Goal: Complete application form

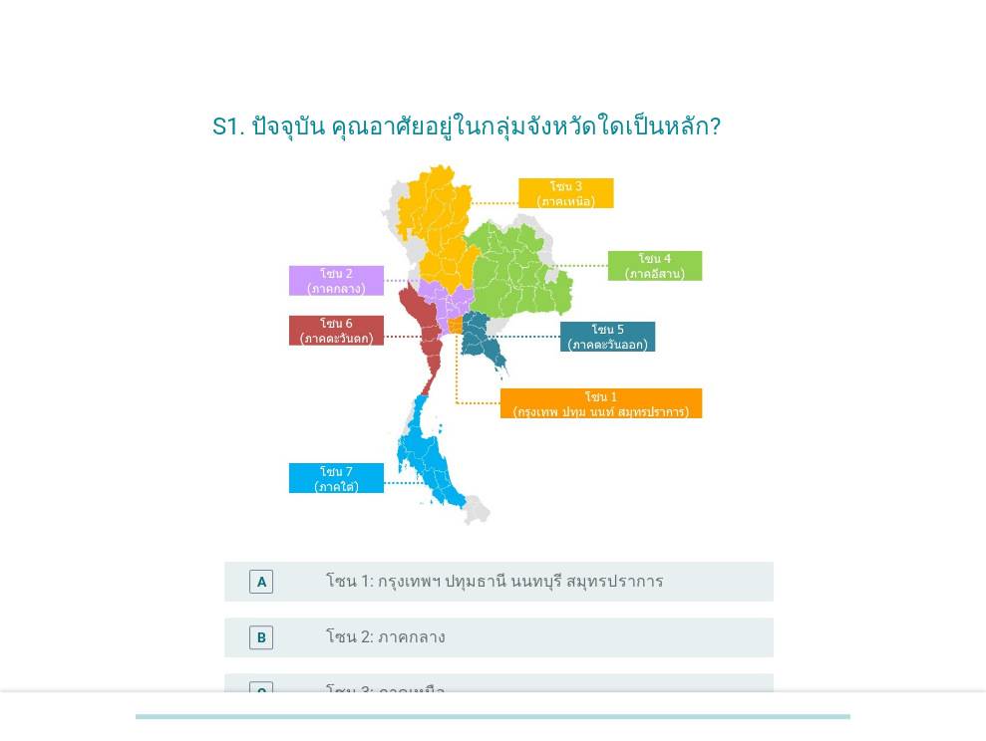
click at [626, 570] on div "radio_button_unchecked โซน 1: กรุงเทพฯ ปทุมธานี นนทบุรี สมุทรปราการ" at bounding box center [542, 582] width 432 height 24
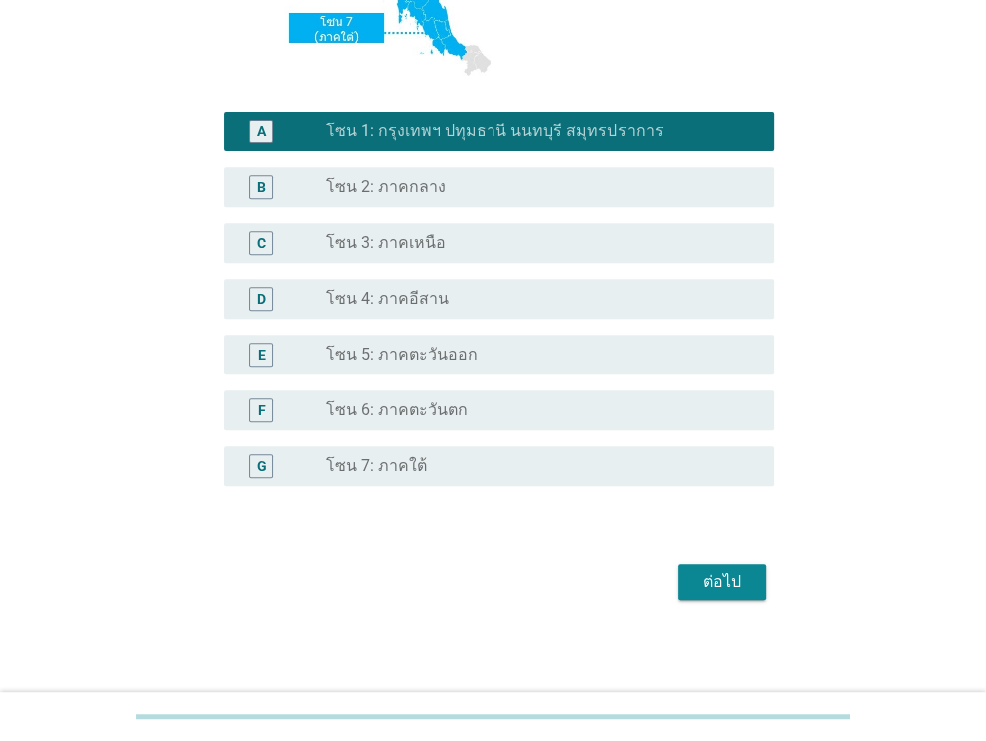
scroll to position [451, 0]
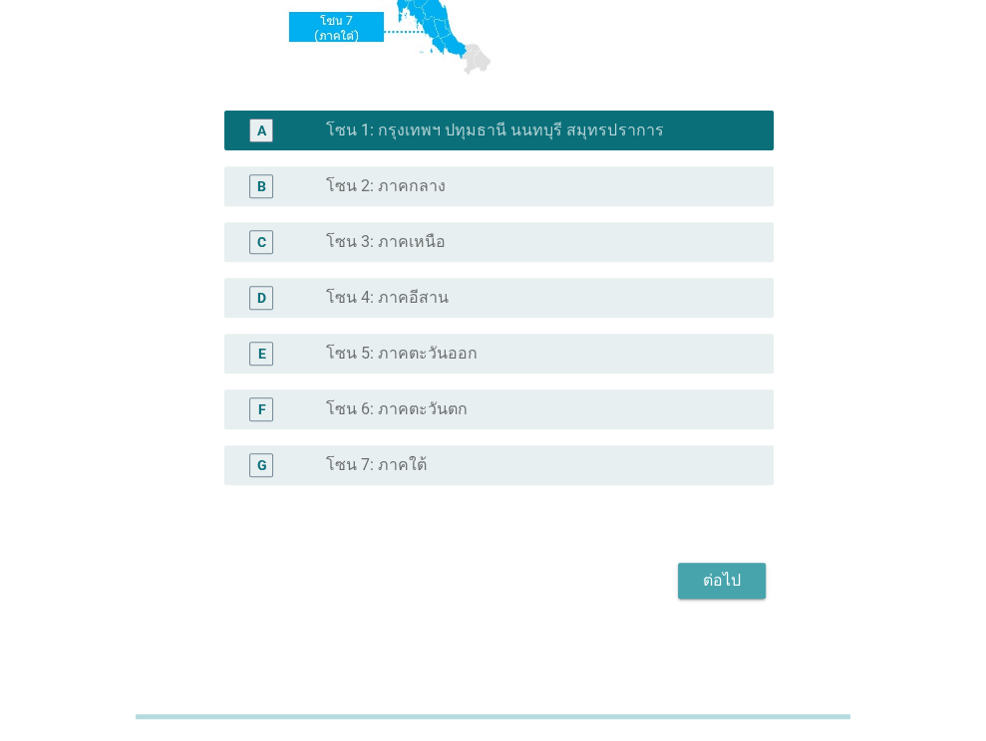
click at [762, 595] on button "ต่อไป" at bounding box center [722, 581] width 88 height 36
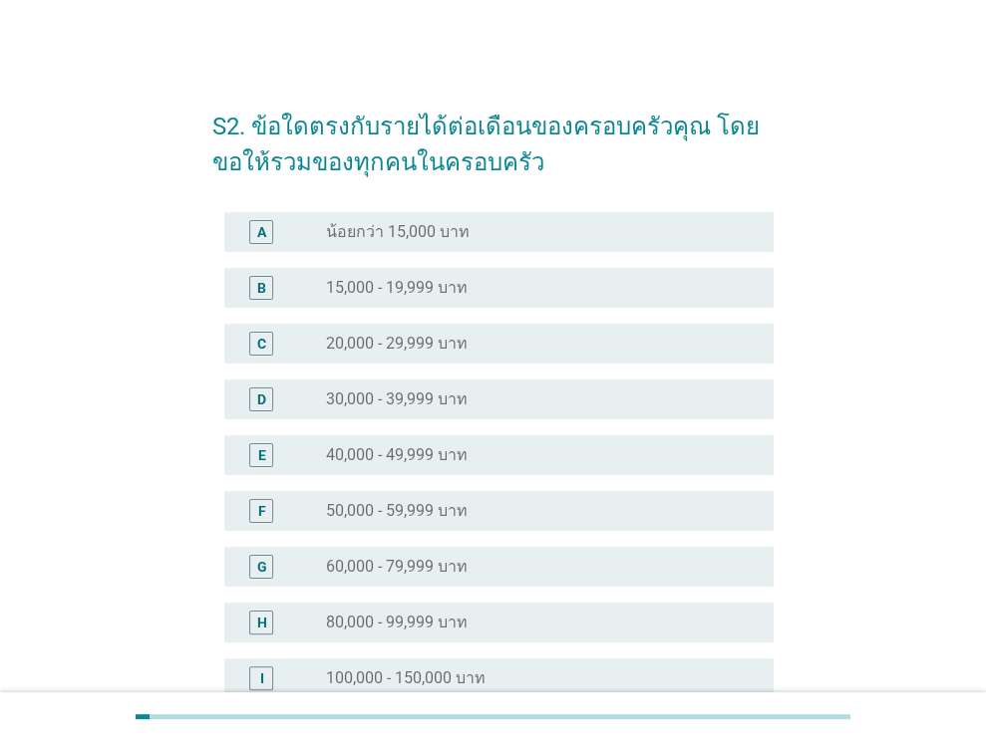
click at [543, 290] on div "radio_button_unchecked 15,000 - 19,999 บาท" at bounding box center [534, 288] width 416 height 20
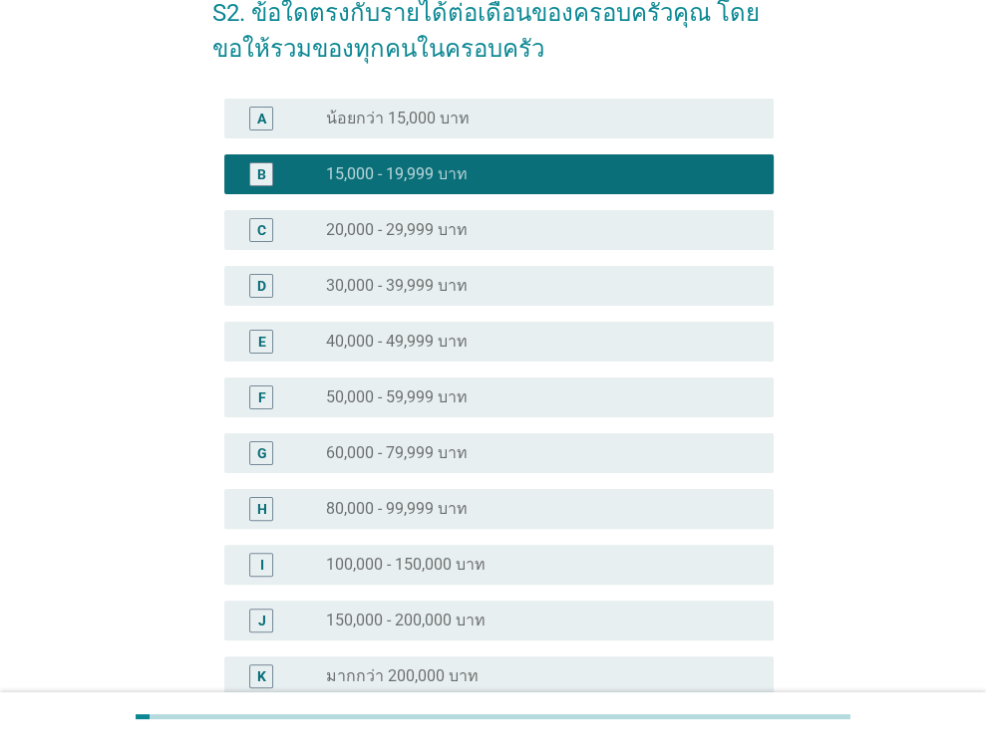
scroll to position [325, 0]
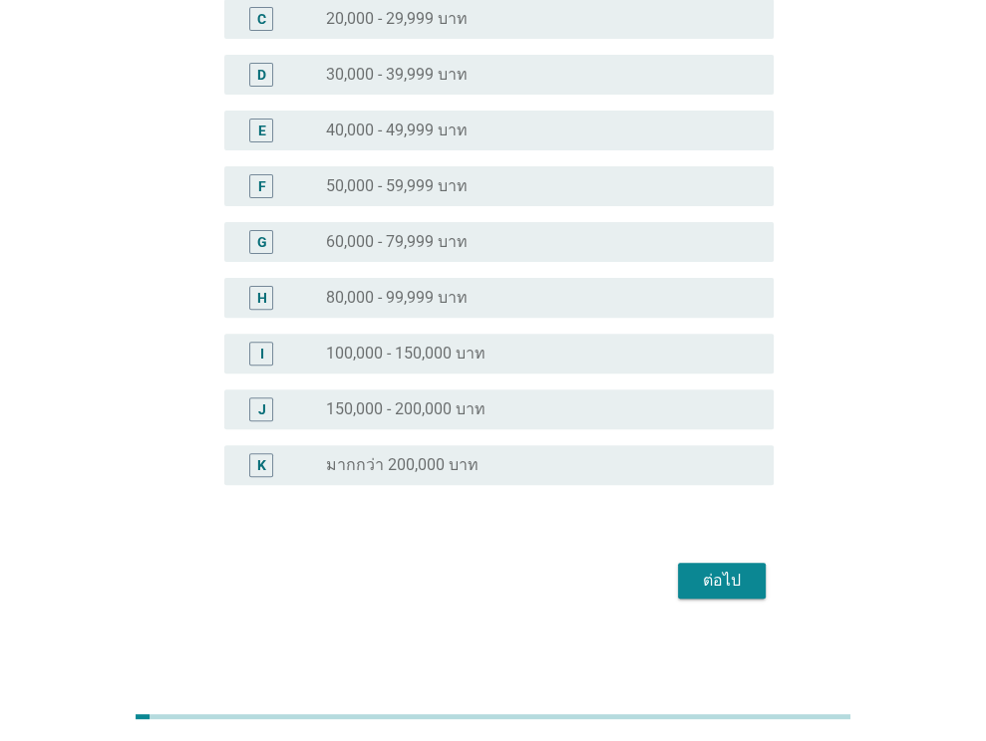
click at [703, 585] on div "ต่อไป" at bounding box center [722, 581] width 56 height 24
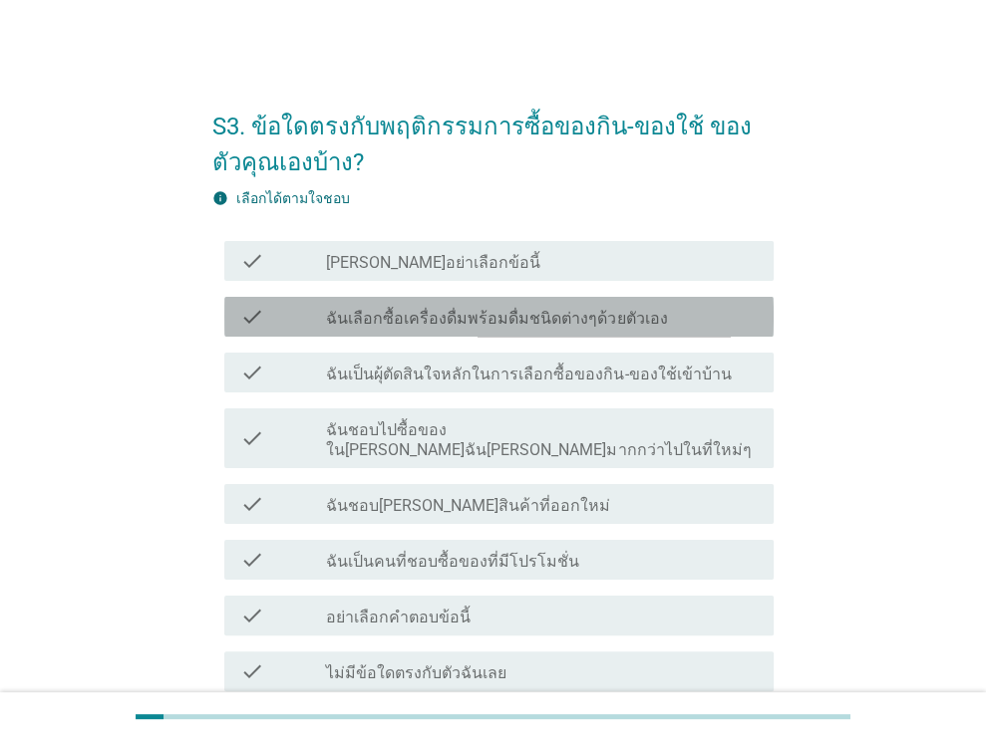
click at [478, 323] on label "ฉันเลือกซื้อเครื่องดื่มพร้อมดื่มชนิดต่างๆด้วยตัวเอง" at bounding box center [496, 319] width 341 height 20
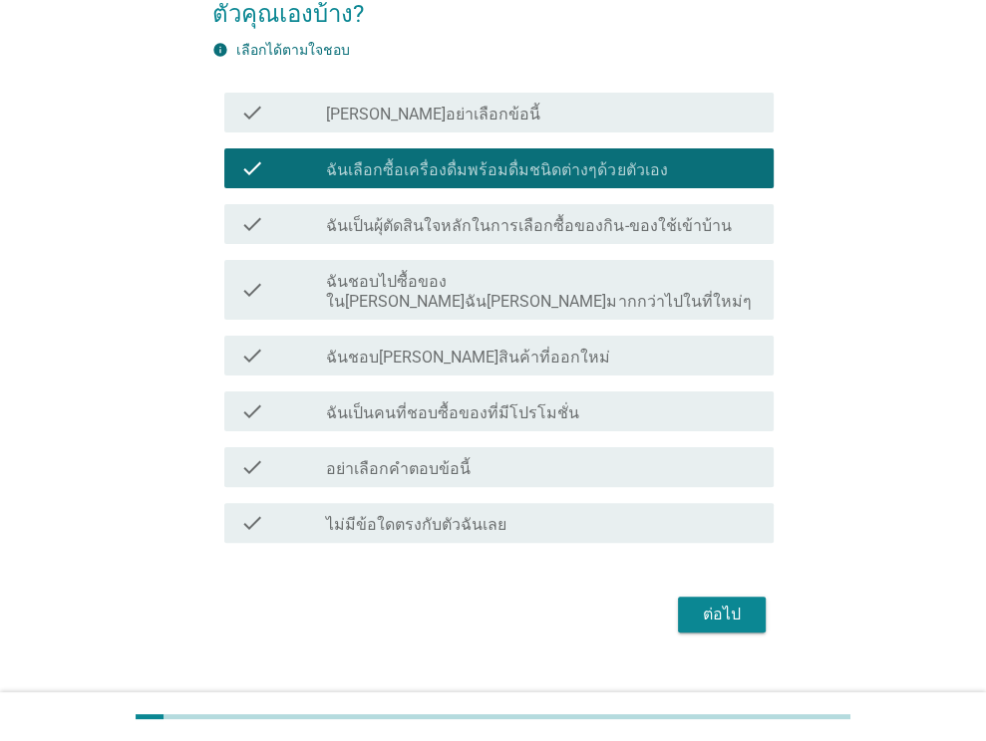
scroll to position [162, 0]
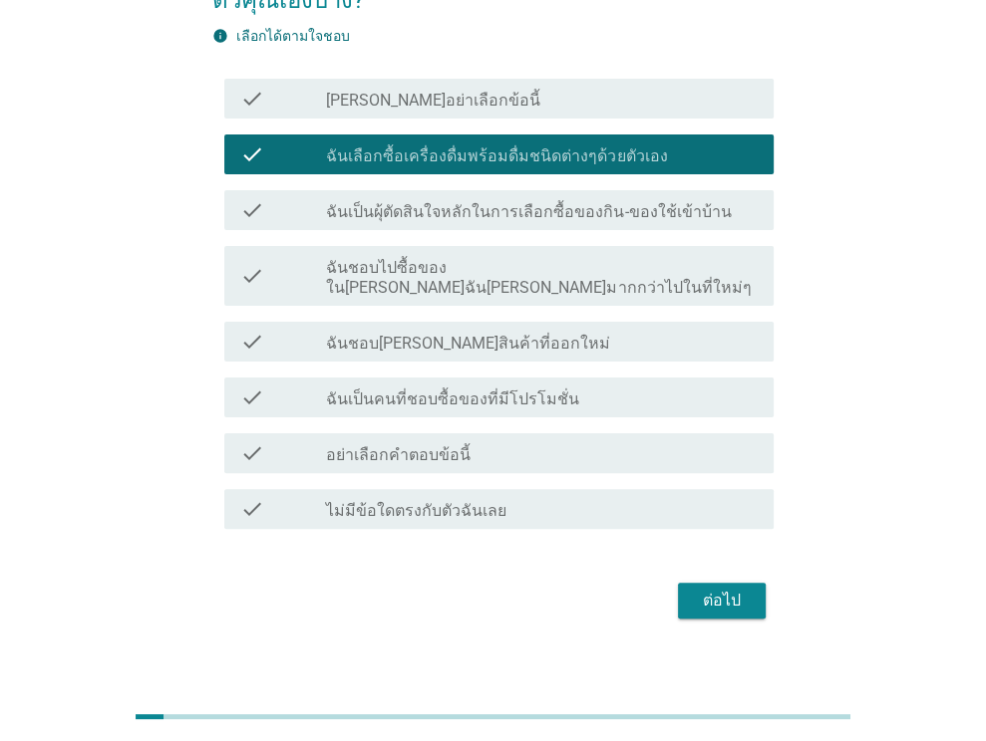
click at [728, 589] on div "ต่อไป" at bounding box center [722, 601] width 56 height 24
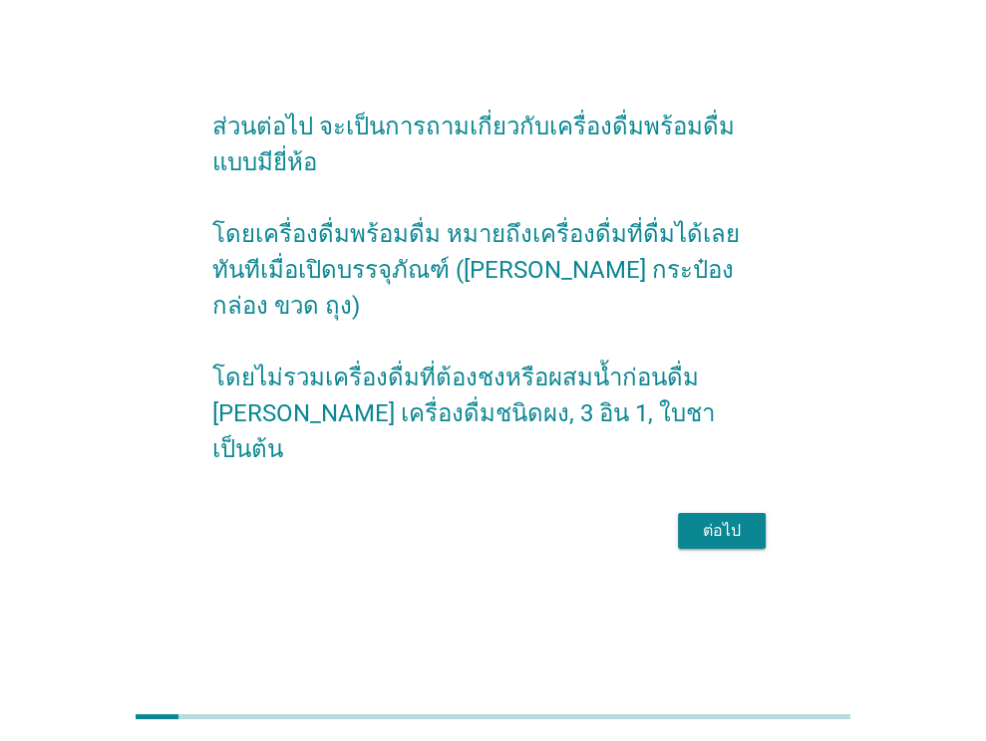
scroll to position [0, 0]
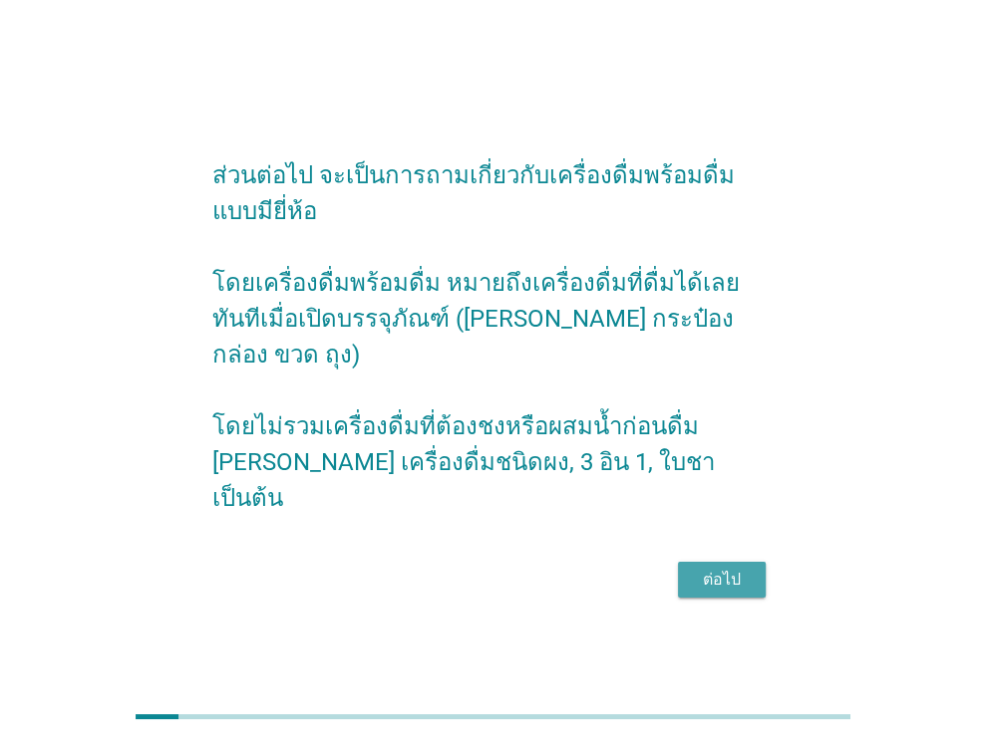
click at [692, 562] on button "ต่อไป" at bounding box center [722, 580] width 88 height 36
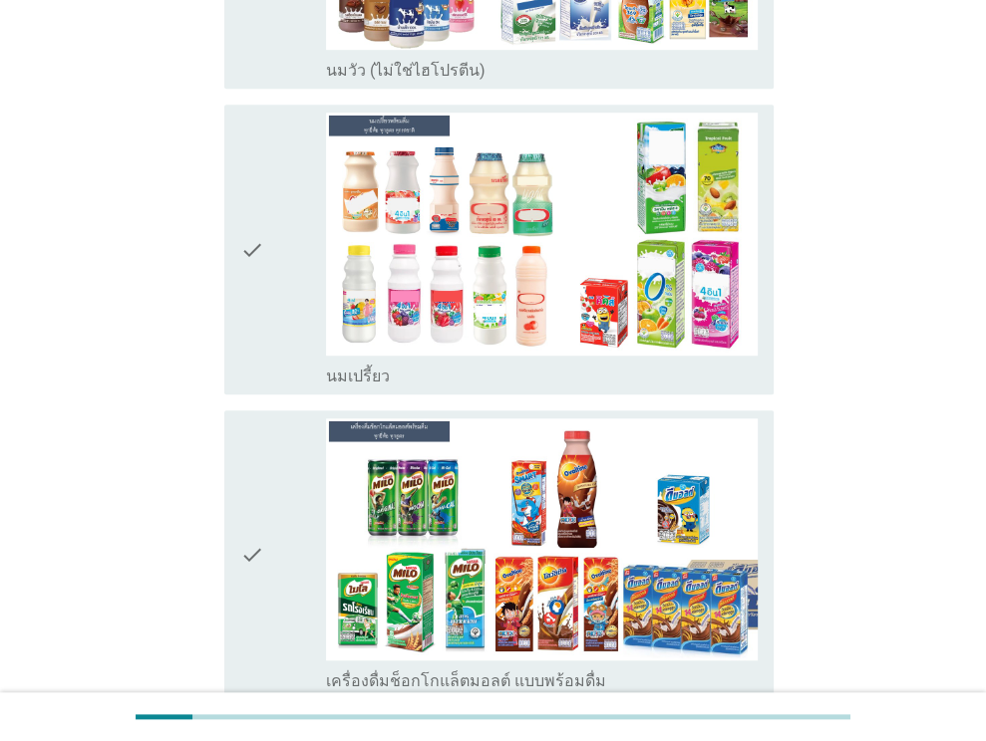
scroll to position [897, 0]
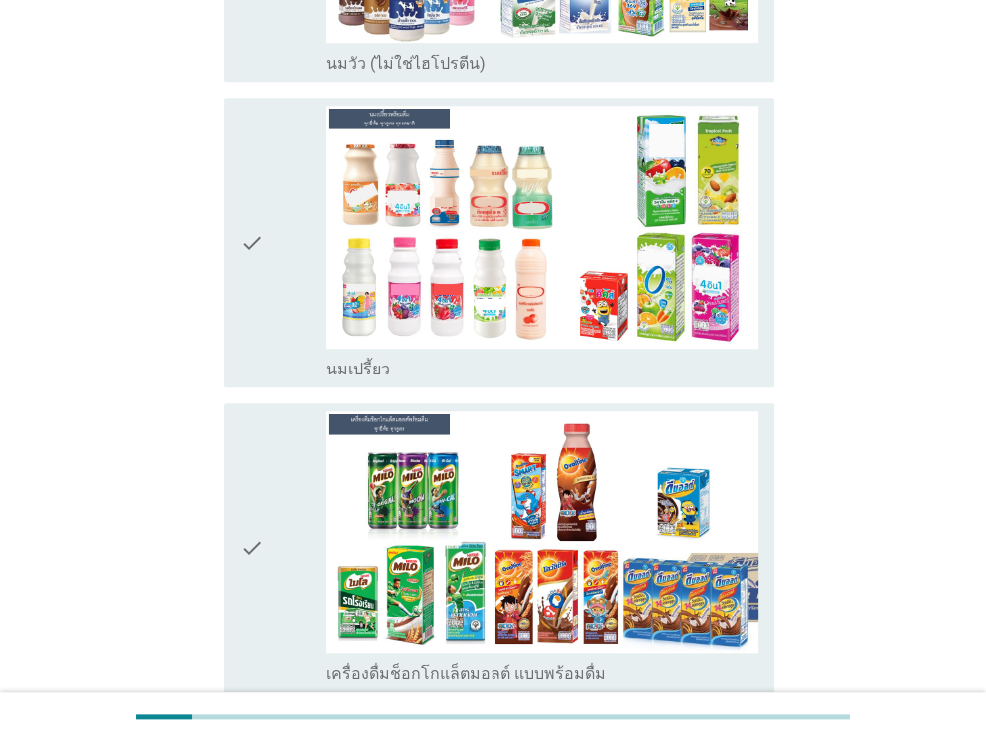
click at [263, 269] on div "check" at bounding box center [283, 242] width 87 height 273
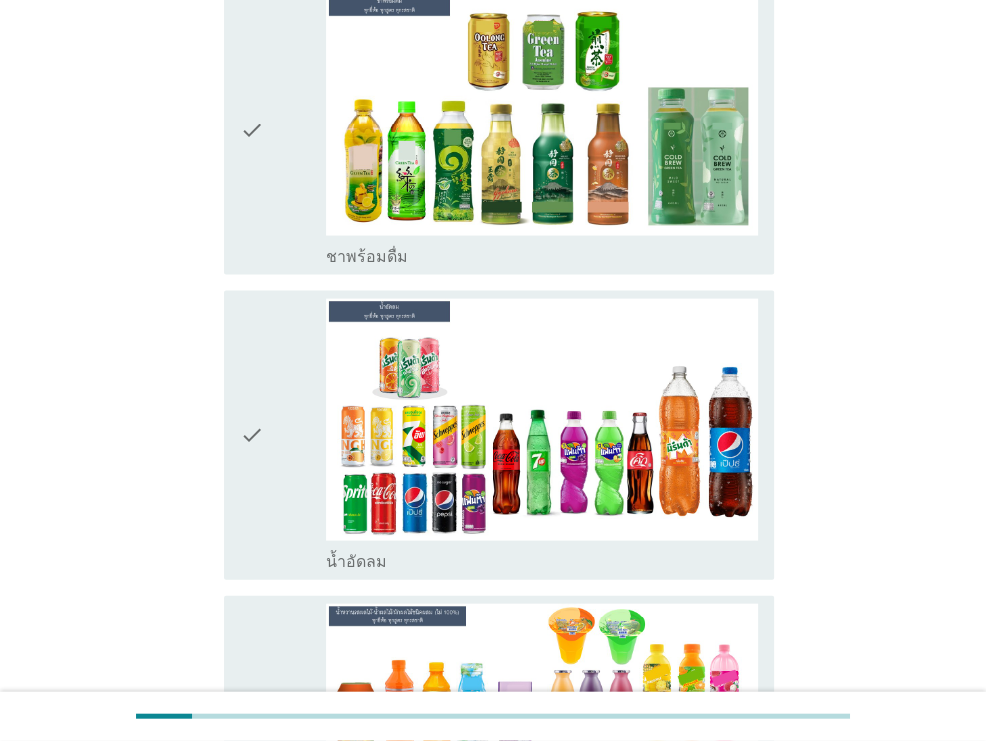
scroll to position [2491, 0]
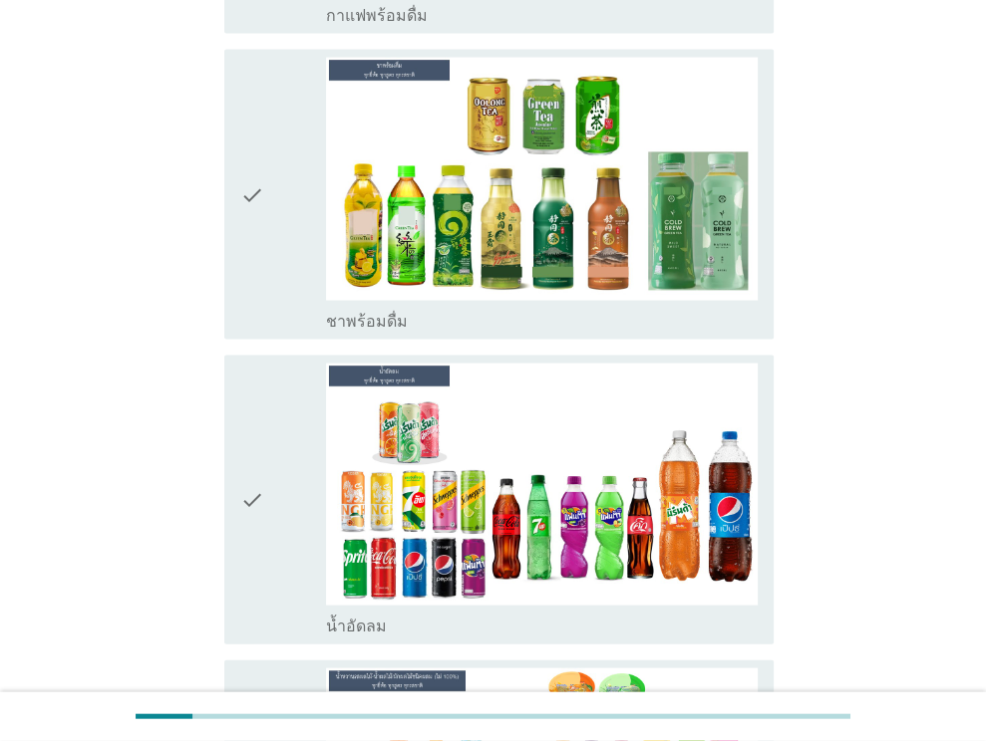
click at [294, 182] on div "check" at bounding box center [283, 194] width 87 height 273
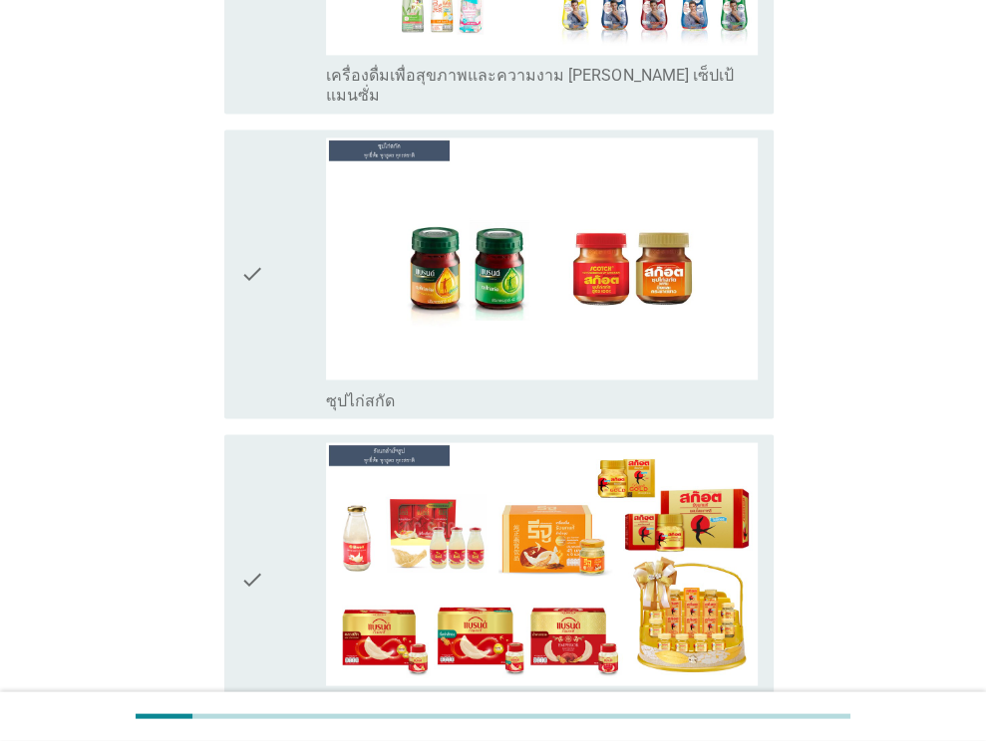
scroll to position [7176, 0]
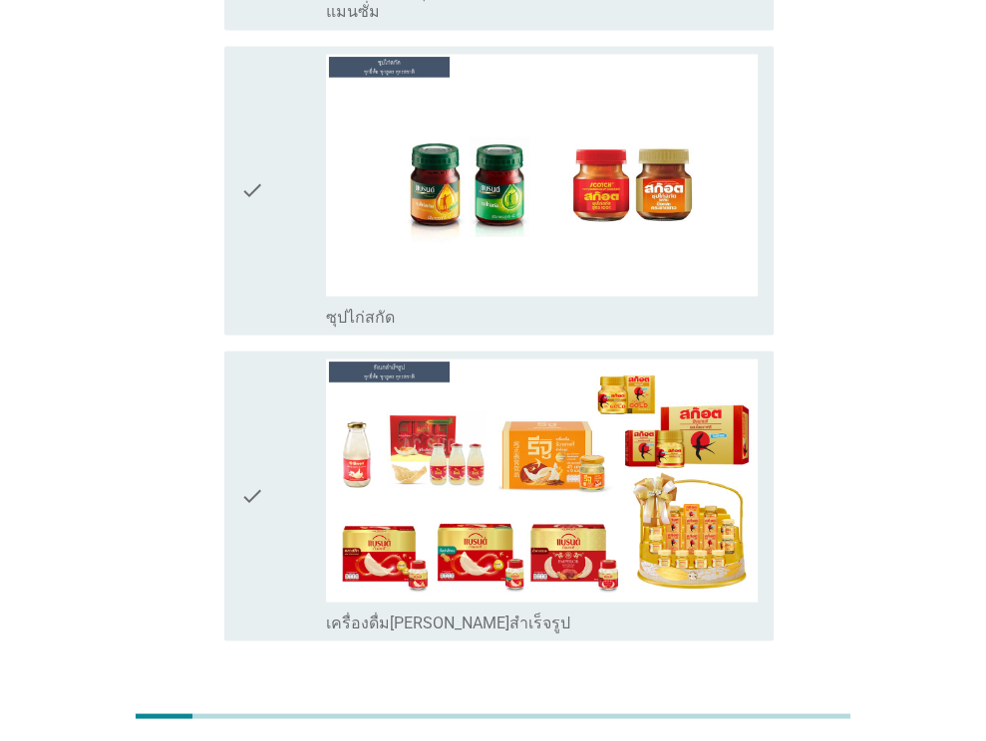
click at [721, 695] on button "ต่อไป" at bounding box center [722, 713] width 88 height 36
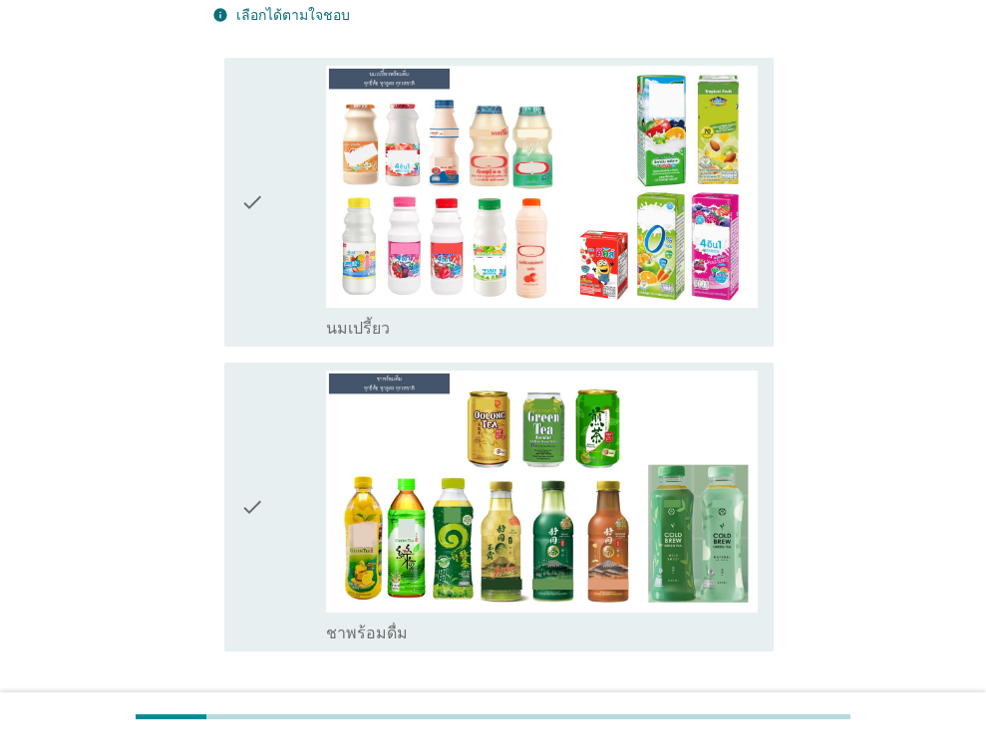
scroll to position [199, 0]
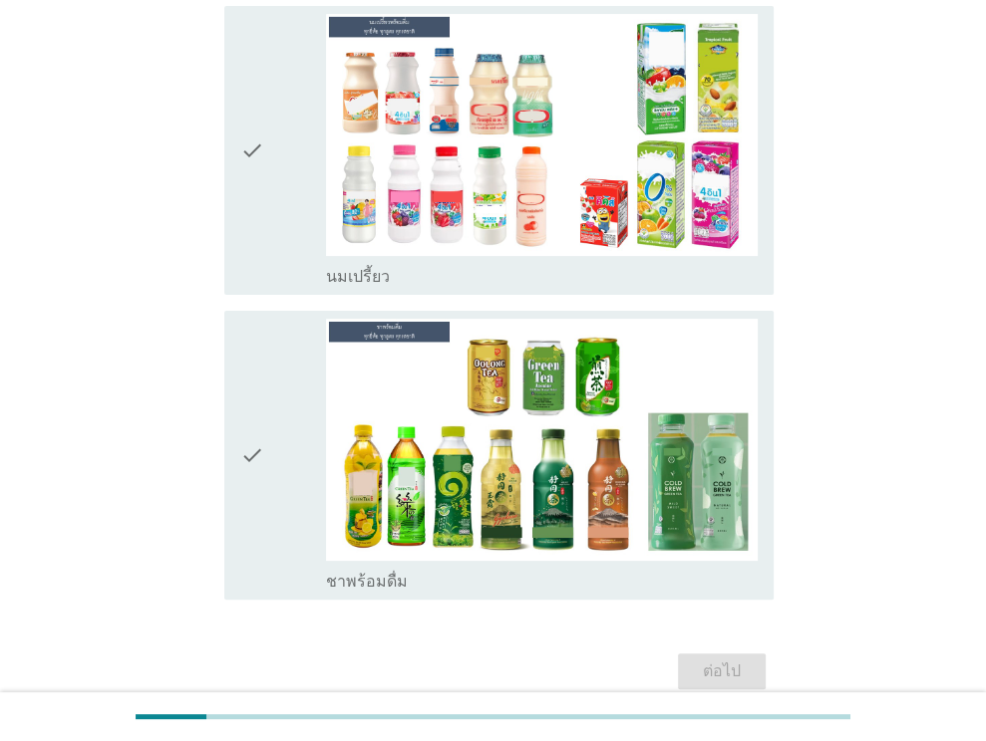
click at [273, 186] on div "check" at bounding box center [283, 150] width 87 height 273
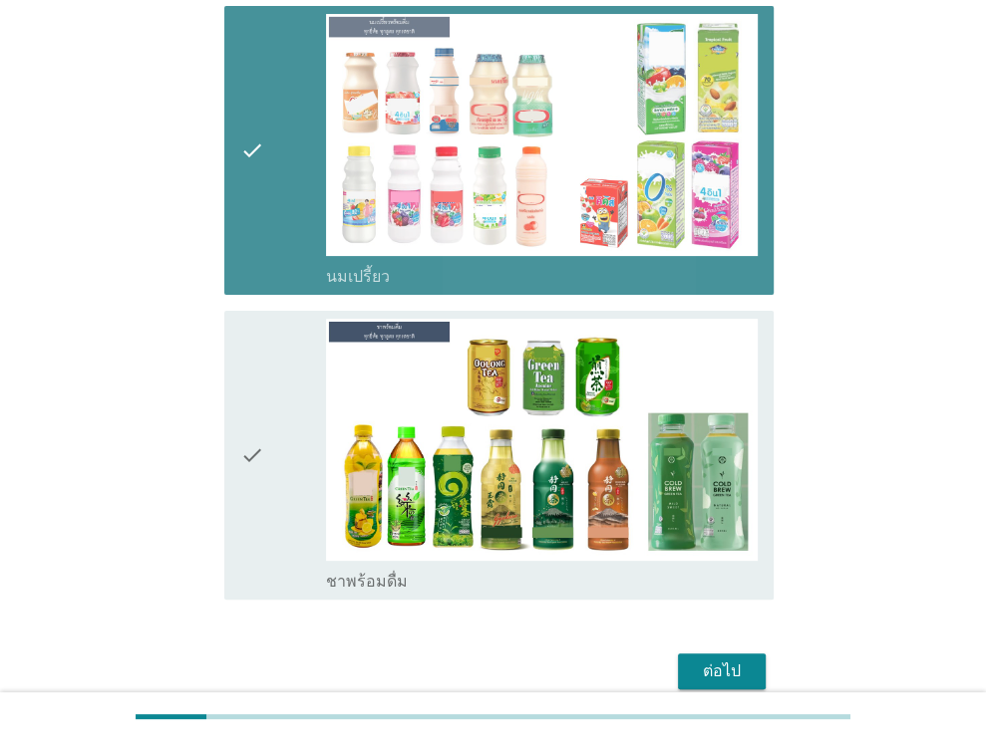
click at [286, 352] on div "check" at bounding box center [283, 455] width 87 height 273
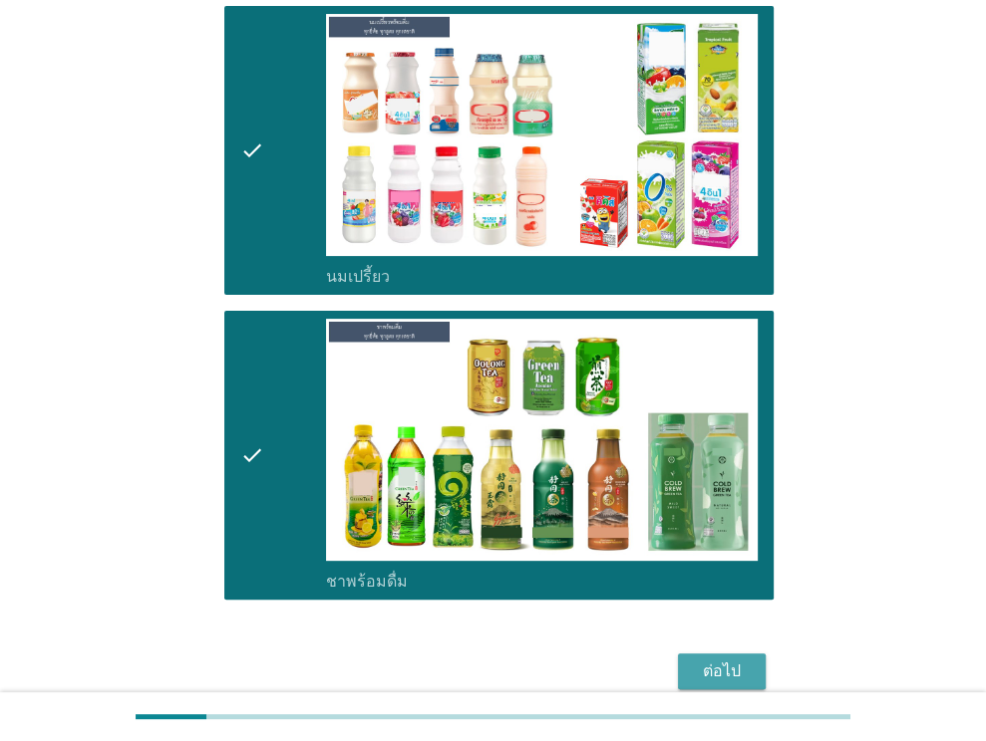
click at [702, 660] on div "ต่อไป" at bounding box center [722, 672] width 56 height 24
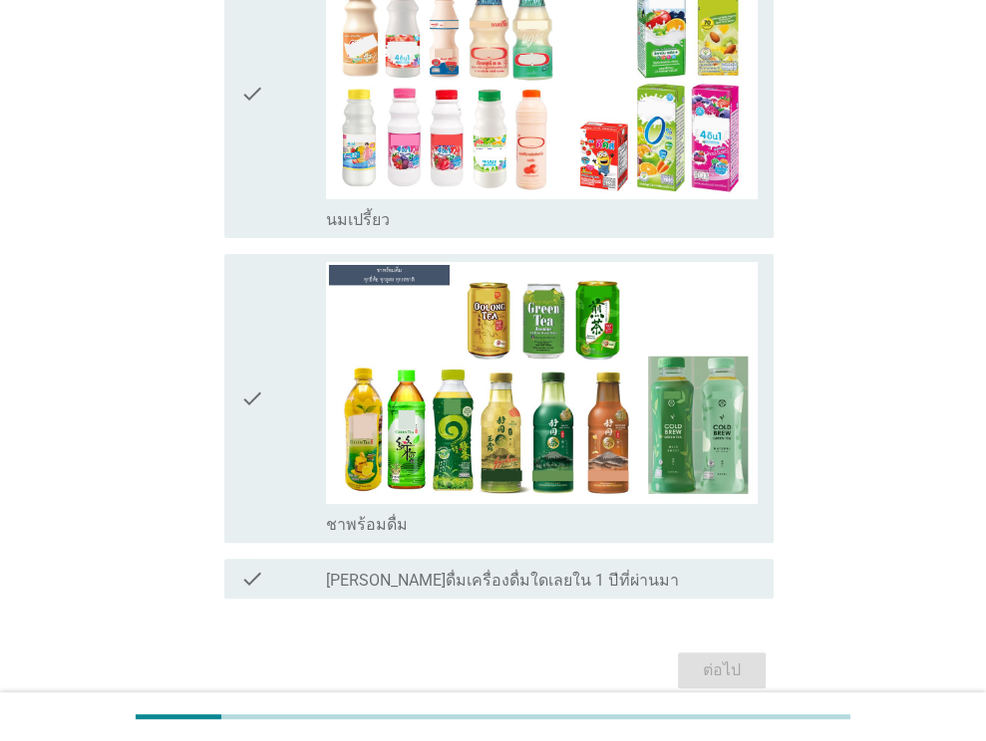
scroll to position [299, 0]
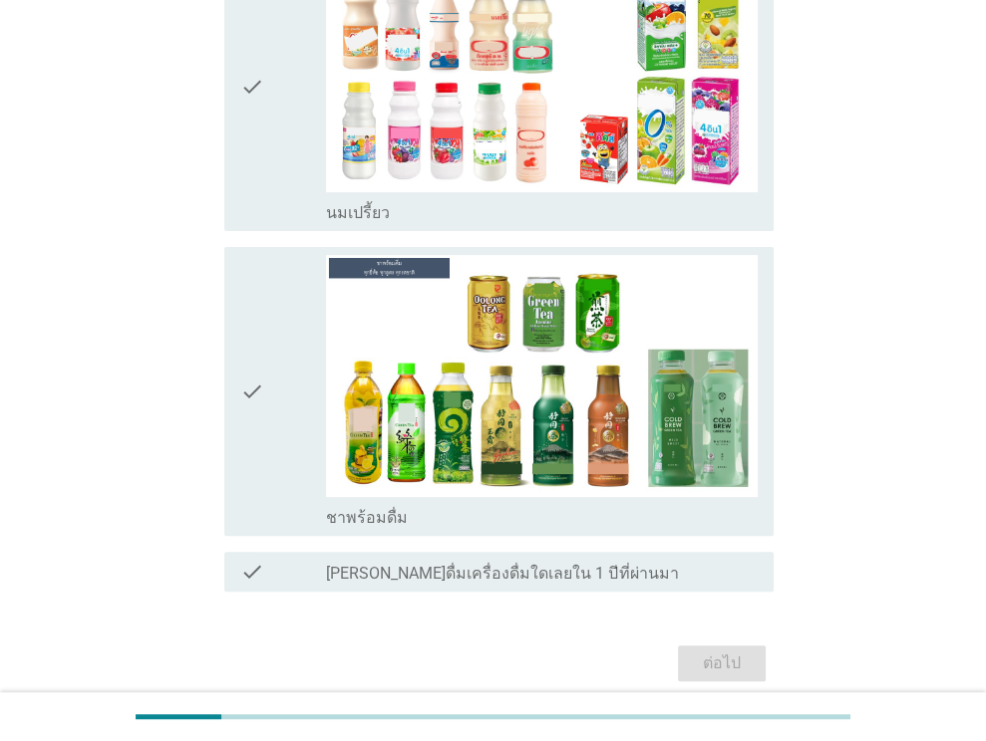
click at [261, 339] on icon "check" at bounding box center [252, 391] width 24 height 273
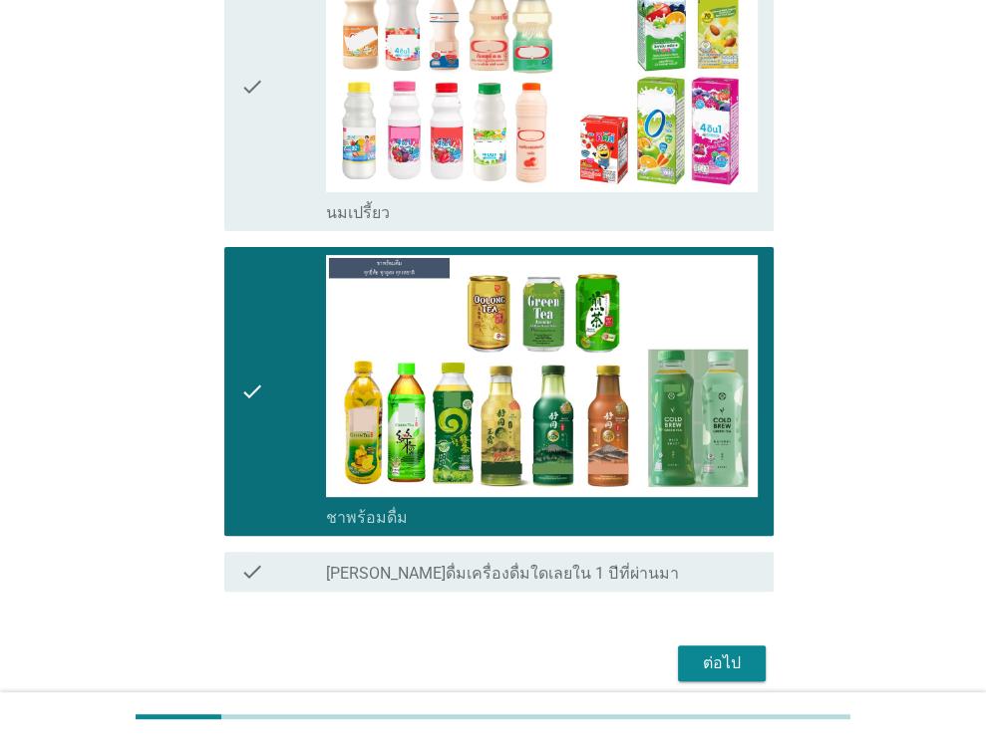
click at [259, 167] on icon "check" at bounding box center [252, 86] width 24 height 273
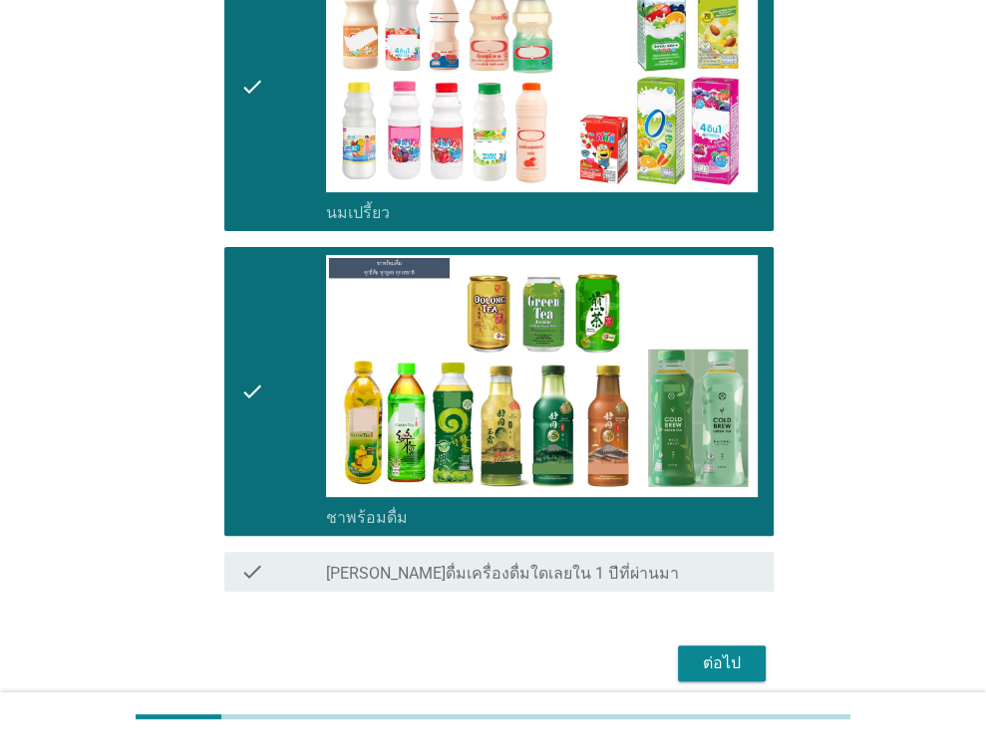
click at [672, 663] on div "ต่อไป" at bounding box center [492, 664] width 561 height 48
click at [692, 662] on button "ต่อไป" at bounding box center [722, 664] width 88 height 36
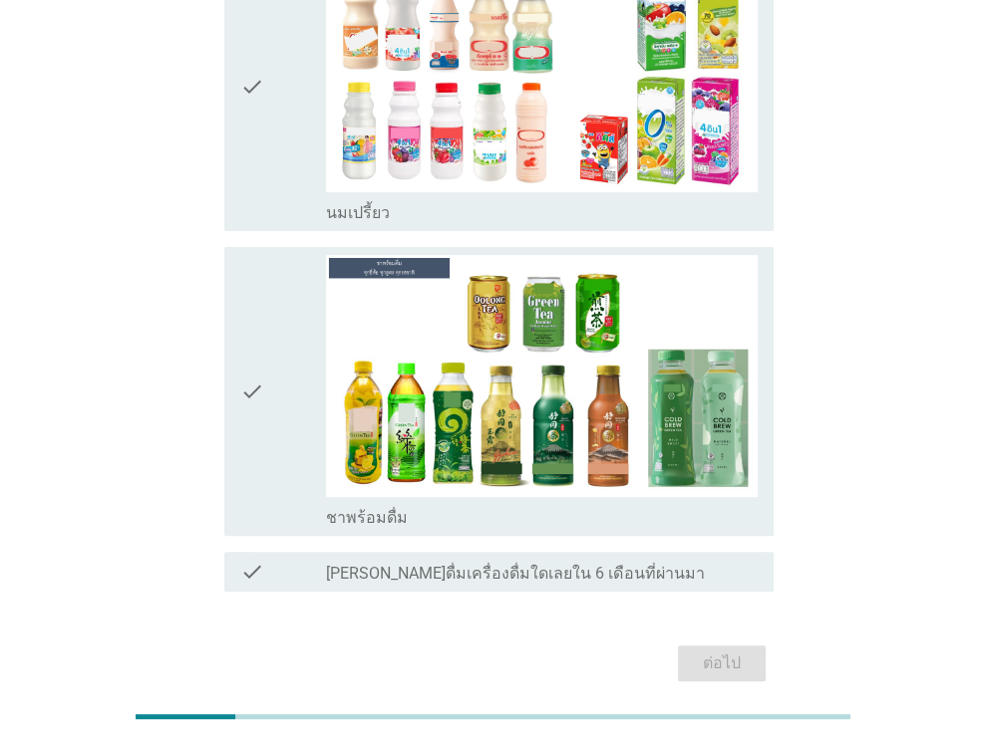
click at [245, 329] on icon "check" at bounding box center [252, 391] width 24 height 273
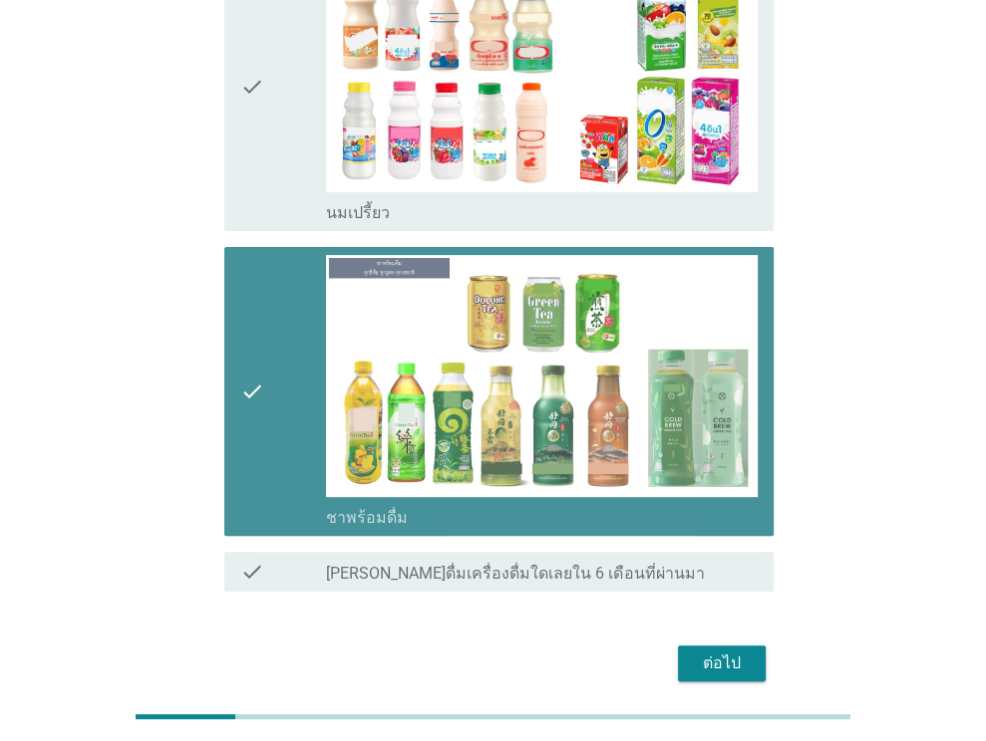
click at [244, 150] on icon "check" at bounding box center [252, 86] width 24 height 273
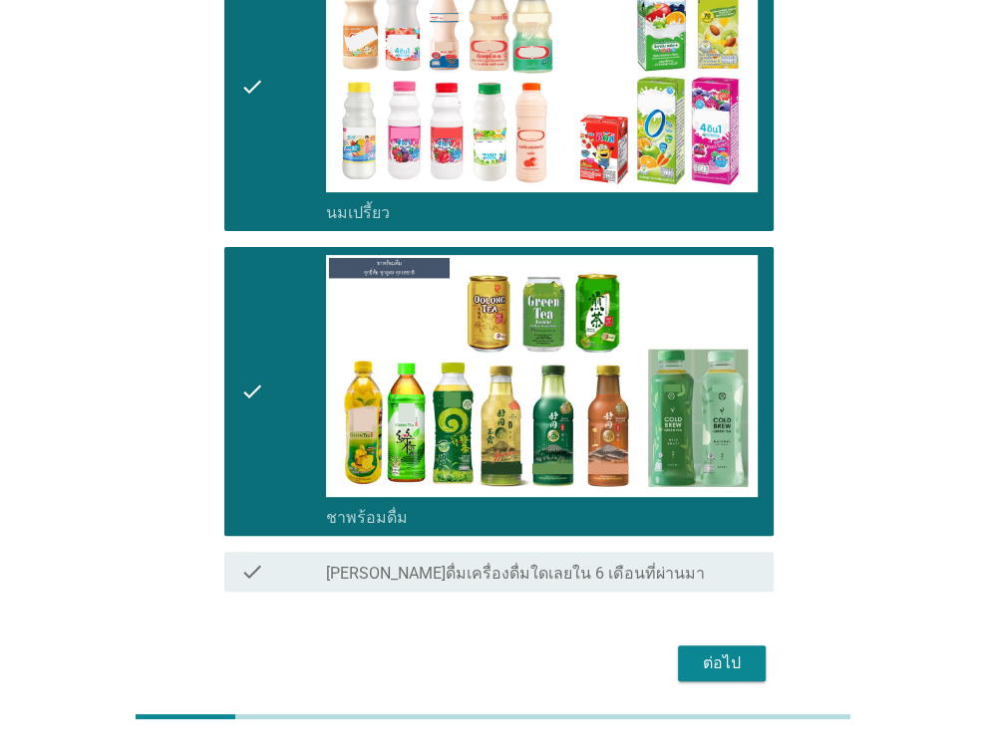
click at [709, 652] on div "ต่อไป" at bounding box center [722, 664] width 56 height 24
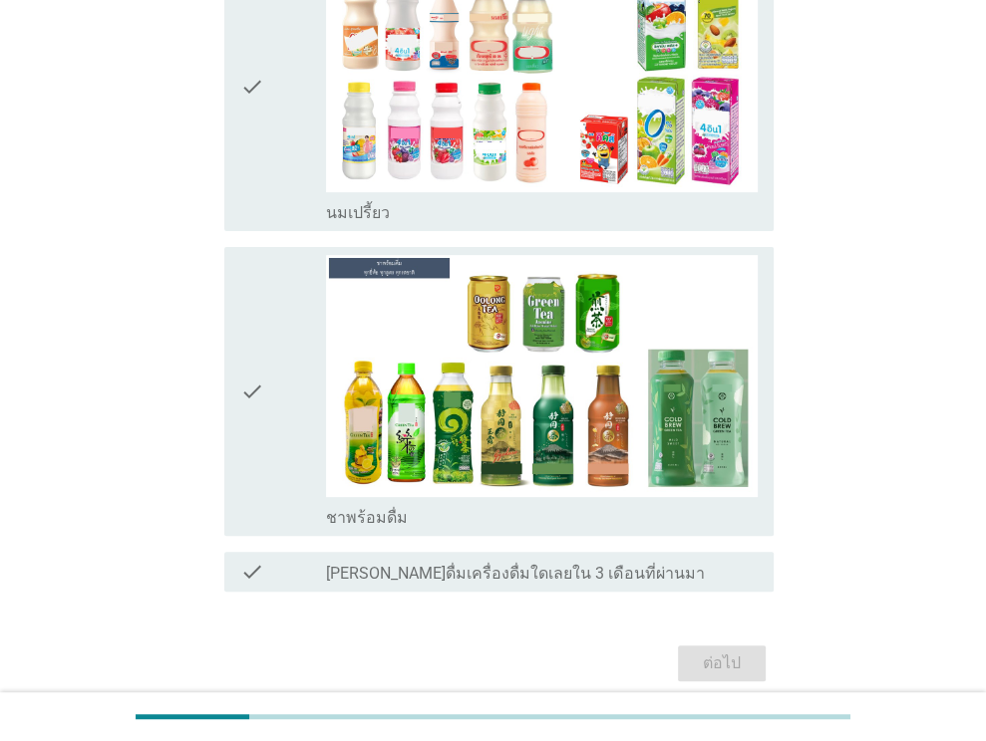
scroll to position [0, 0]
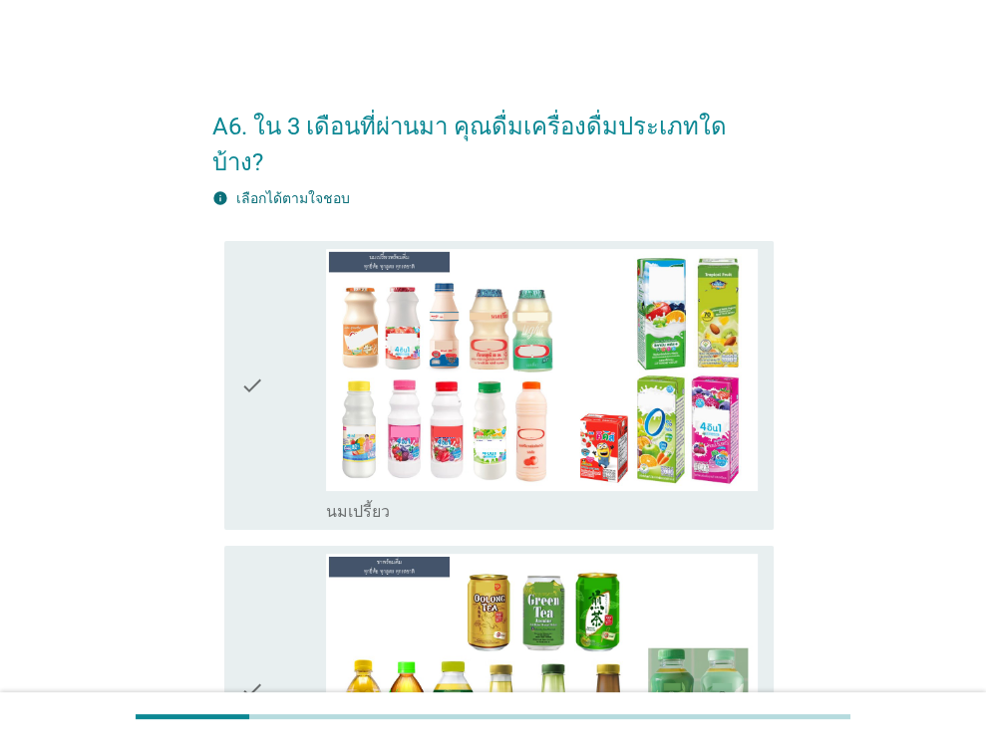
click at [250, 371] on icon "check" at bounding box center [252, 385] width 24 height 273
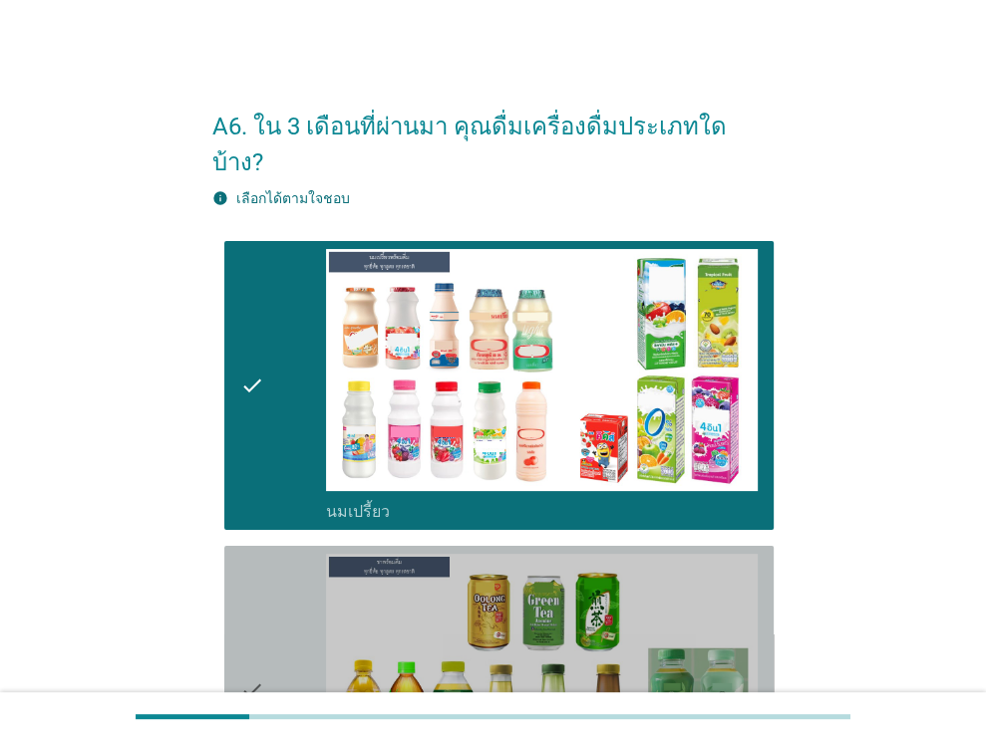
click at [275, 554] on div "check" at bounding box center [283, 690] width 87 height 273
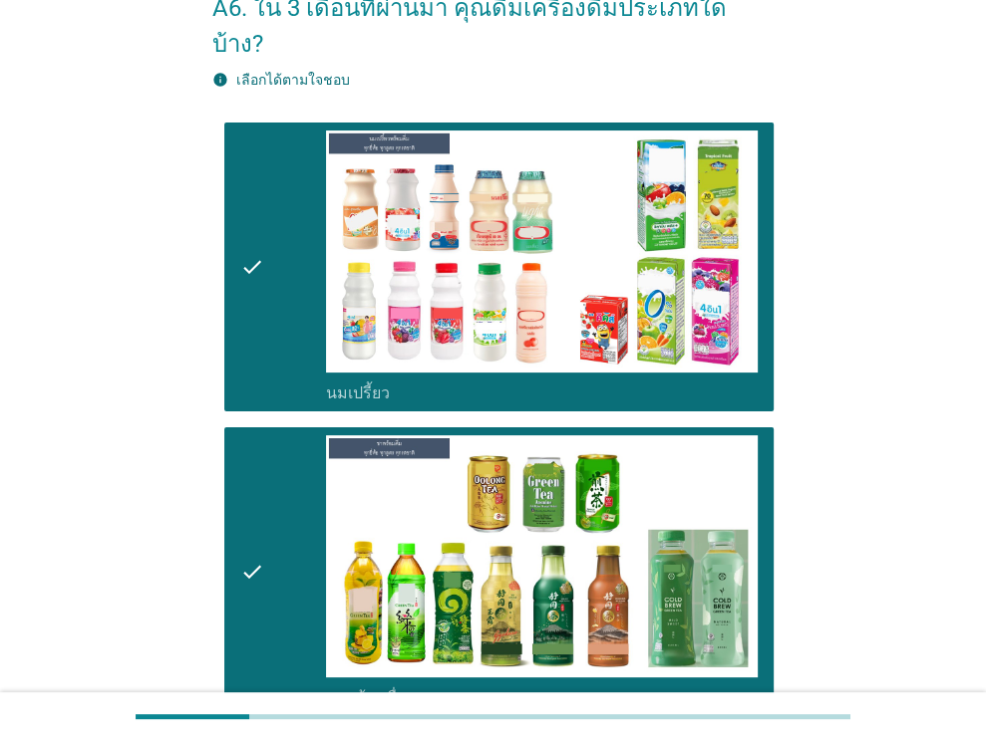
scroll to position [345, 0]
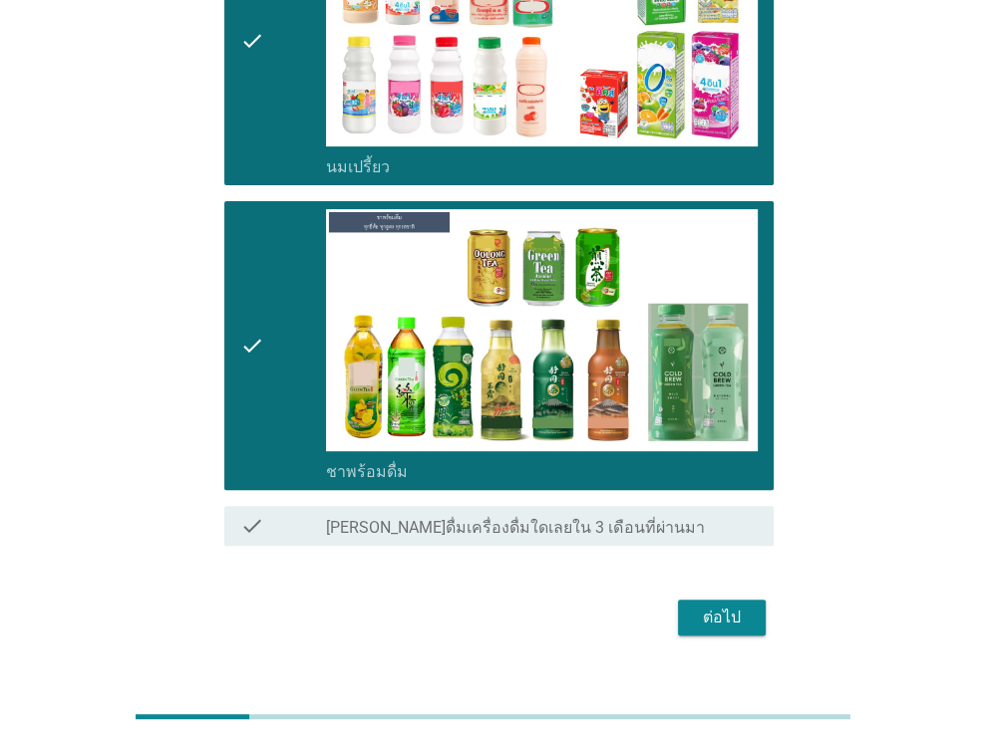
click at [710, 606] on div "ต่อไป" at bounding box center [722, 618] width 56 height 24
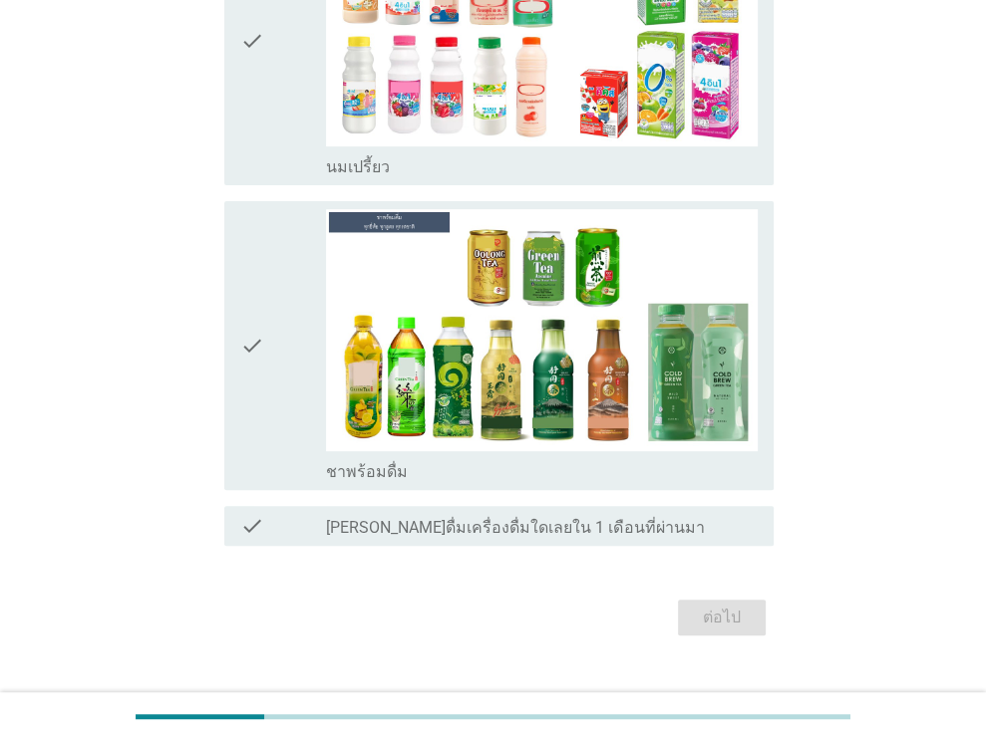
scroll to position [0, 0]
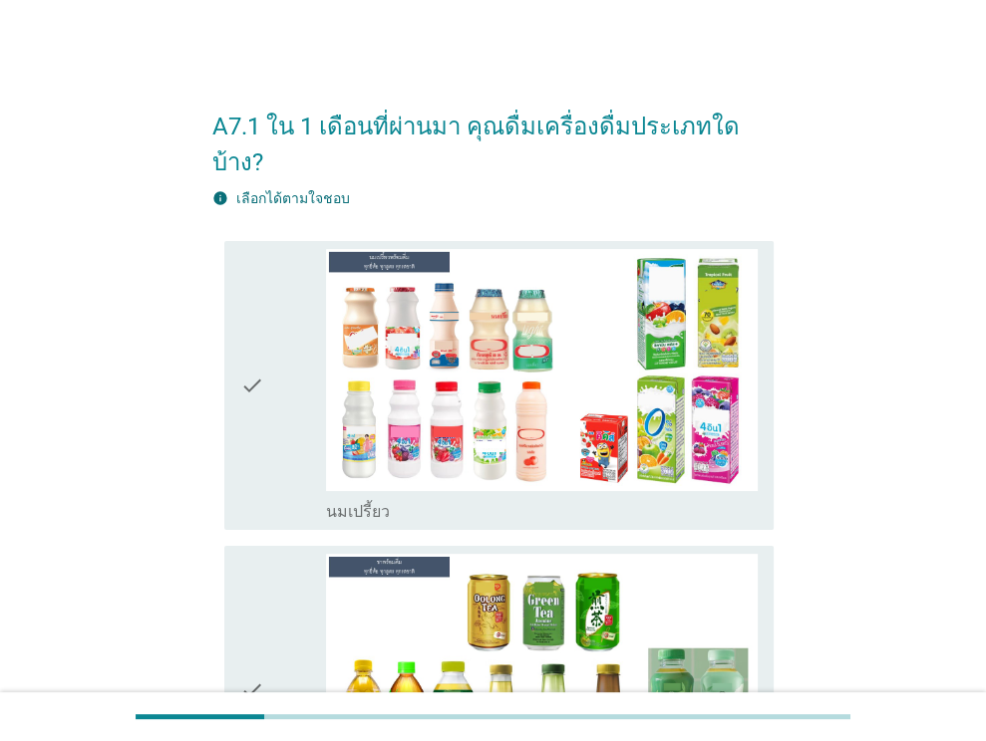
click at [287, 395] on div "check" at bounding box center [283, 385] width 87 height 273
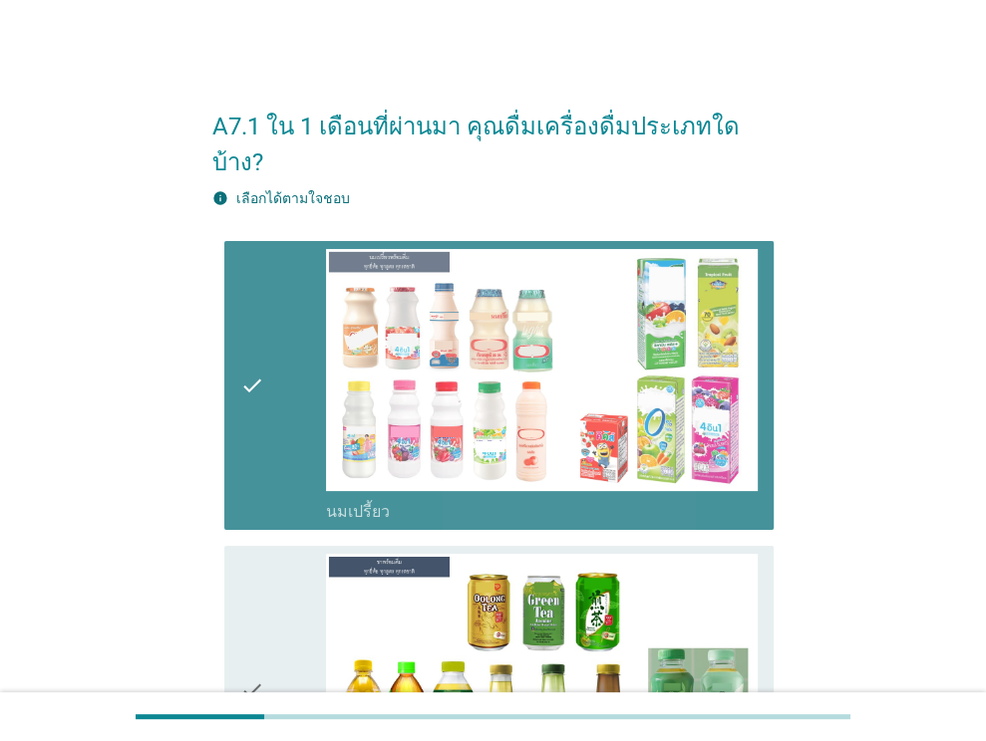
click at [264, 554] on div "check" at bounding box center [283, 690] width 87 height 273
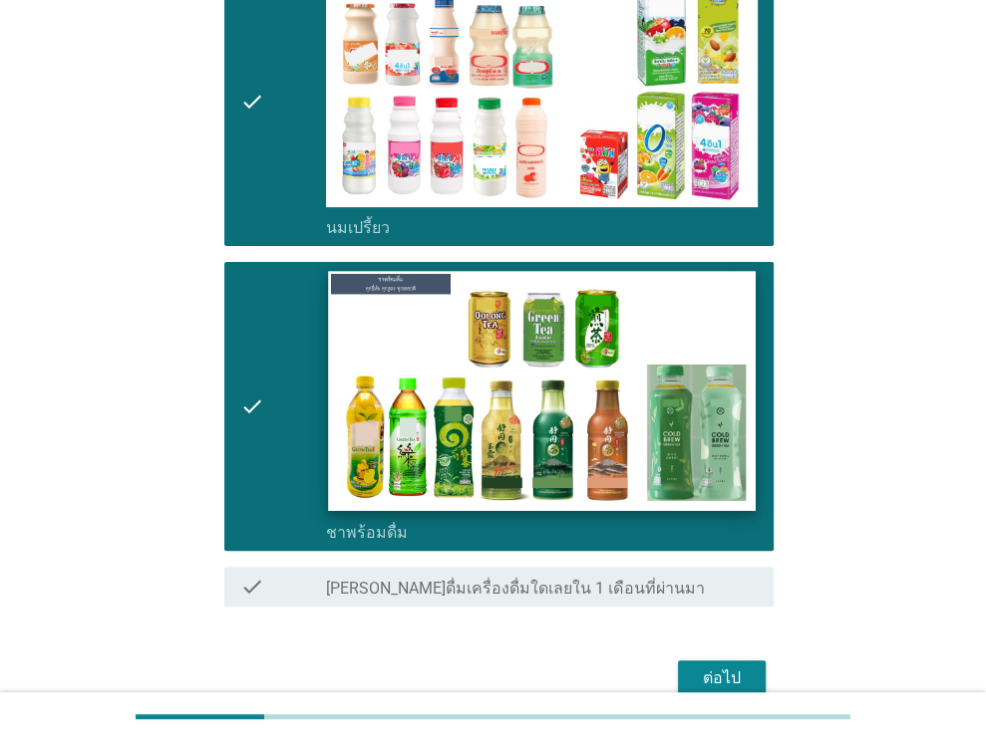
scroll to position [299, 0]
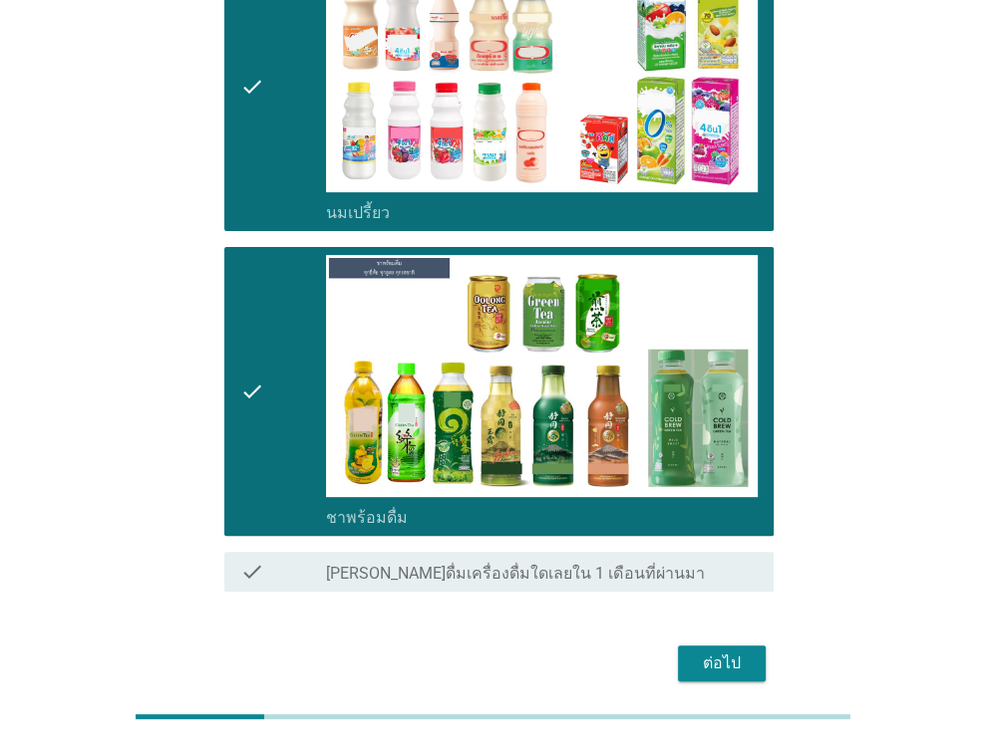
click at [685, 646] on button "ต่อไป" at bounding box center [722, 664] width 88 height 36
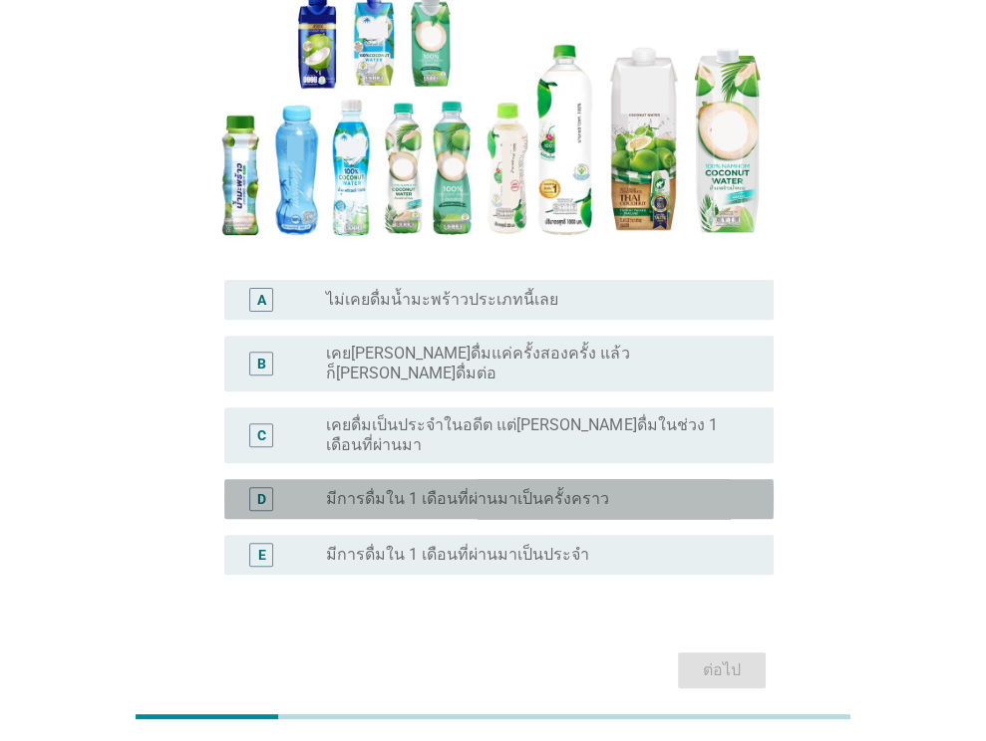
click at [514, 489] on label "มีการดื่มใน 1 เดือนที่ผ่านมาเป็นครั้งคราว" at bounding box center [467, 499] width 283 height 20
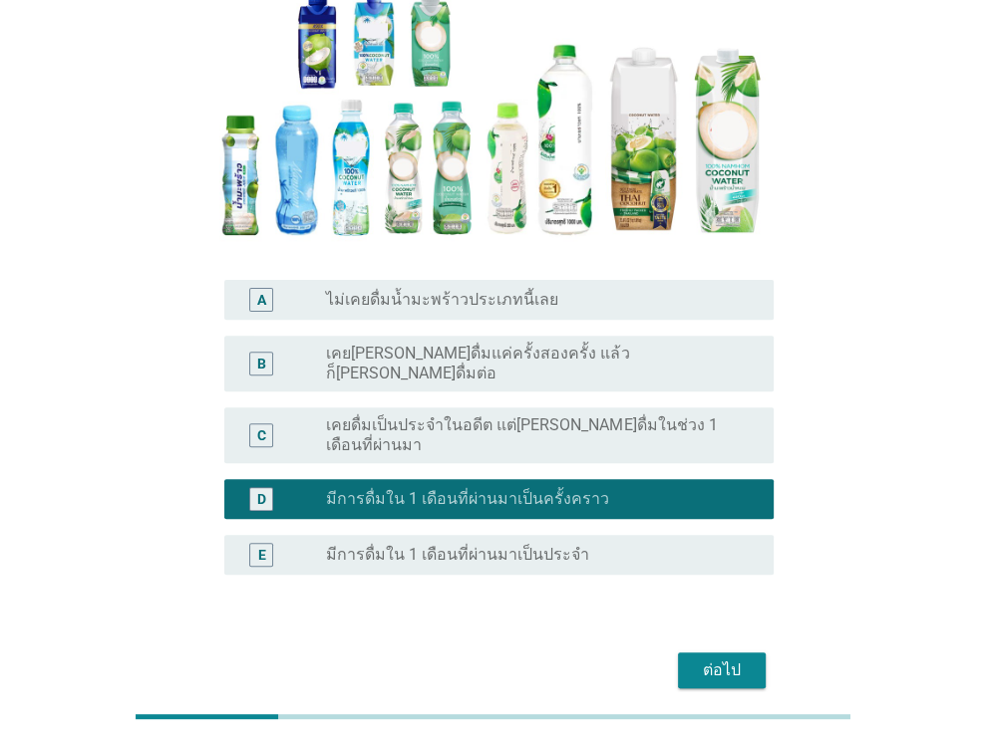
click at [765, 647] on div "ต่อไป" at bounding box center [492, 671] width 561 height 48
click at [760, 653] on button "ต่อไป" at bounding box center [722, 671] width 88 height 36
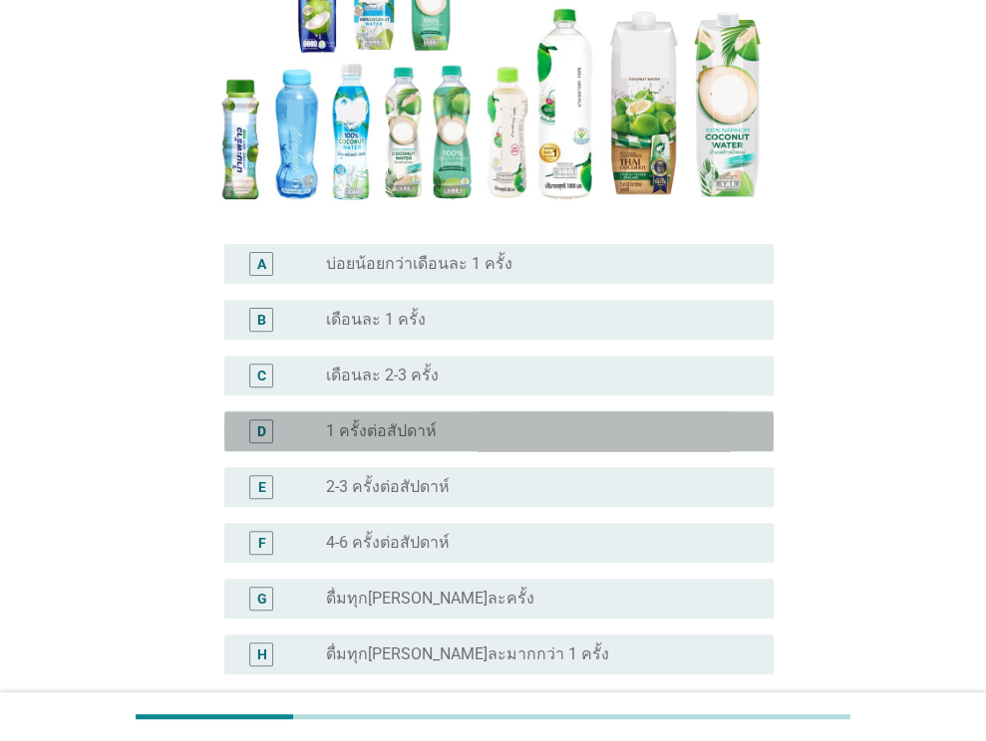
click at [525, 430] on div "radio_button_unchecked 1 ครั้งต่อสัปดาห์" at bounding box center [534, 432] width 416 height 20
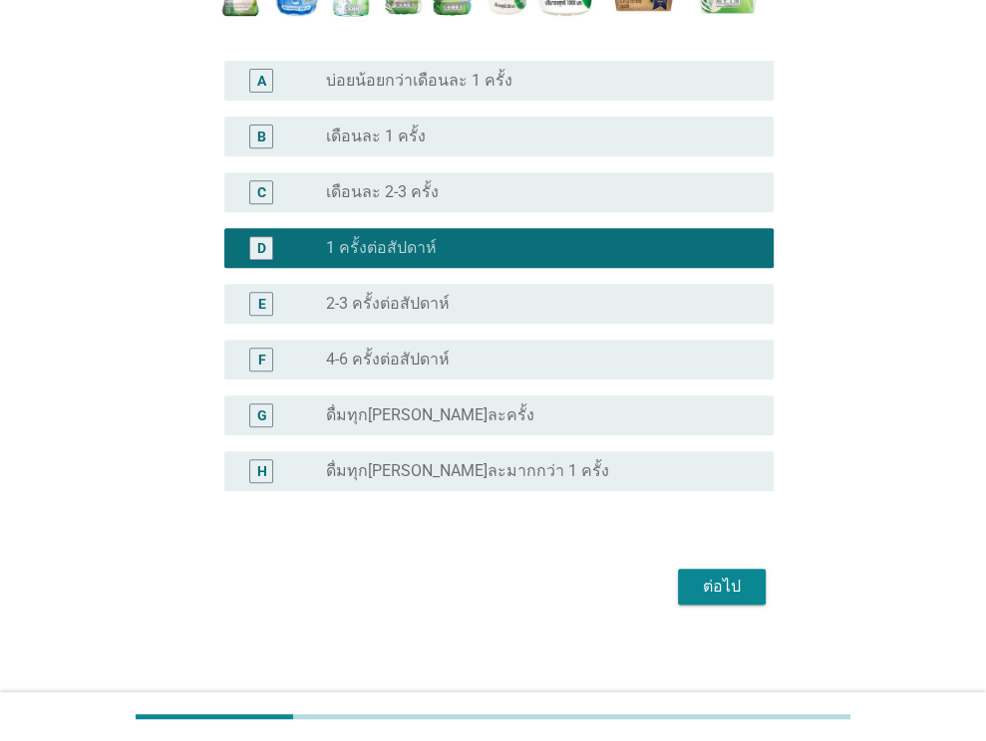
scroll to position [489, 0]
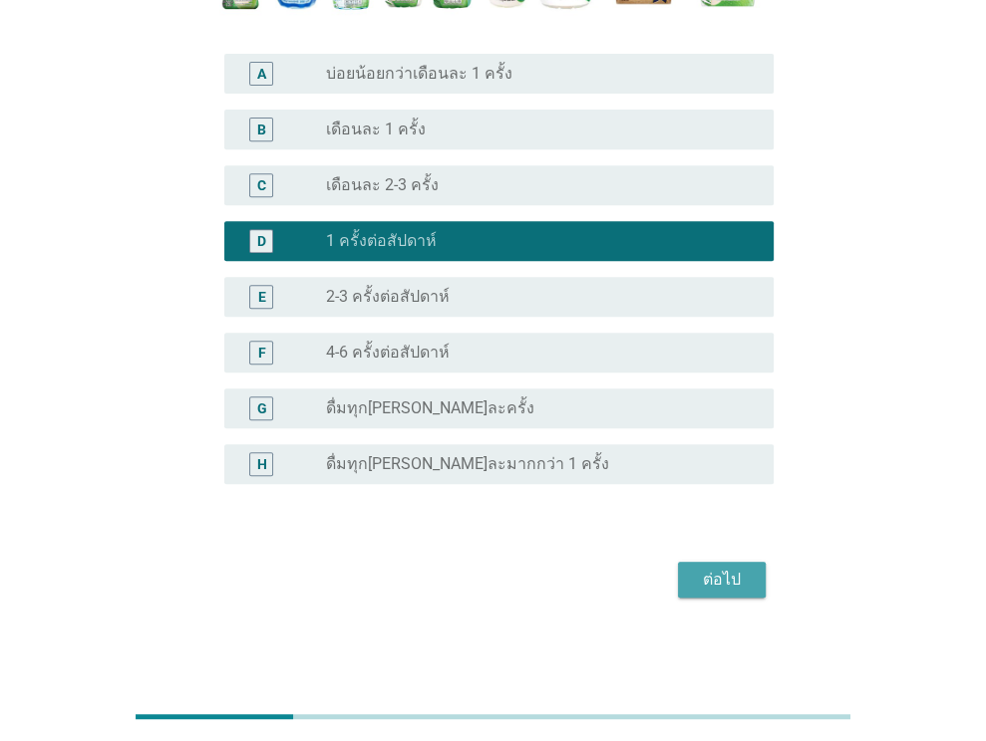
click at [703, 593] on button "ต่อไป" at bounding box center [722, 580] width 88 height 36
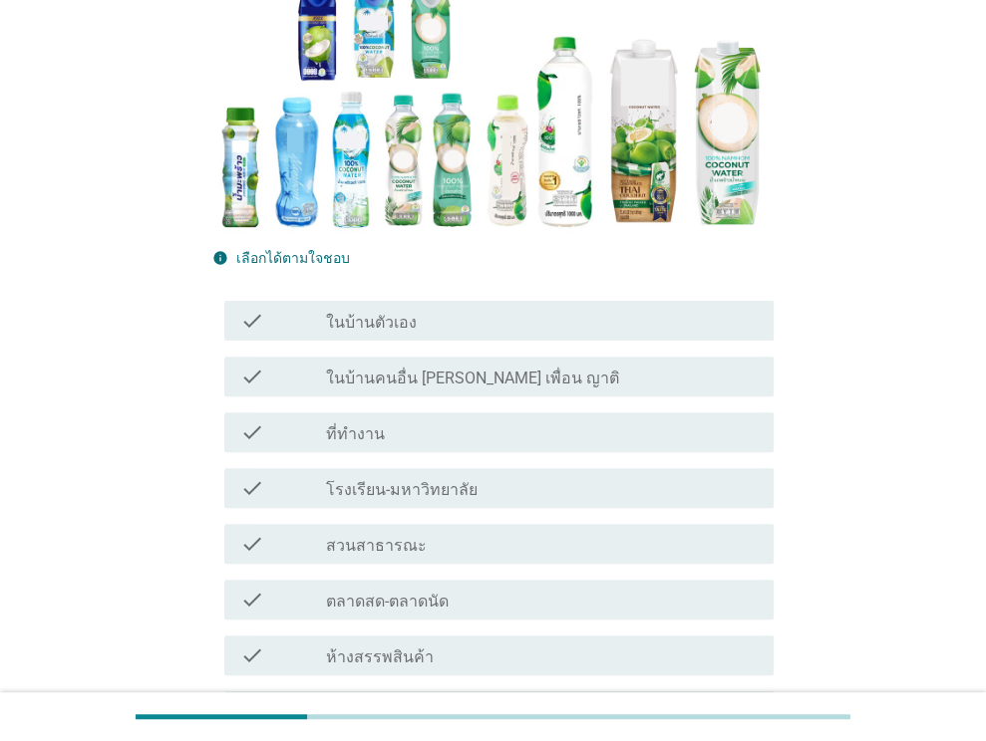
scroll to position [299, 0]
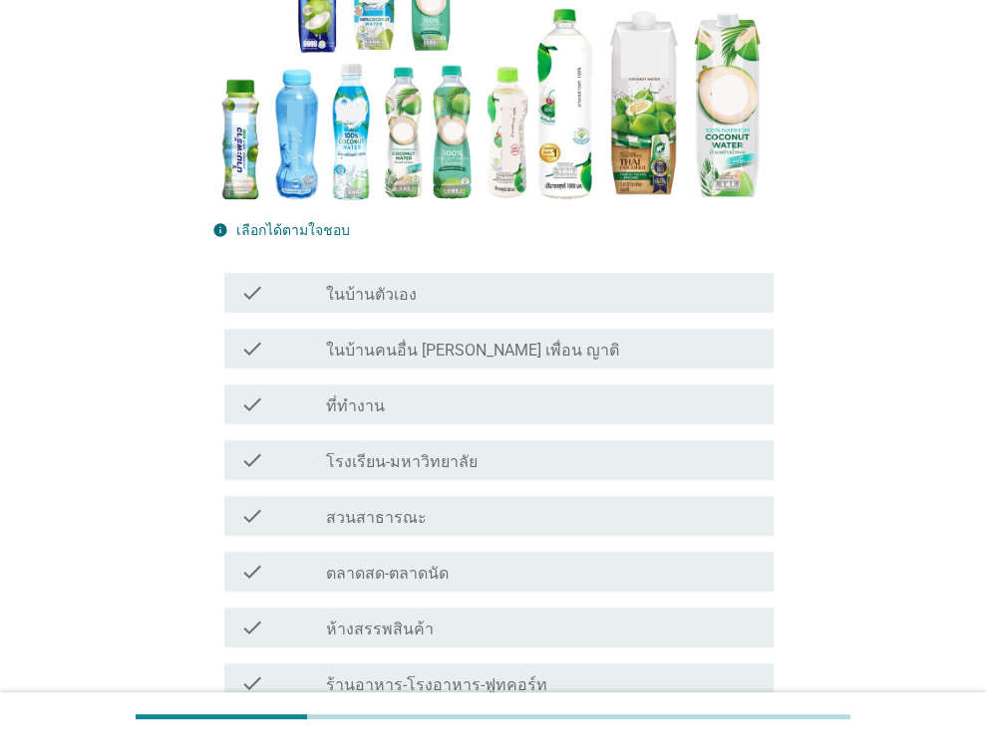
click at [480, 281] on div "check_box_outline_blank ในบ้านตัวเอง" at bounding box center [542, 293] width 432 height 24
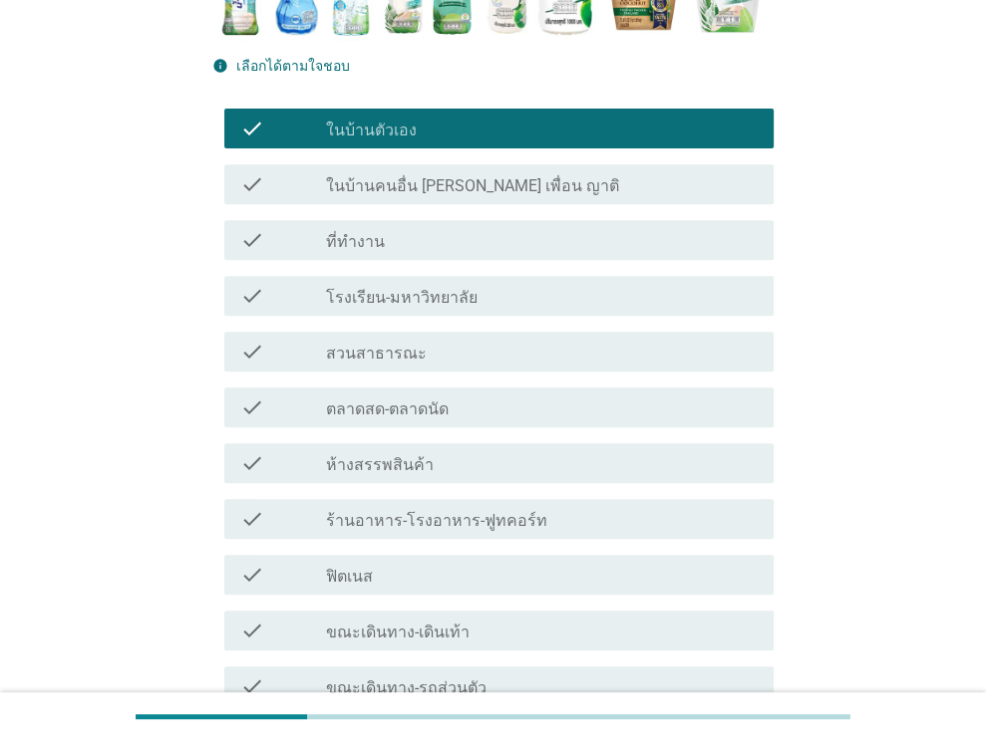
scroll to position [737, 0]
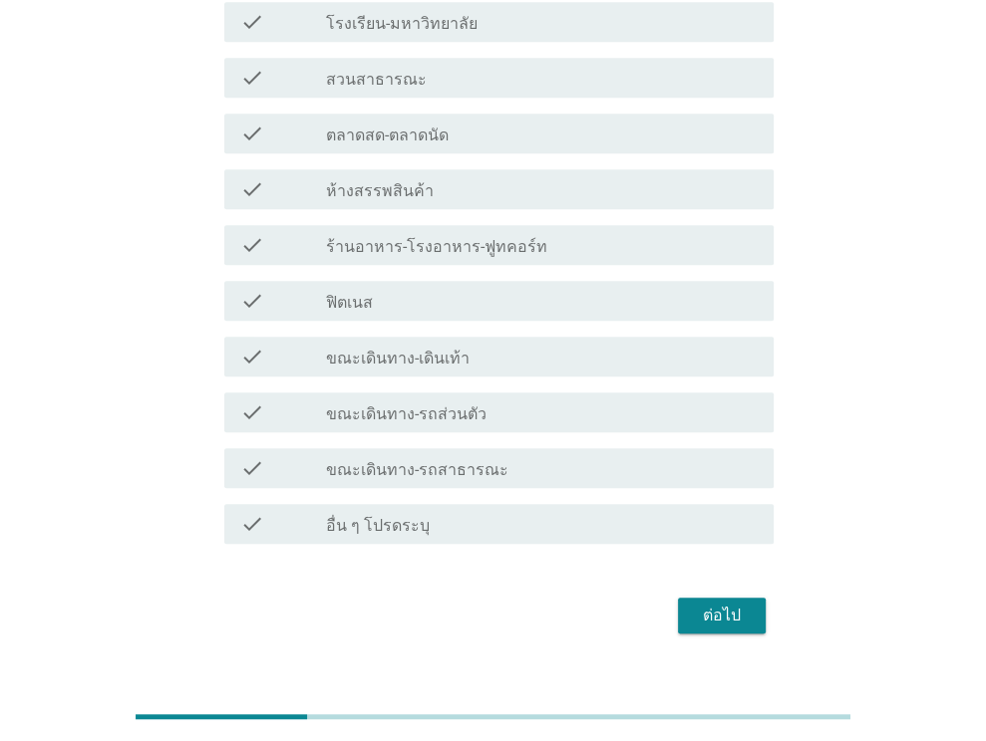
click at [721, 604] on div "ต่อไป" at bounding box center [722, 616] width 56 height 24
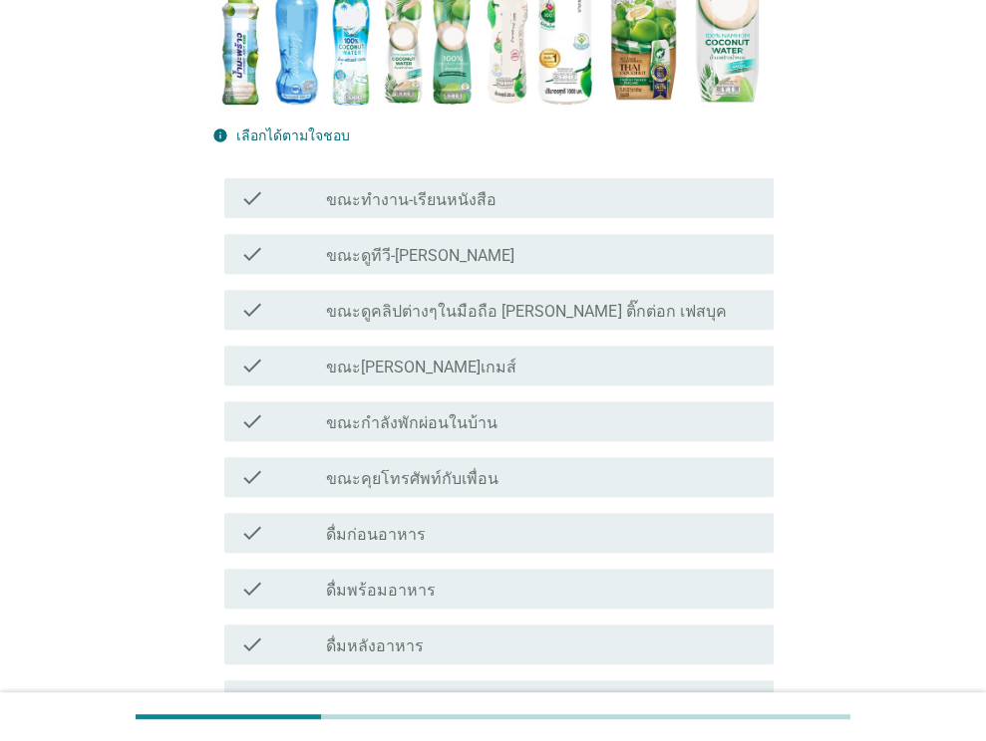
scroll to position [399, 0]
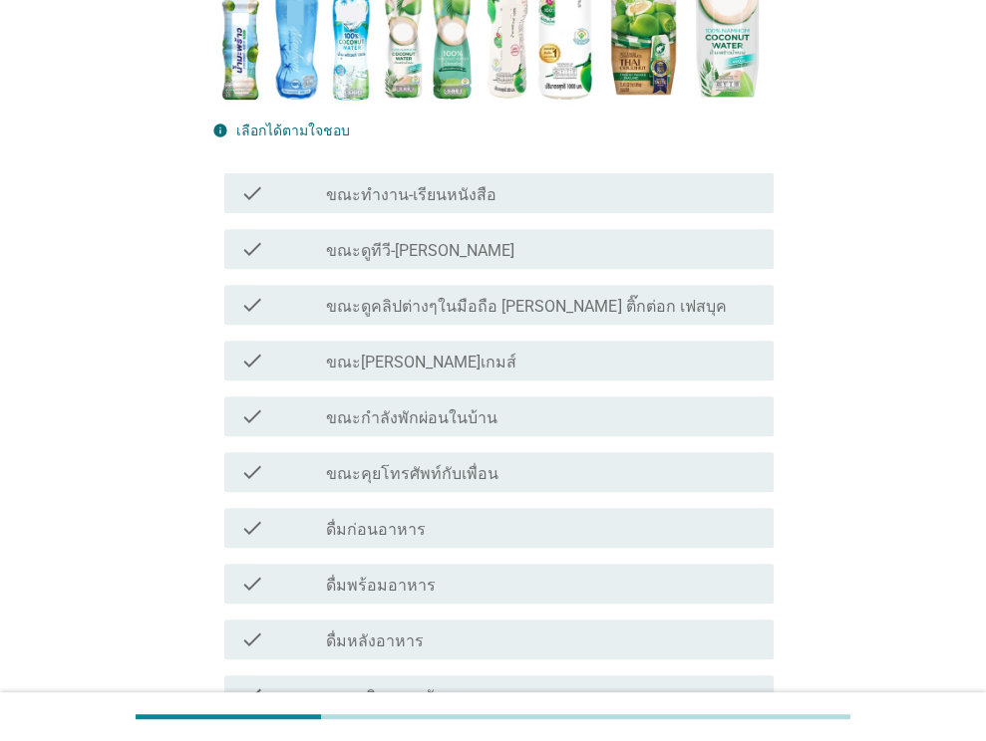
click at [457, 253] on div "check_box_outline_blank ขณะดูทีวี-[PERSON_NAME]" at bounding box center [542, 249] width 432 height 24
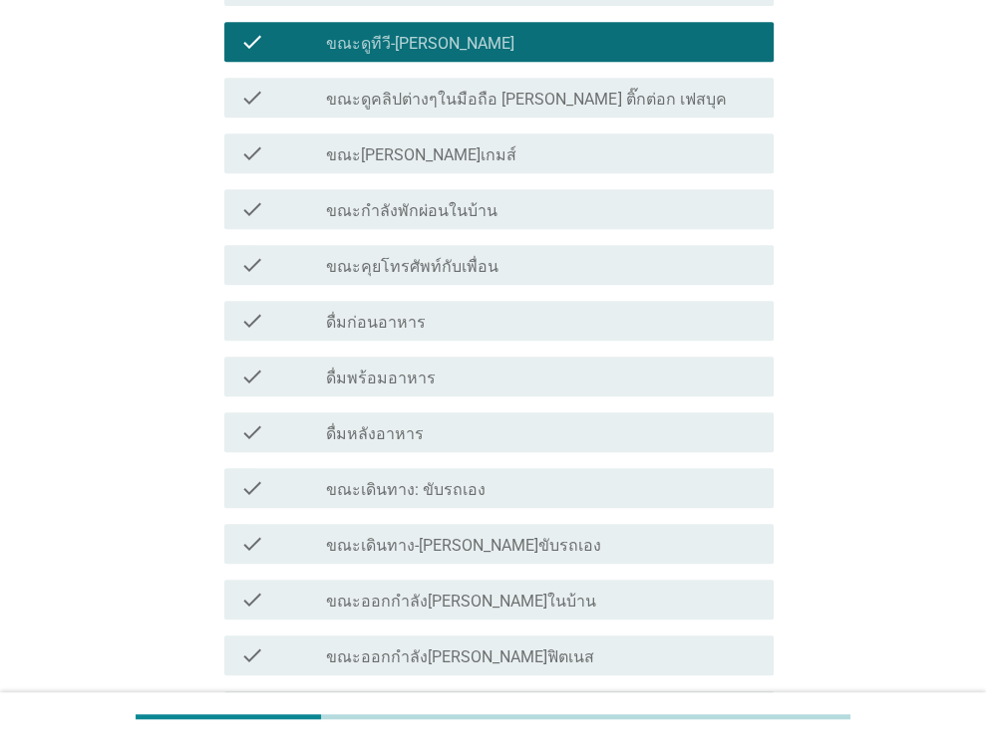
scroll to position [905, 0]
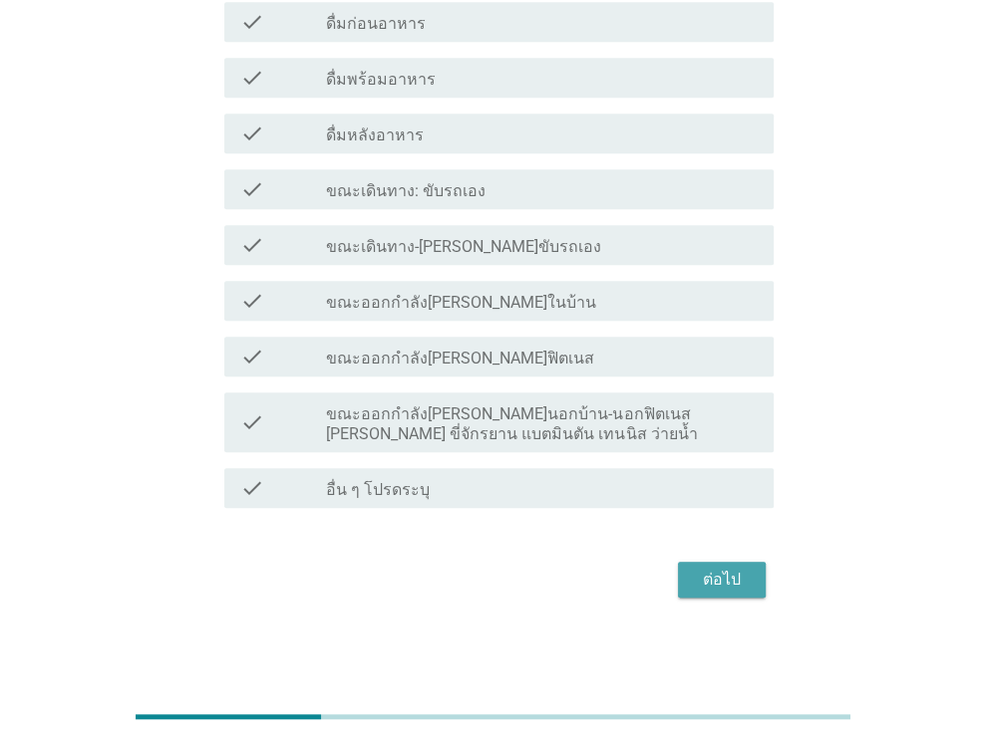
click at [726, 589] on div "ต่อไป" at bounding box center [722, 580] width 56 height 24
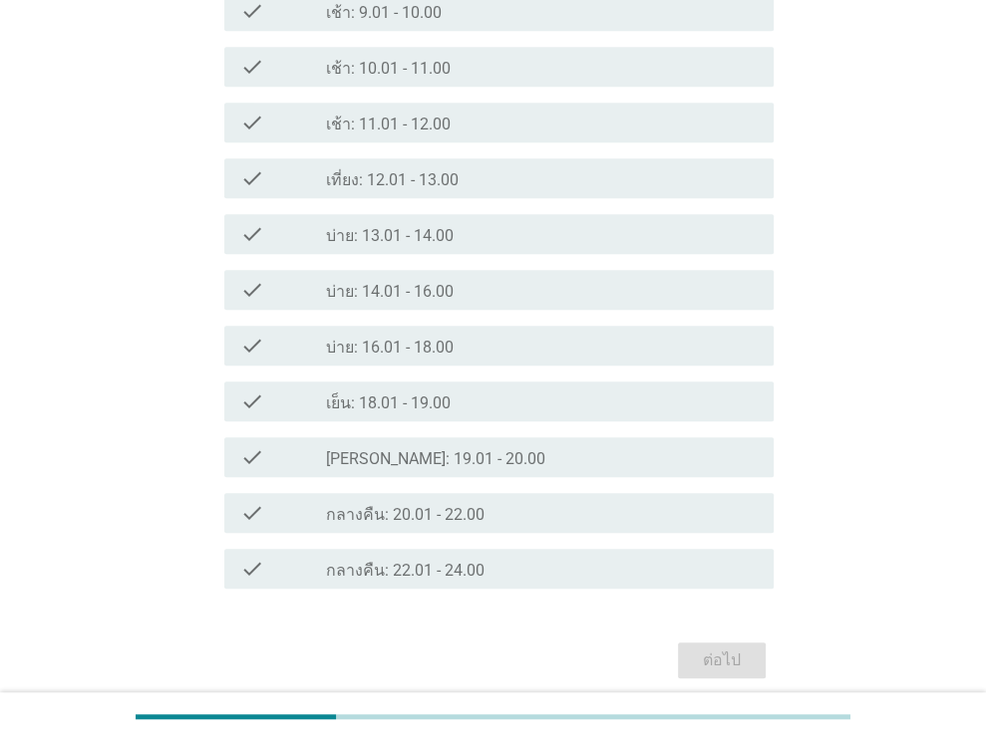
scroll to position [797, 0]
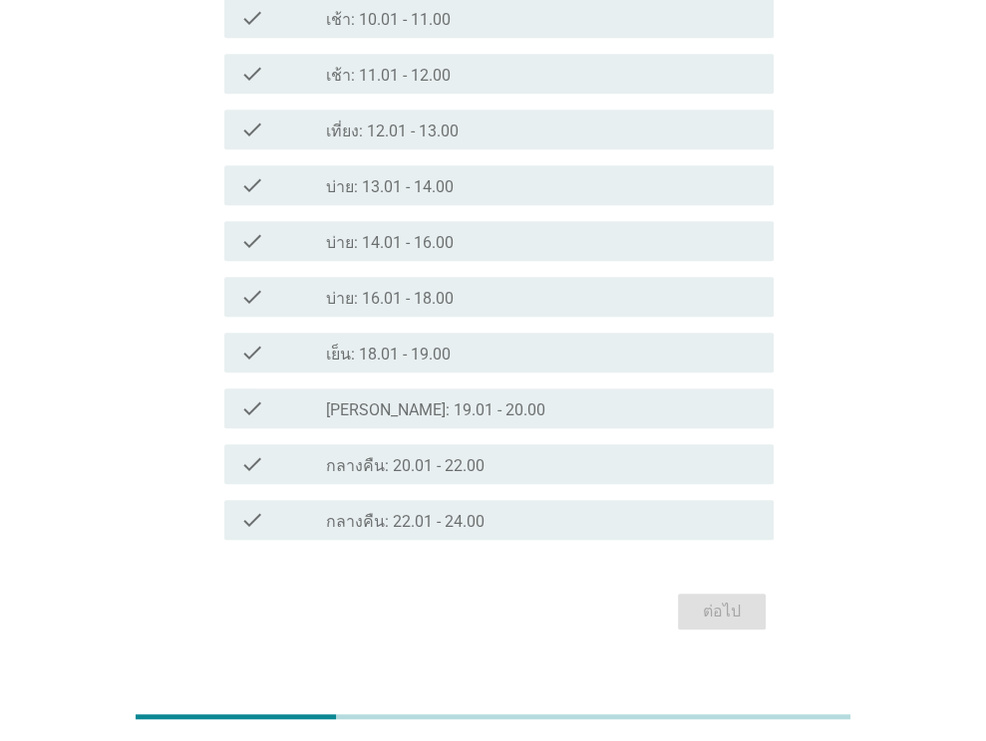
click at [487, 403] on div "check_box_outline_blank [PERSON_NAME]: 19.01 - 20.00" at bounding box center [542, 409] width 432 height 24
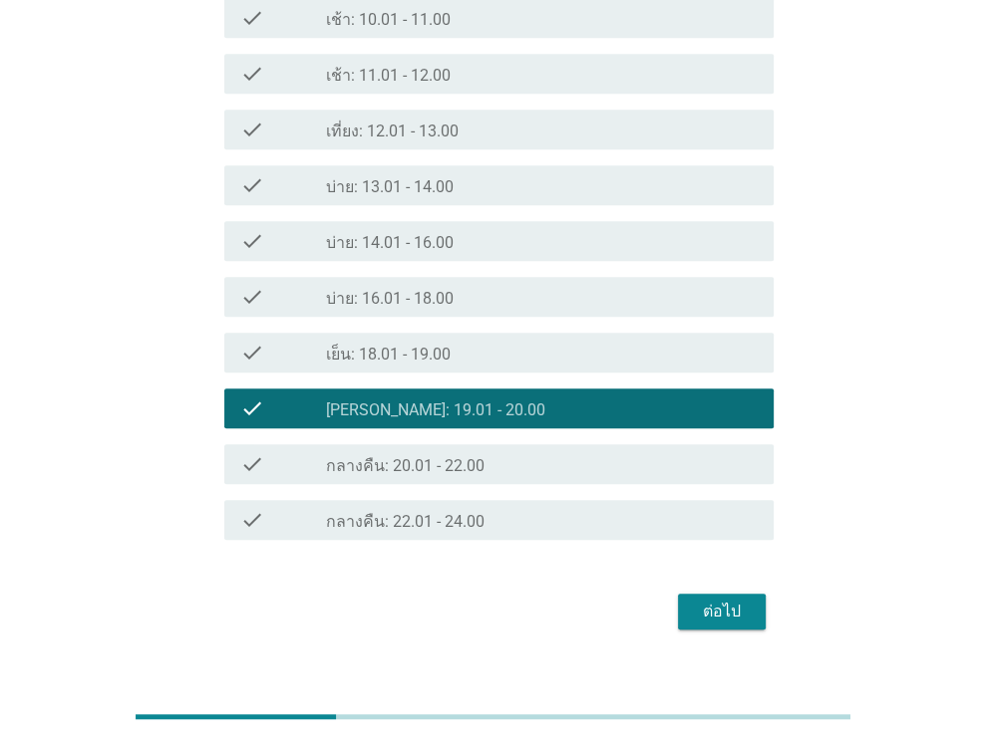
click at [694, 607] on div "ต่อไป" at bounding box center [722, 612] width 56 height 24
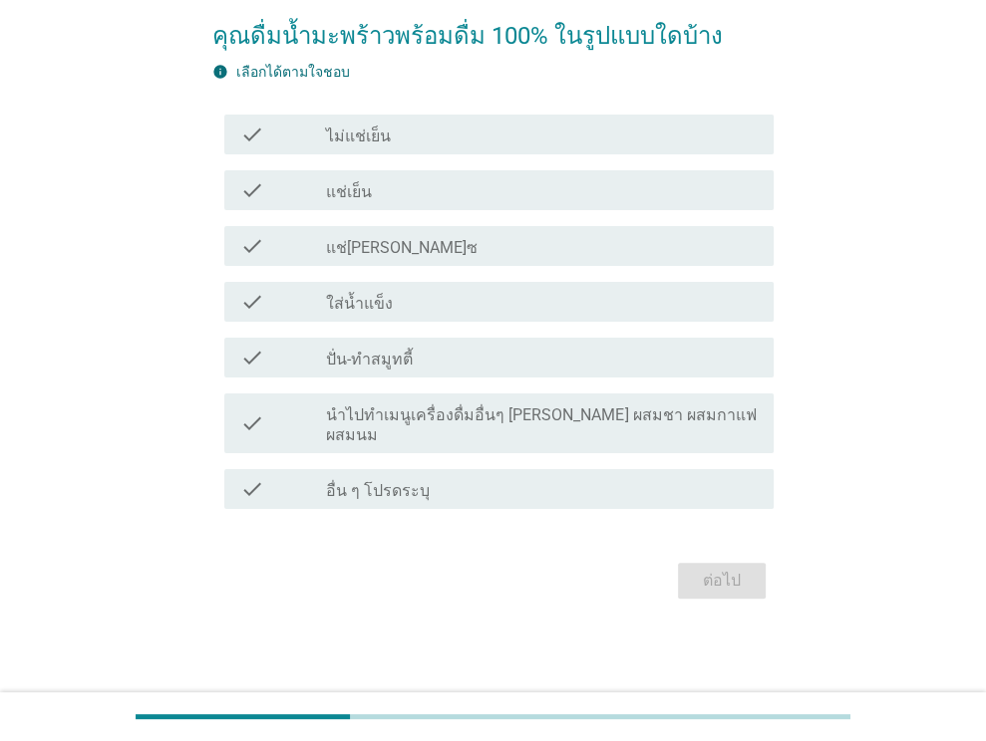
scroll to position [0, 0]
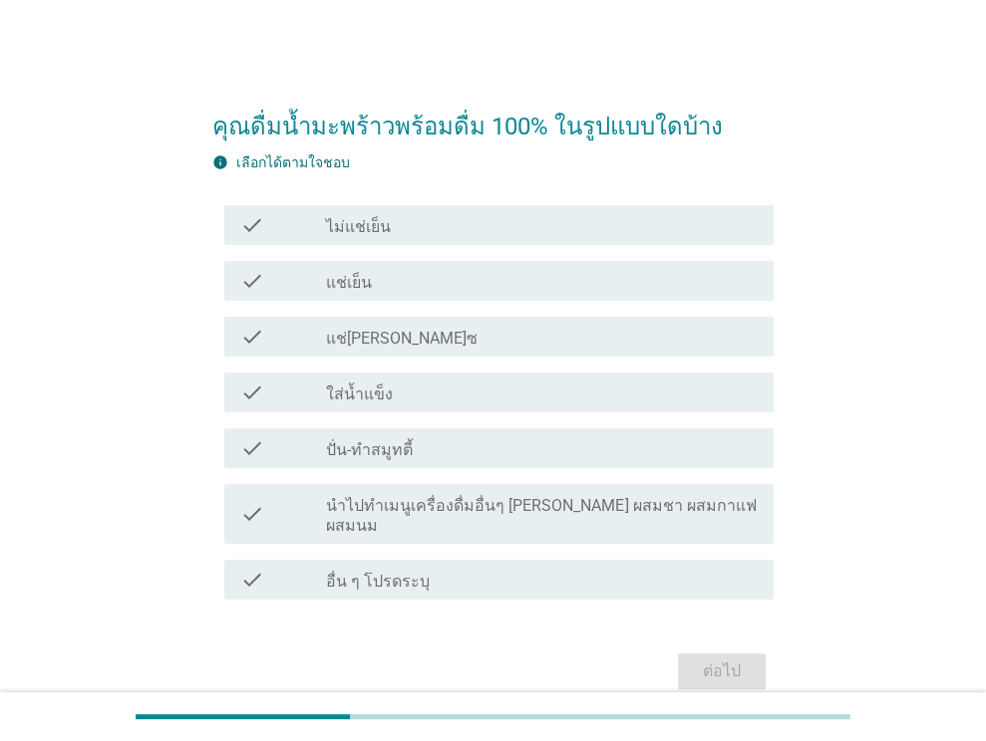
click at [521, 274] on div "check_box_outline_blank แช่เย็น" at bounding box center [542, 281] width 432 height 24
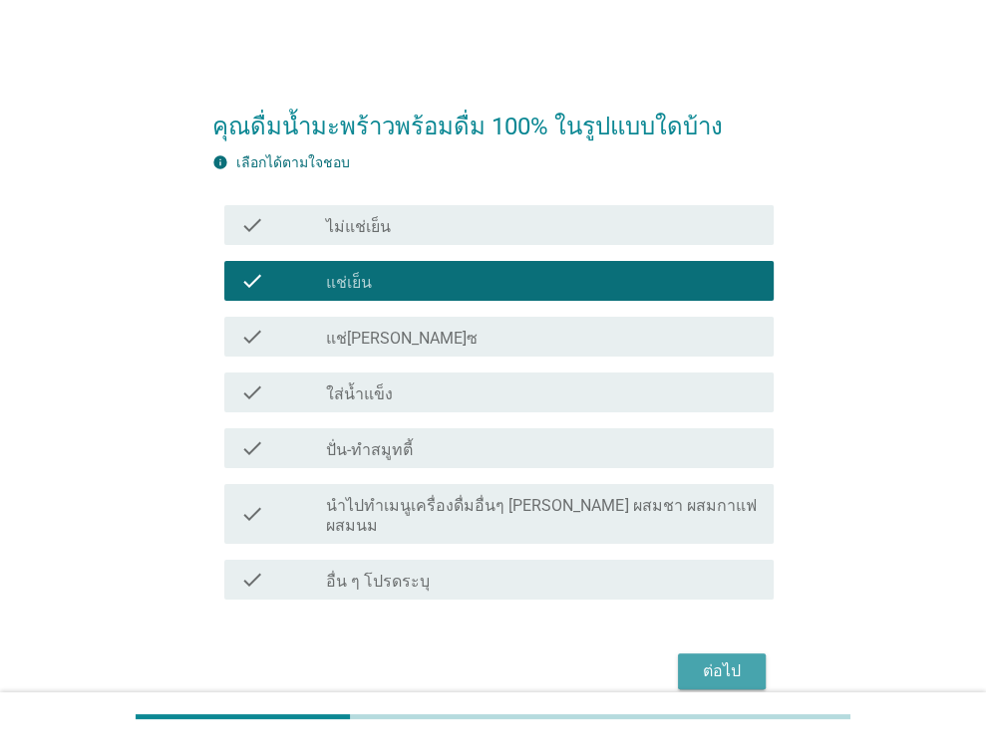
click at [730, 654] on button "ต่อไป" at bounding box center [722, 672] width 88 height 36
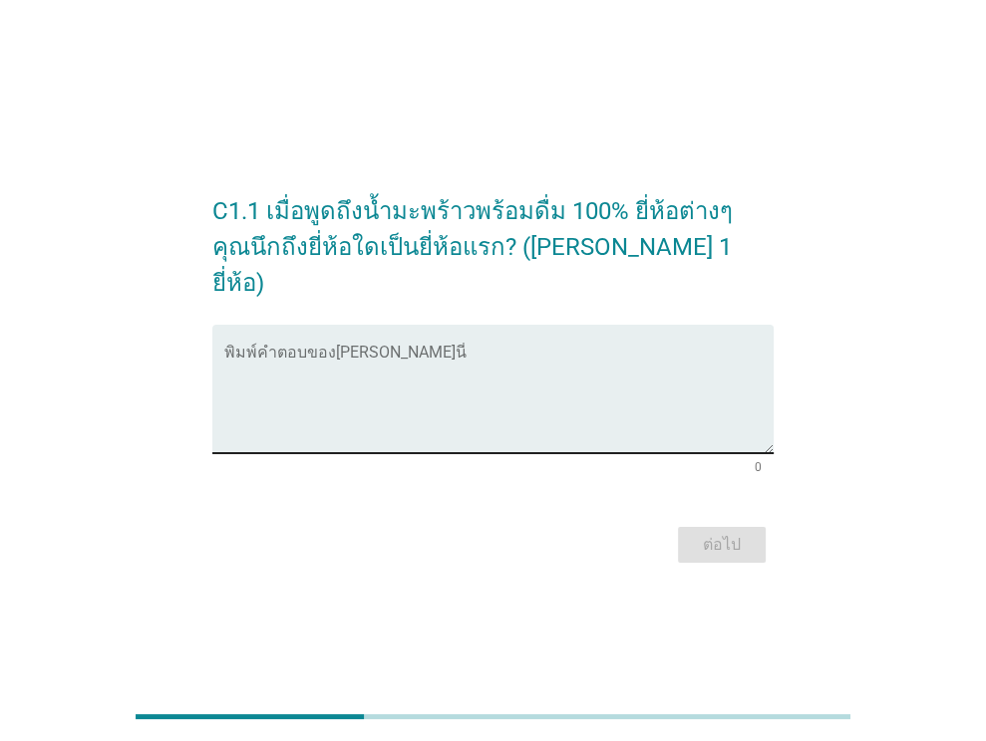
click at [479, 374] on textarea "พิมพ์คำตอบของคุณ ที่นี่" at bounding box center [498, 401] width 549 height 105
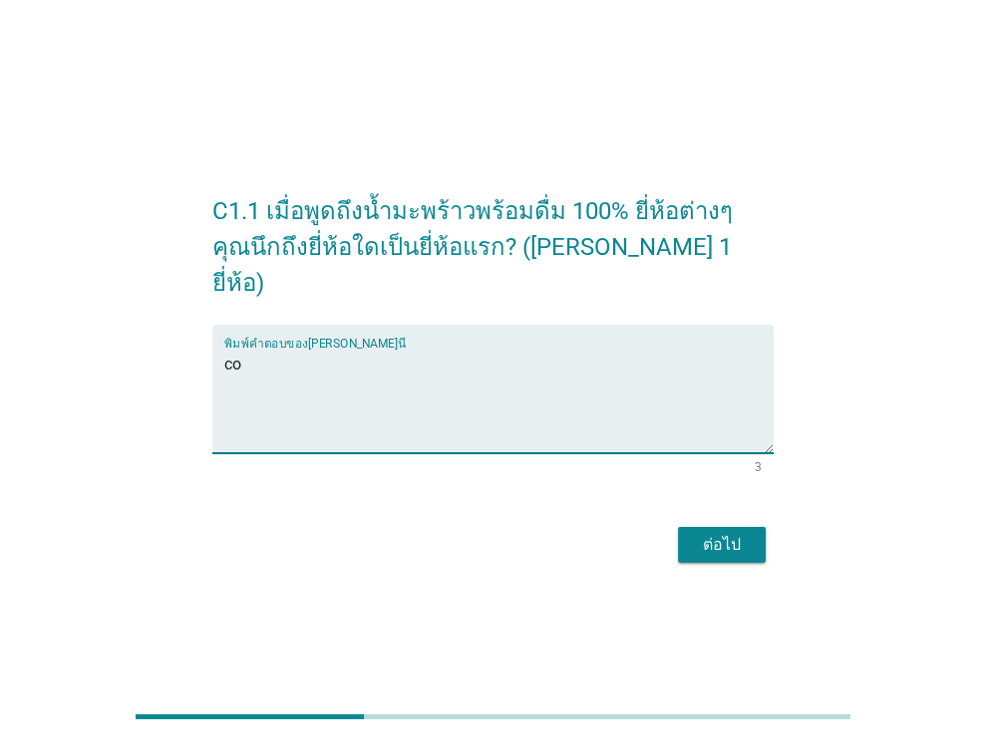
type textarea "c"
type textarea "unif"
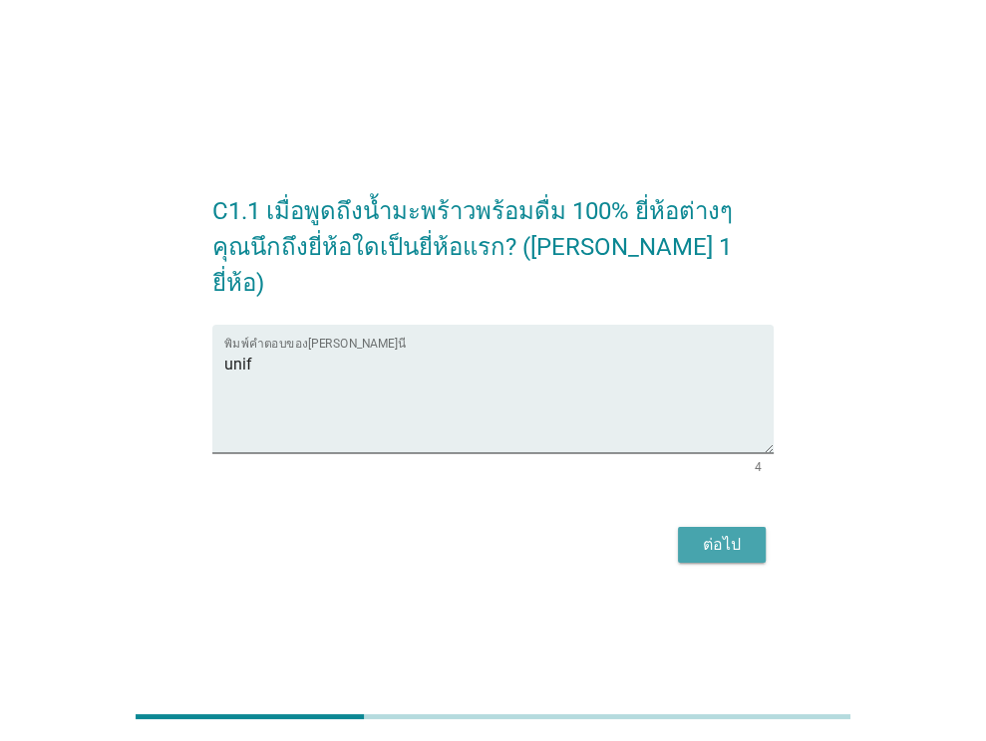
click at [721, 533] on div "ต่อไป" at bounding box center [722, 545] width 56 height 24
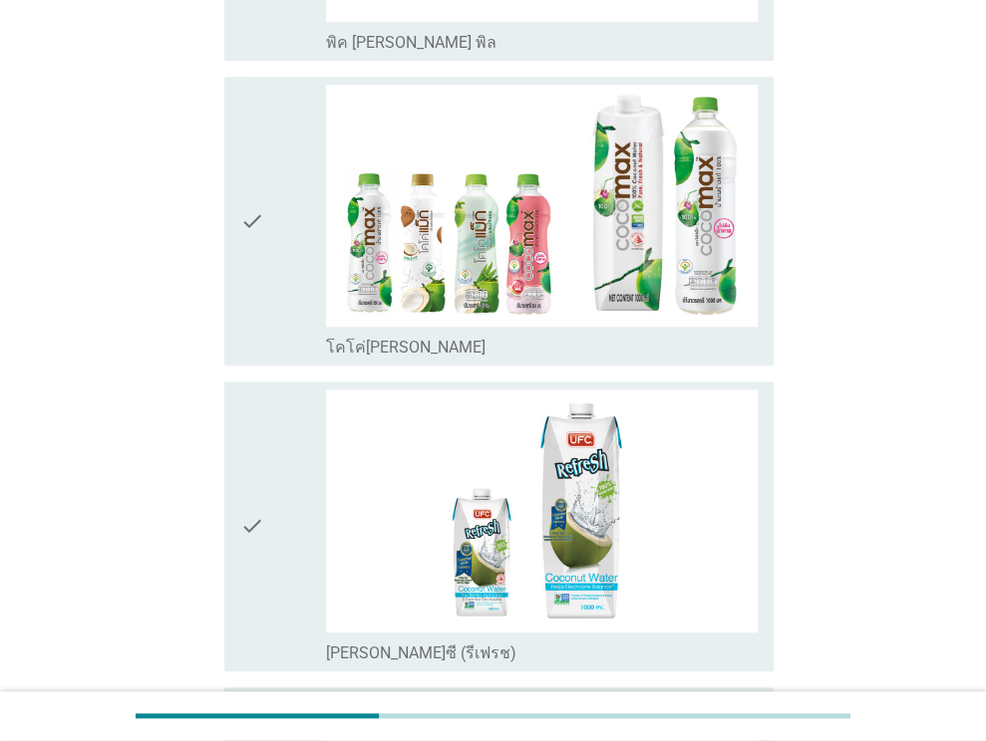
scroll to position [1096, 0]
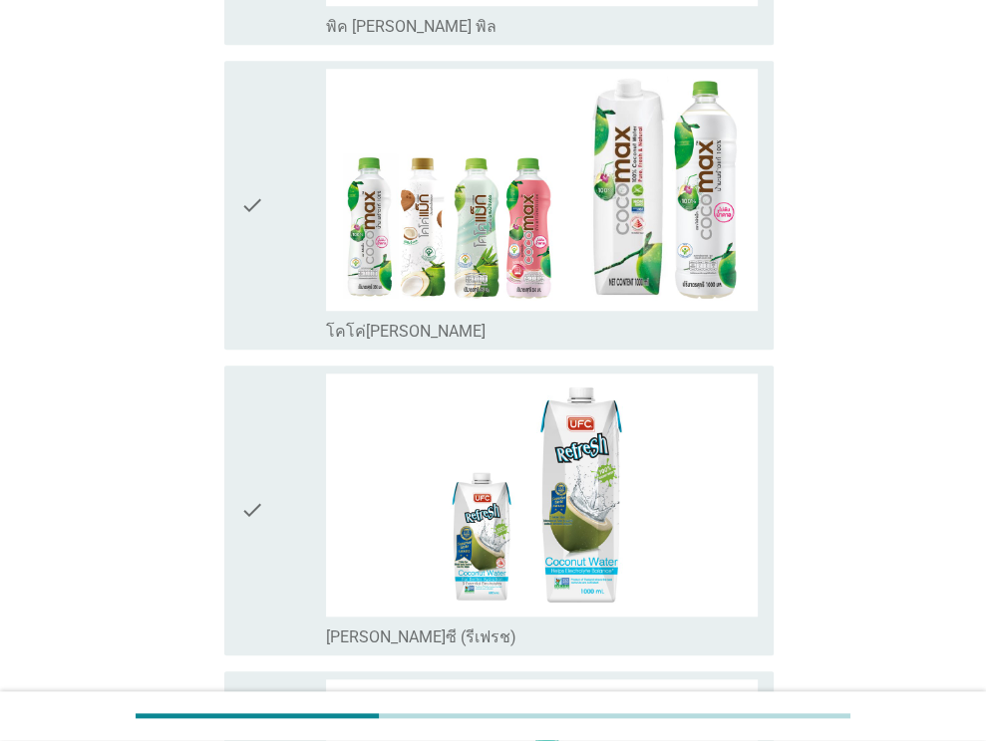
click at [279, 262] on div "check" at bounding box center [283, 205] width 87 height 273
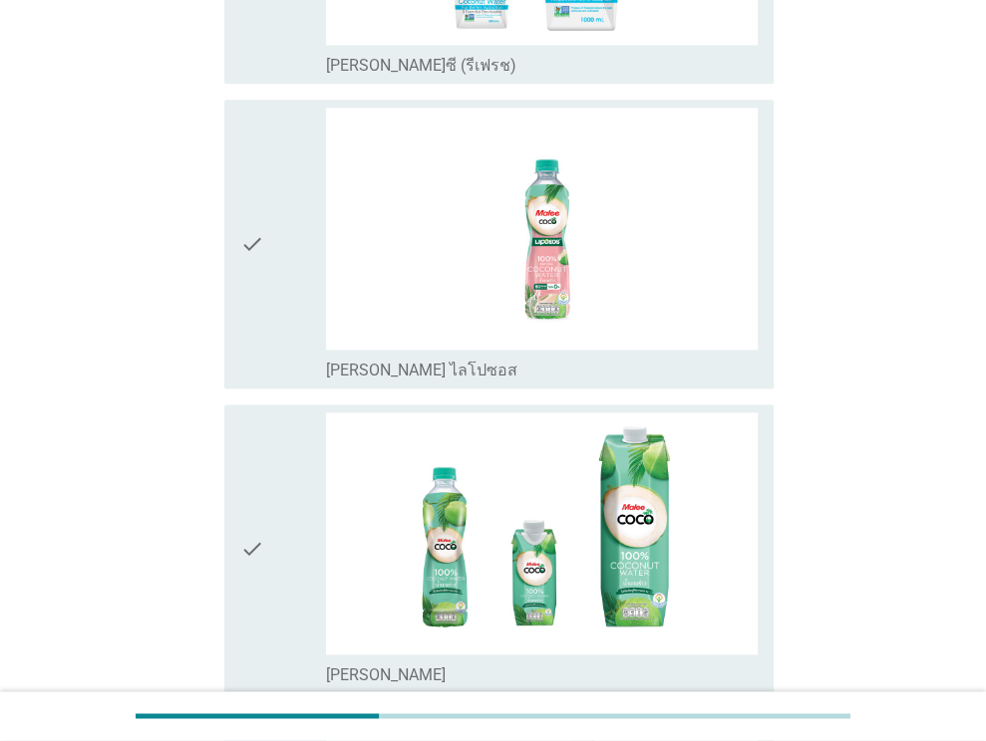
scroll to position [1694, 0]
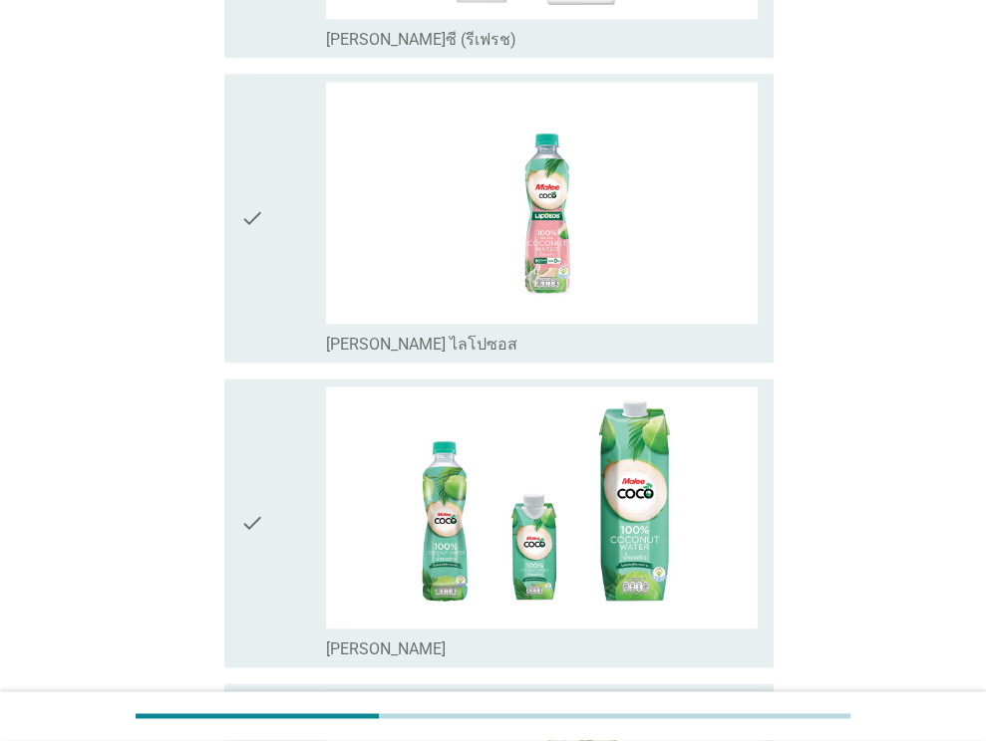
click at [299, 472] on div "check" at bounding box center [283, 523] width 87 height 273
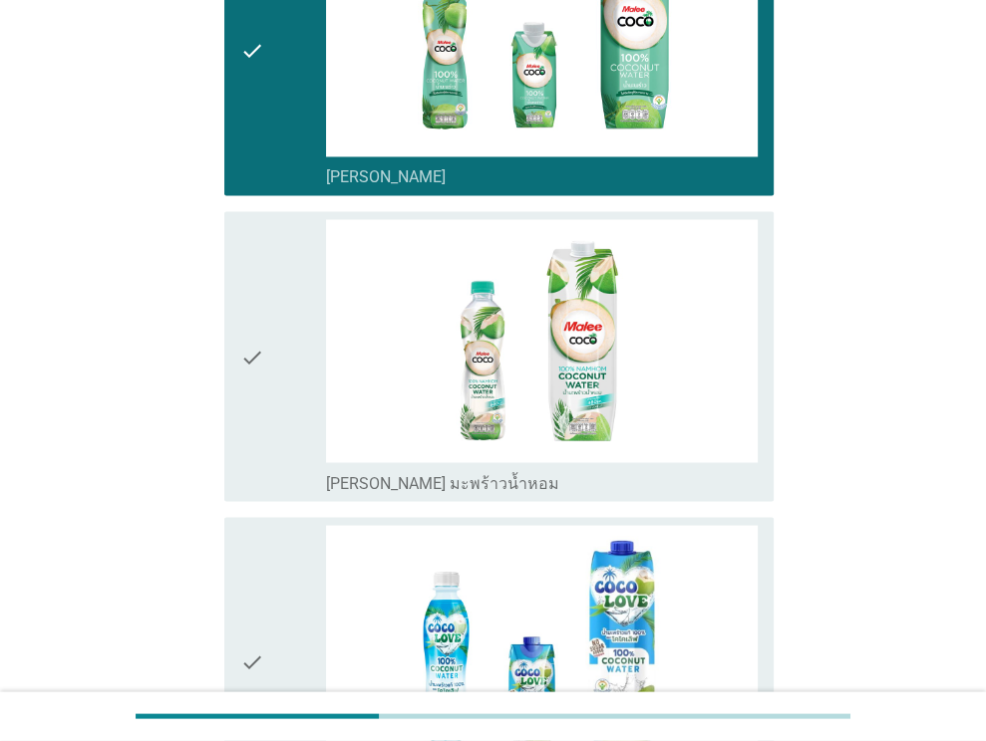
scroll to position [2292, 0]
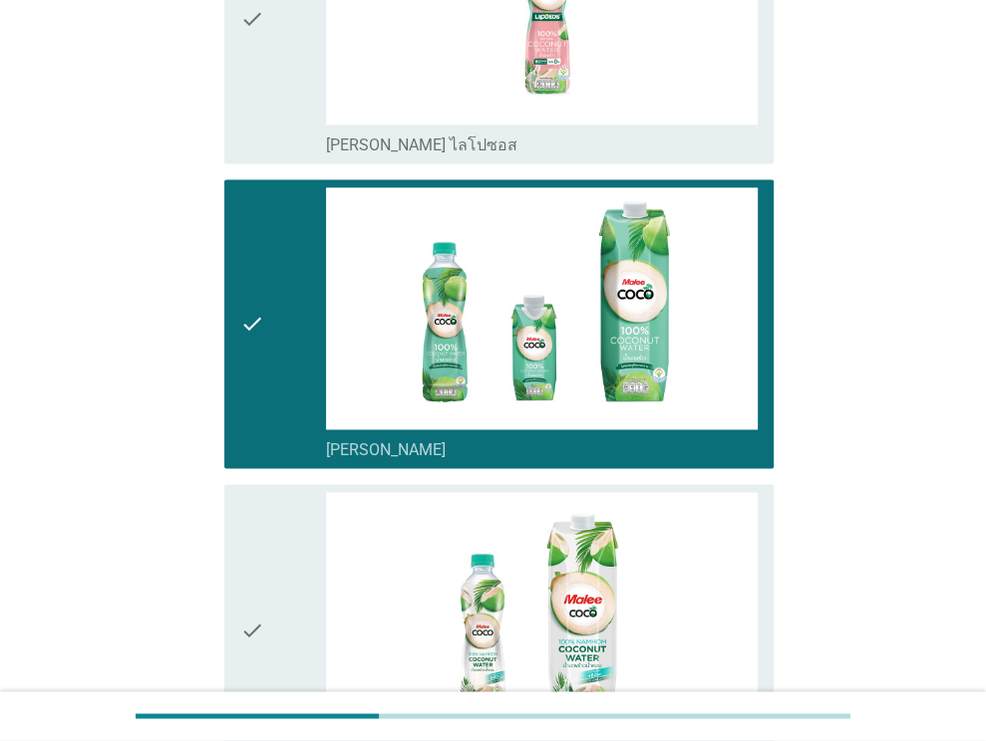
click at [264, 310] on div "check" at bounding box center [283, 323] width 87 height 273
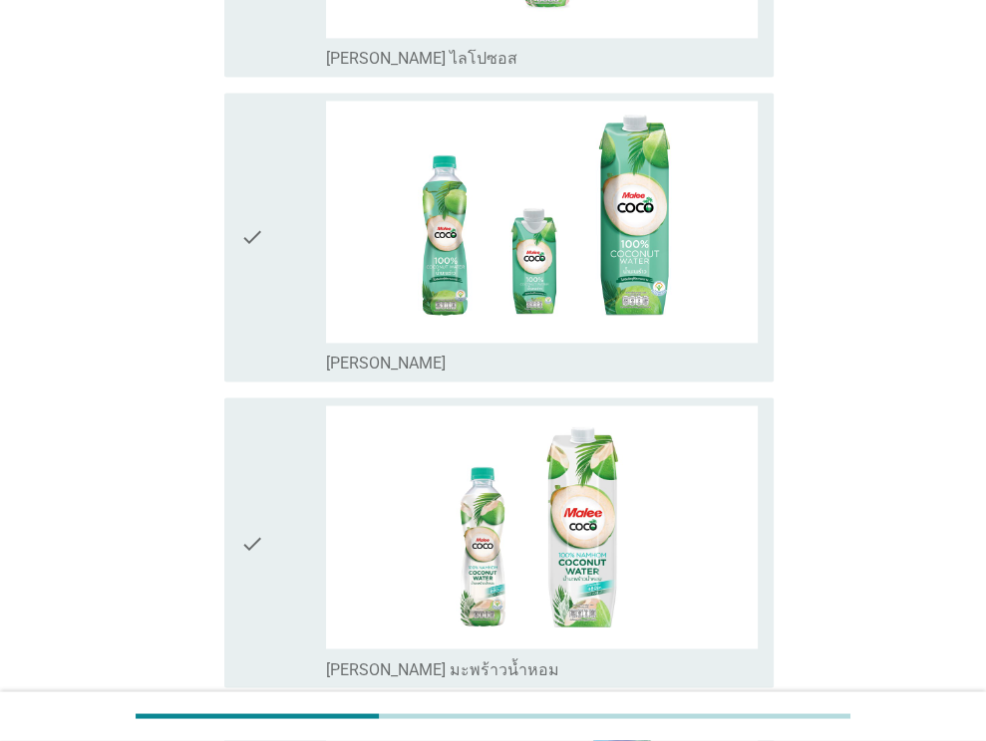
scroll to position [2491, 0]
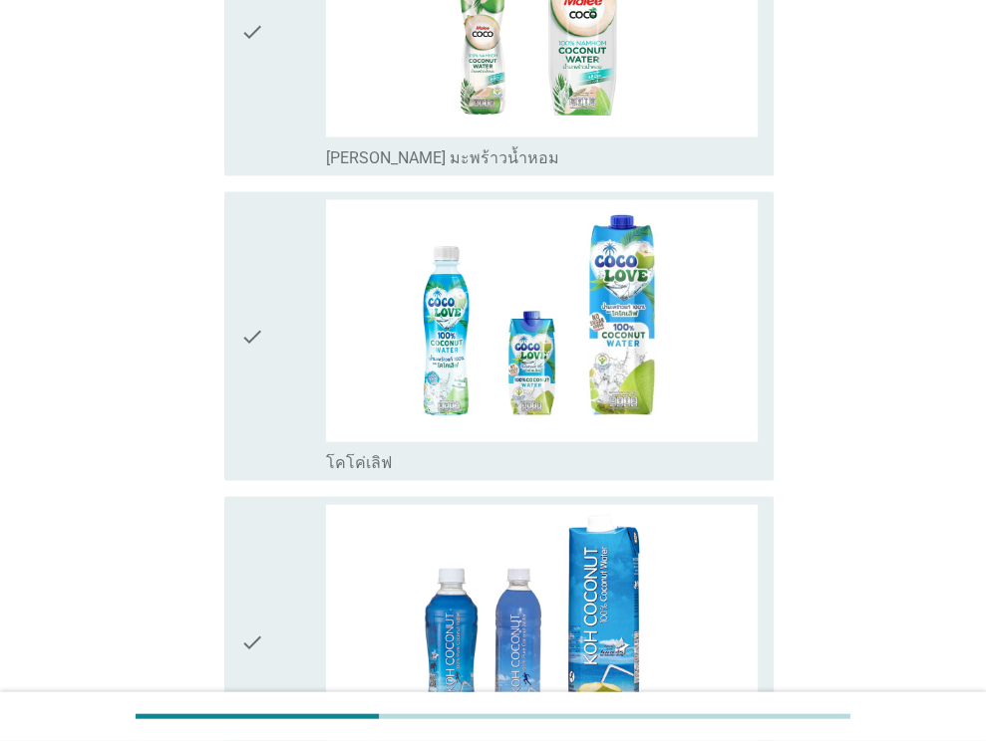
click at [297, 338] on div "check" at bounding box center [283, 336] width 87 height 273
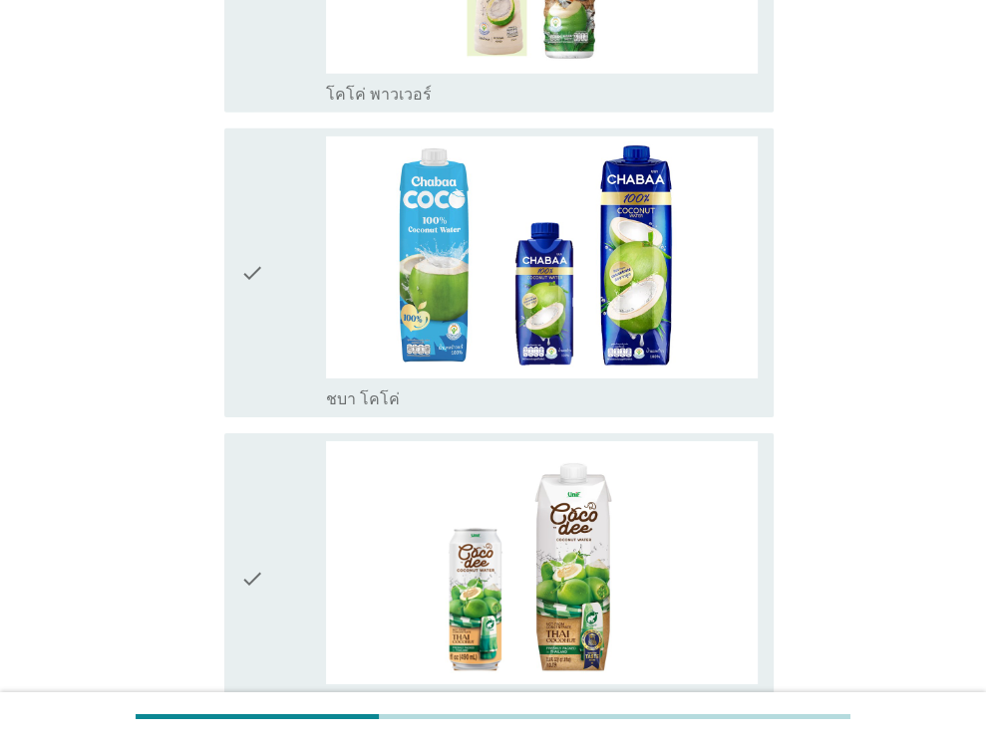
scroll to position [4186, 0]
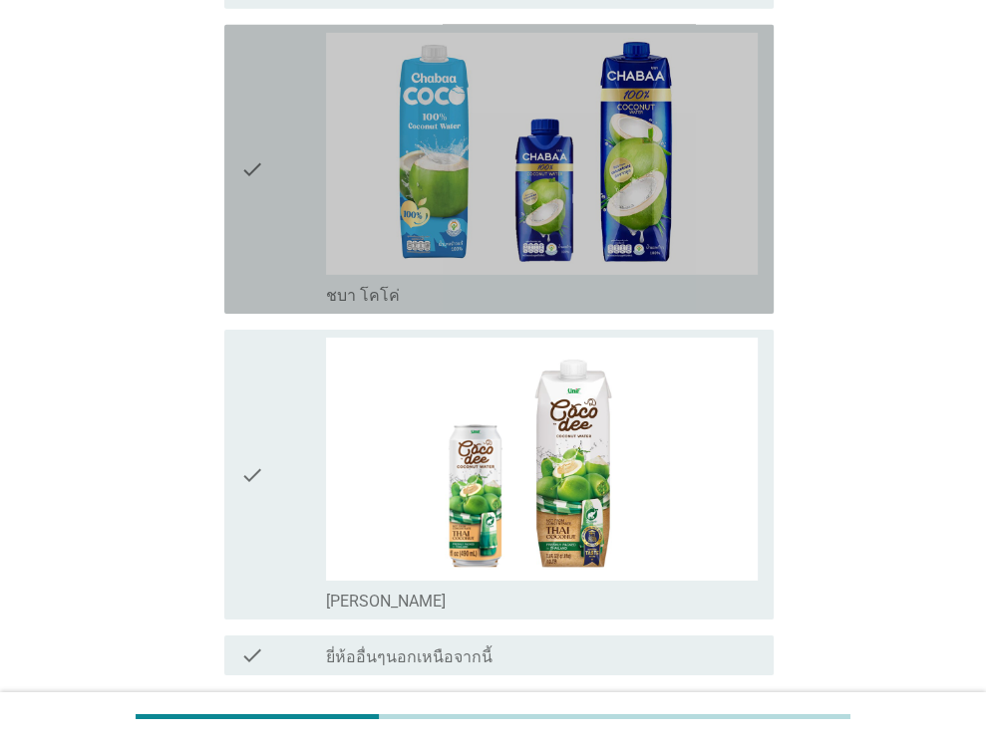
click at [299, 225] on div "check" at bounding box center [283, 169] width 87 height 273
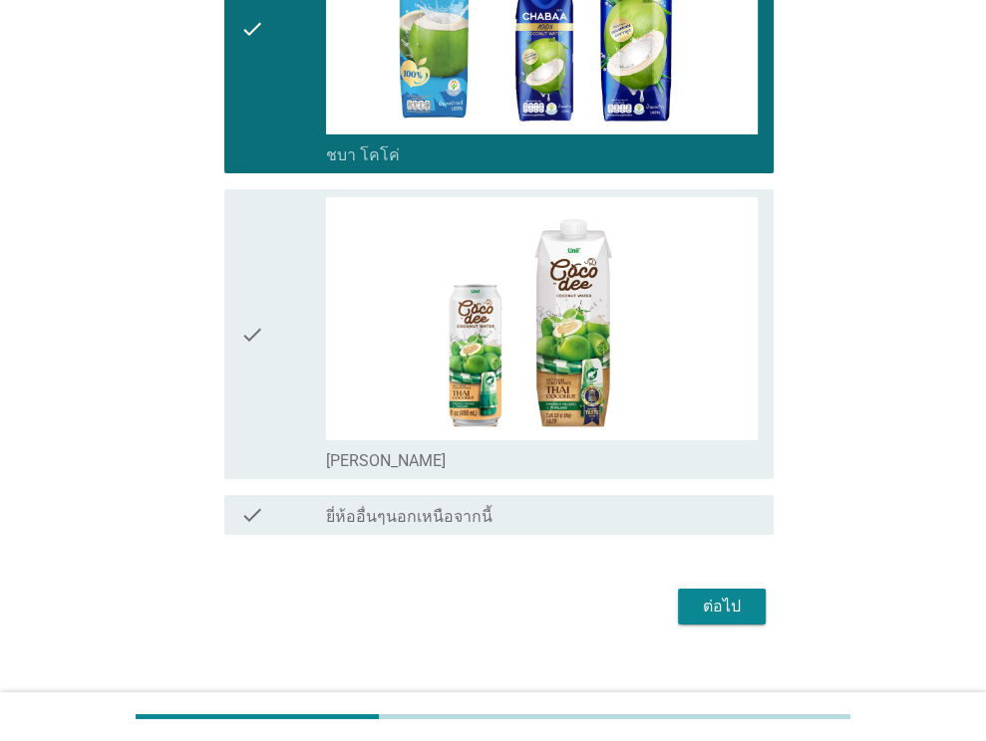
scroll to position [4342, 0]
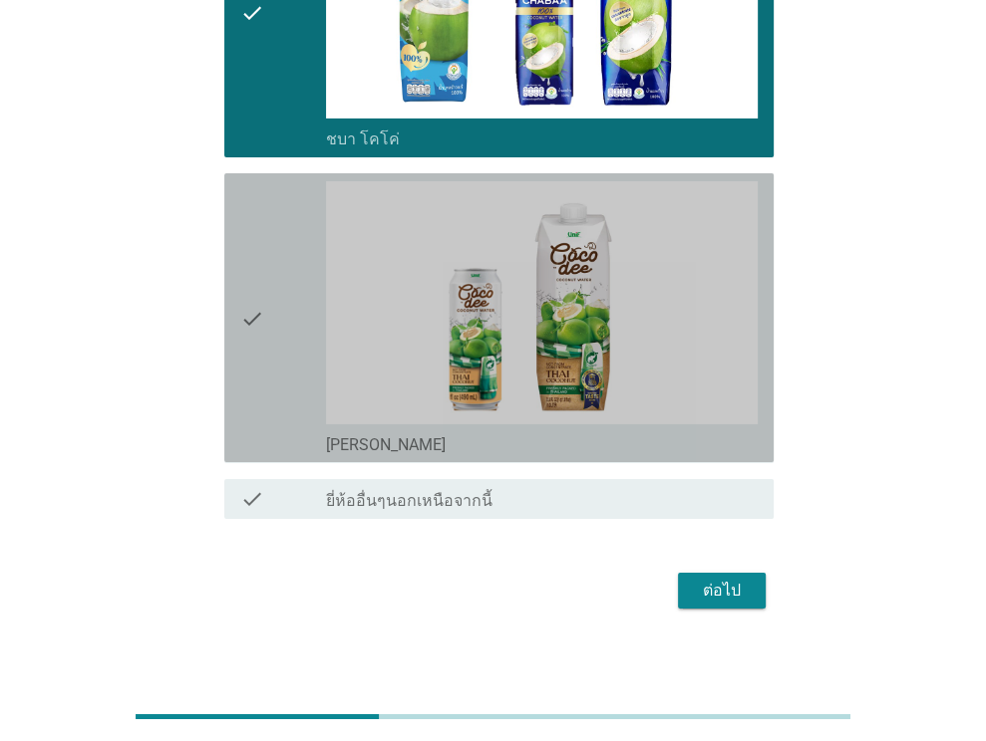
click at [266, 324] on div "check" at bounding box center [283, 317] width 87 height 273
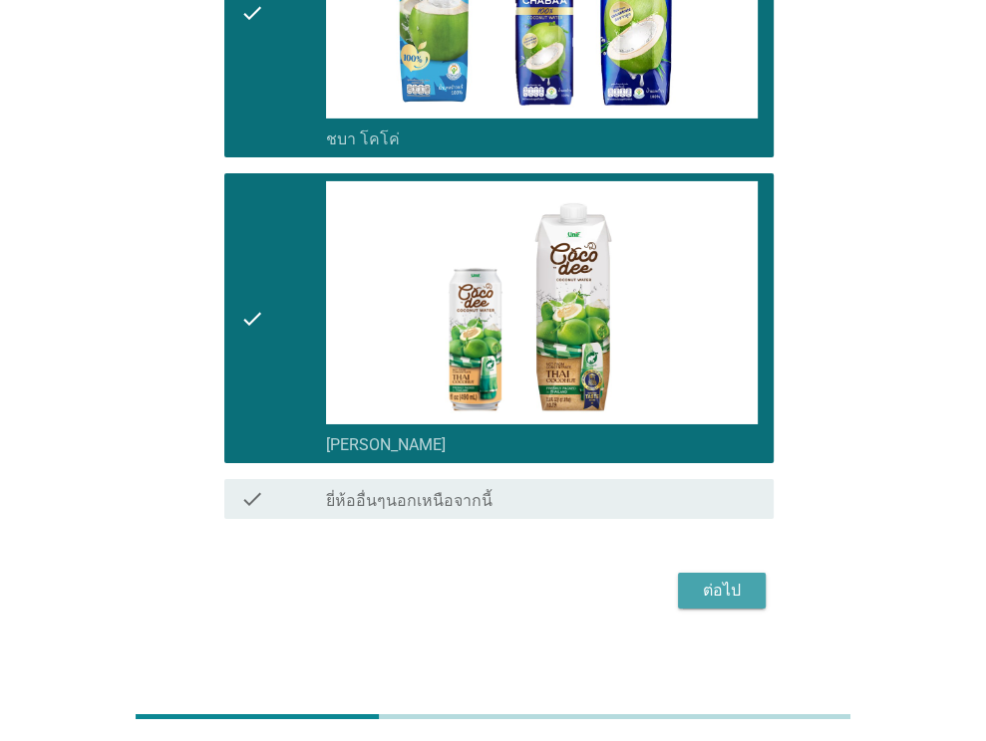
click at [726, 579] on div "ต่อไป" at bounding box center [722, 591] width 56 height 24
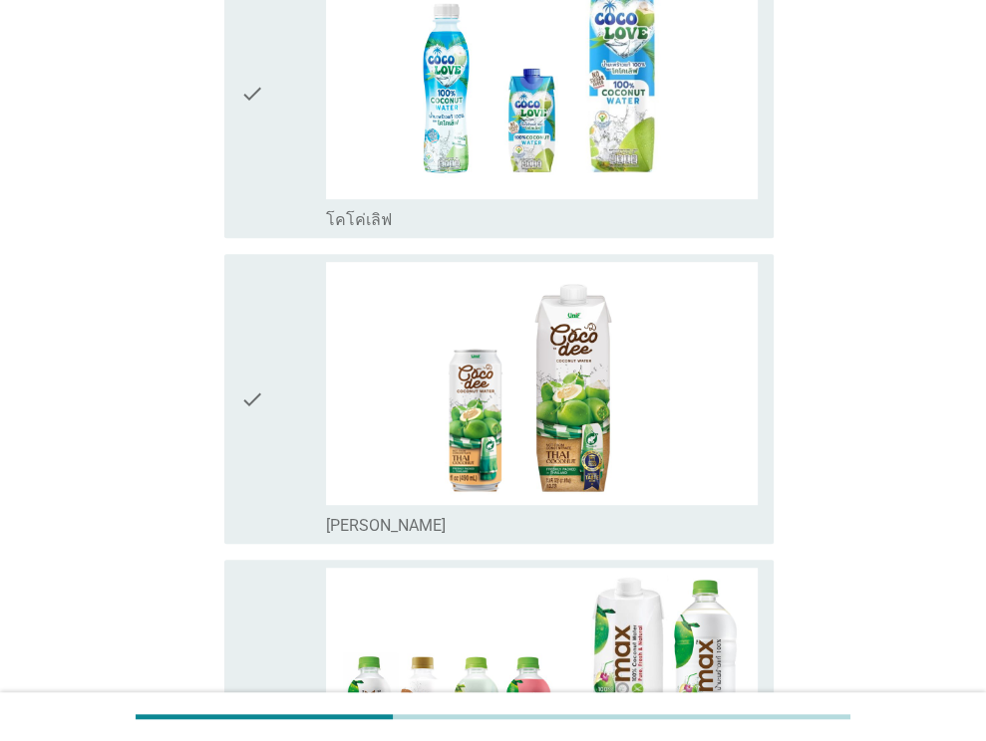
scroll to position [592, 0]
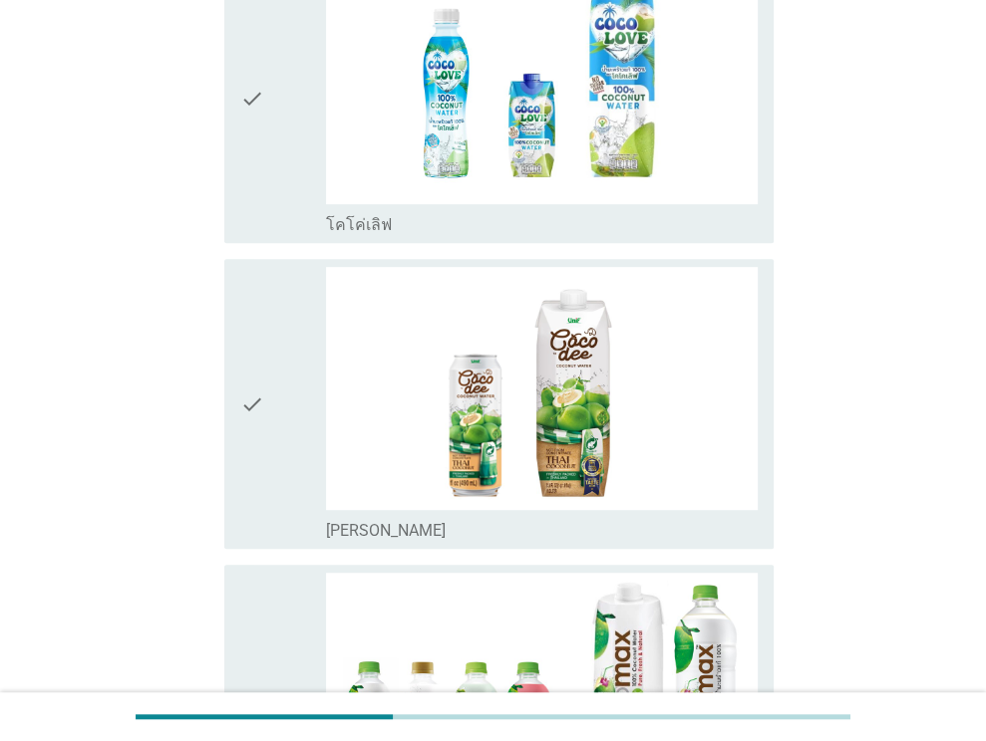
click at [279, 362] on div "check" at bounding box center [283, 403] width 87 height 273
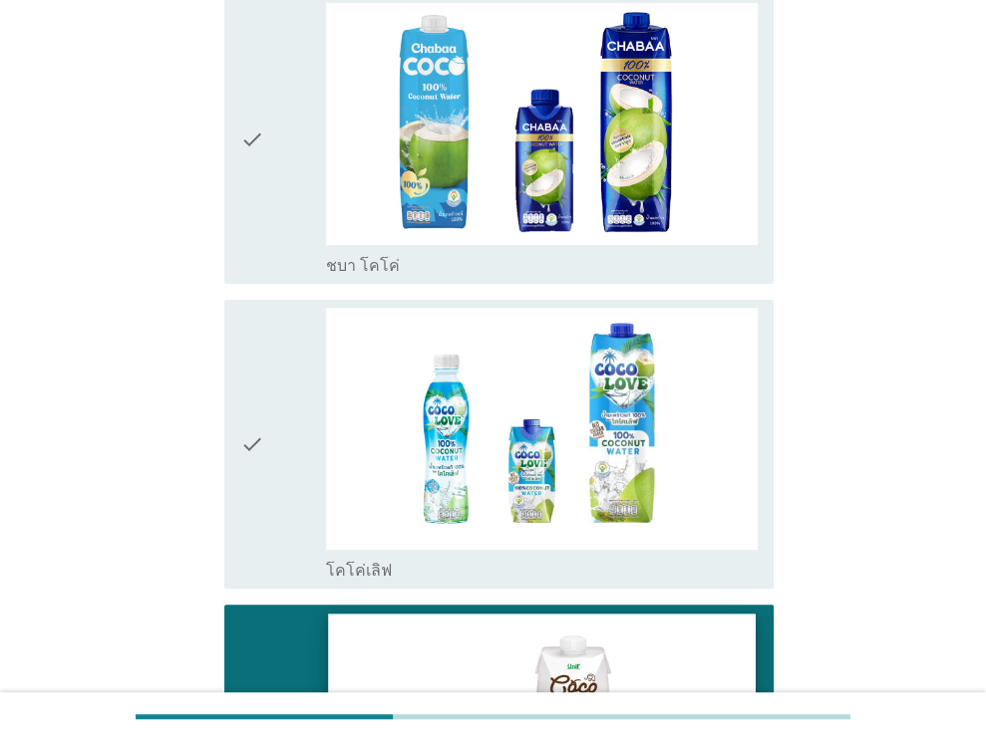
scroll to position [193, 0]
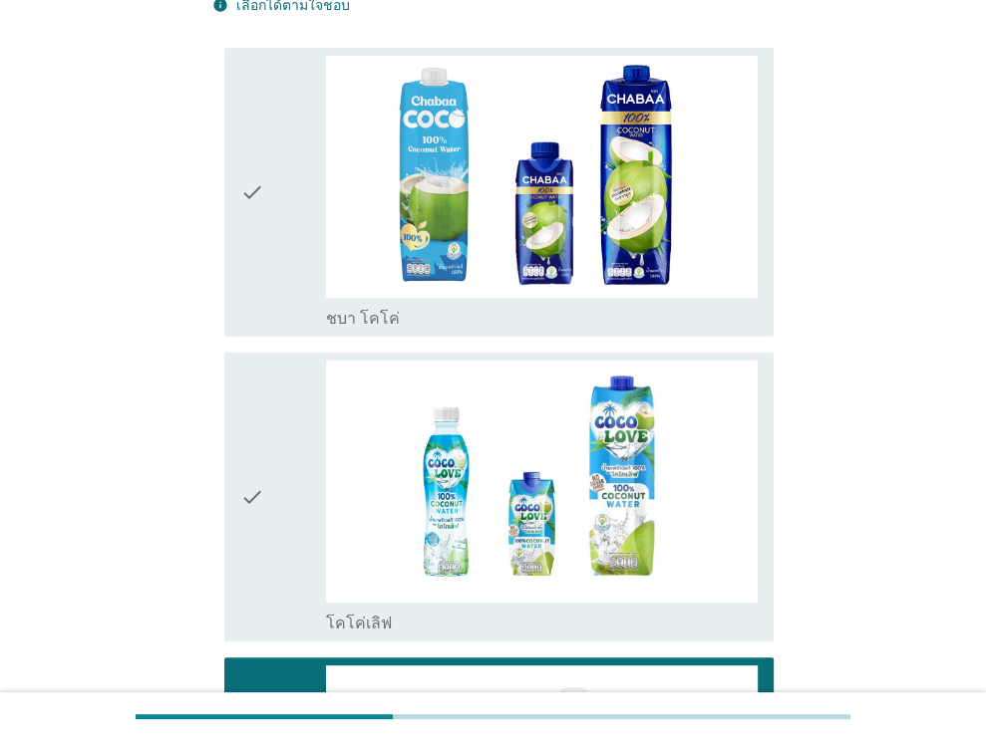
click at [255, 430] on icon "check" at bounding box center [252, 497] width 24 height 273
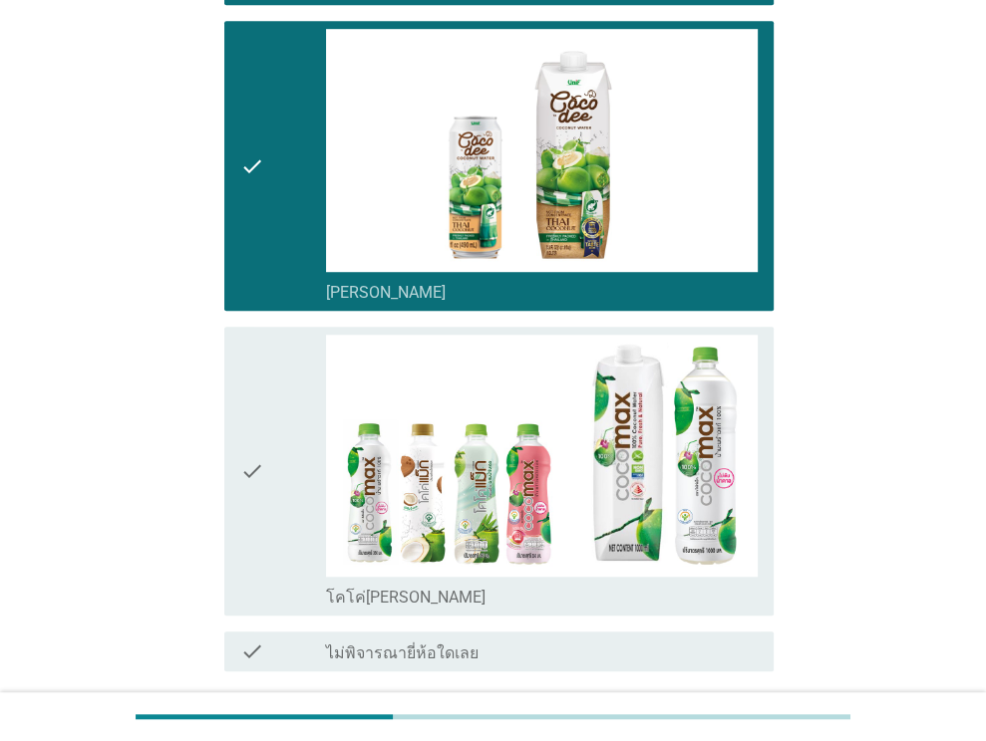
scroll to position [991, 0]
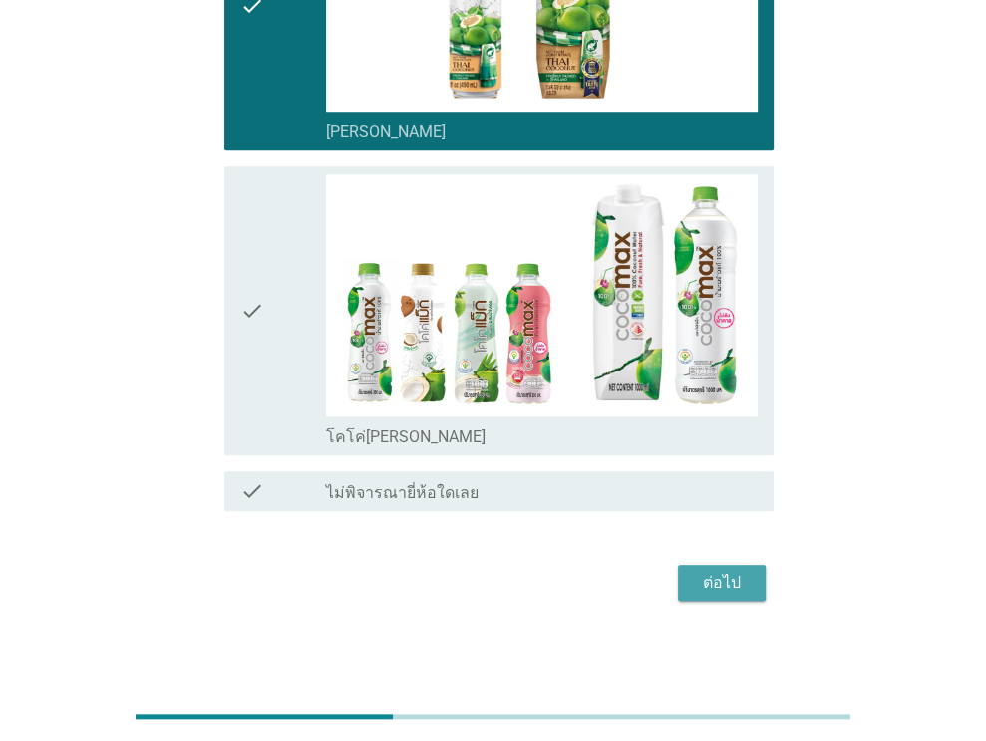
click at [758, 588] on button "ต่อไป" at bounding box center [722, 583] width 88 height 36
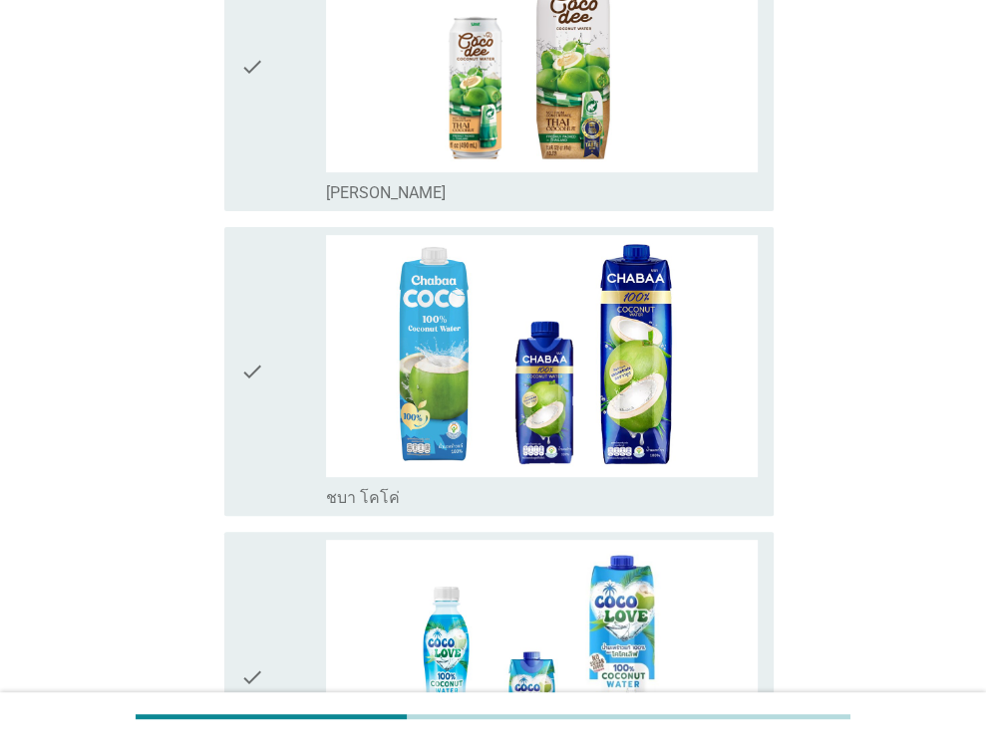
scroll to position [299, 0]
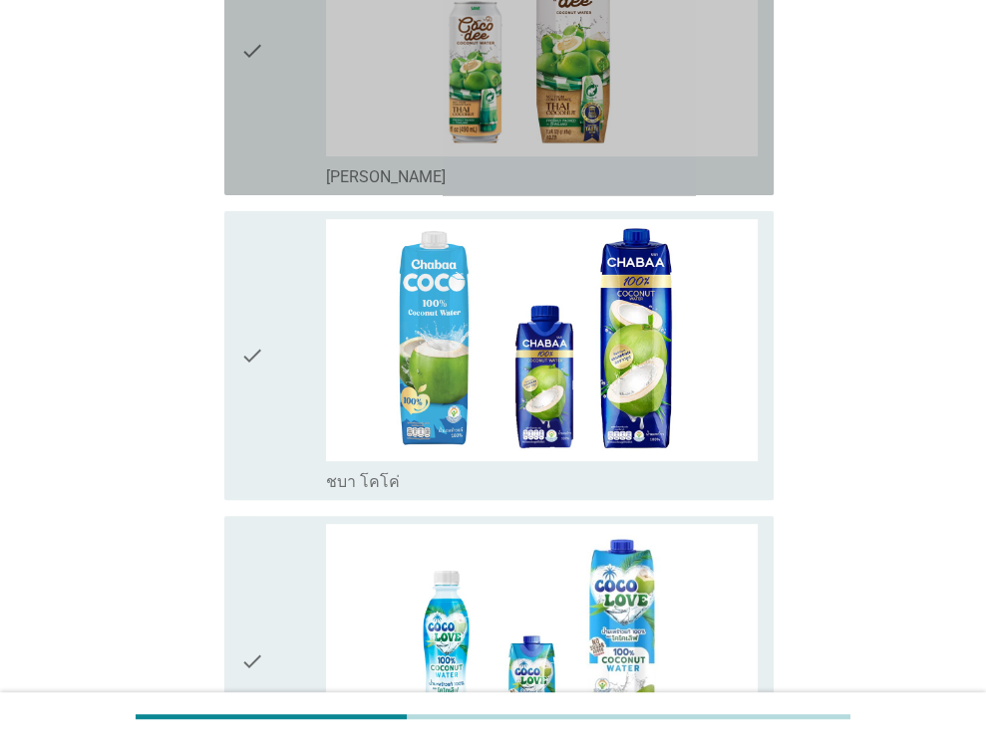
click at [283, 114] on div "check" at bounding box center [283, 50] width 87 height 273
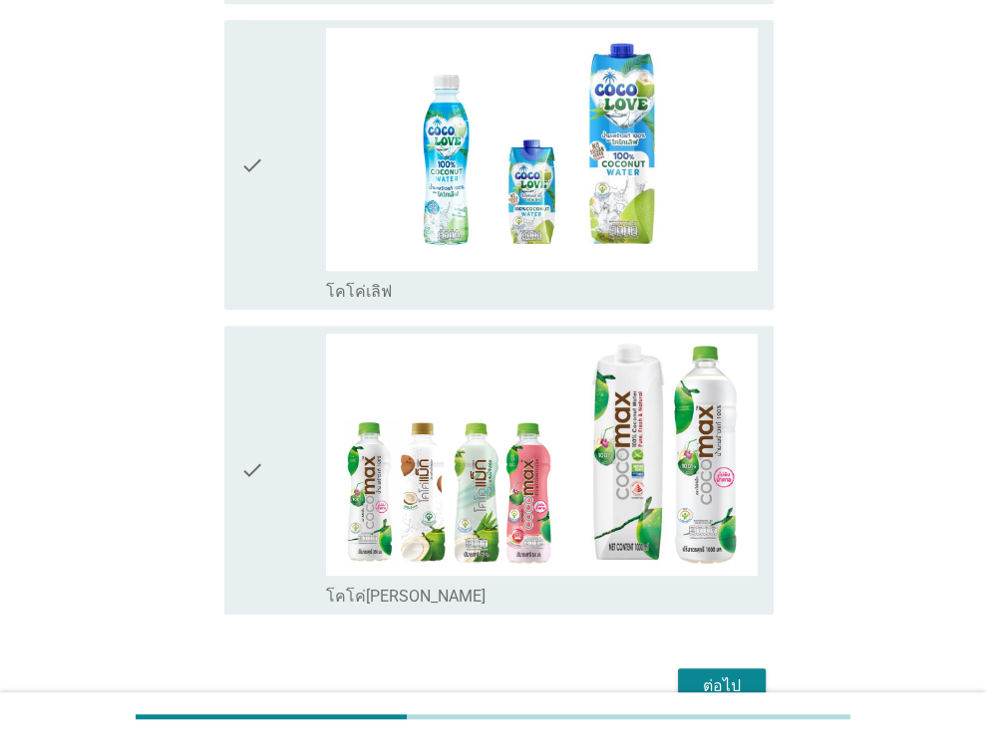
scroll to position [899, 0]
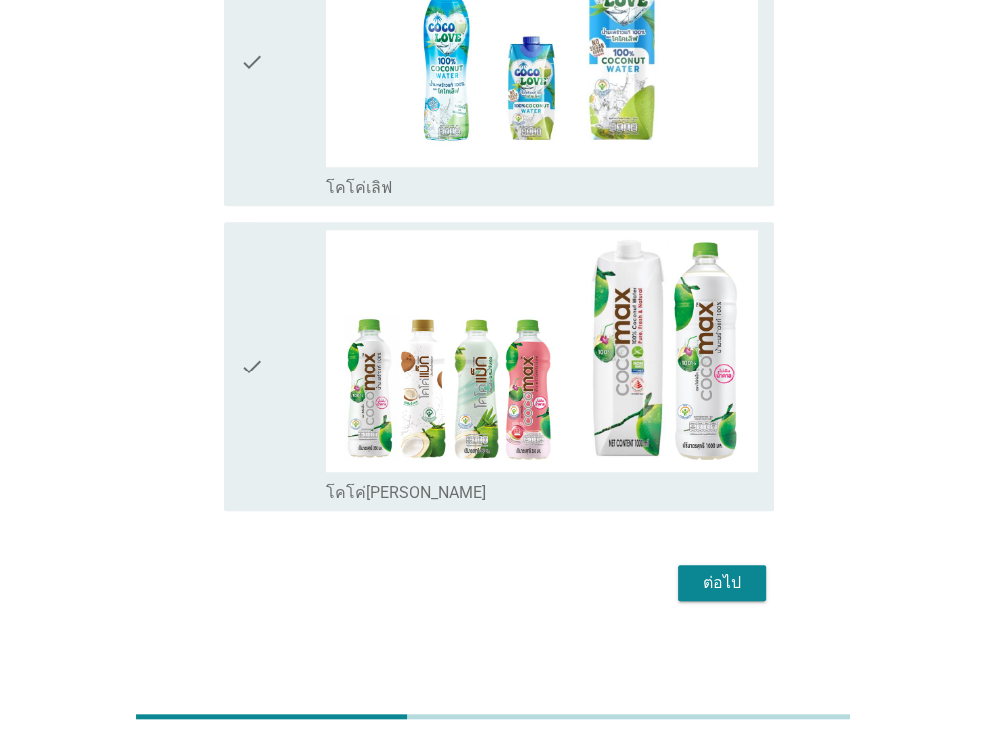
click at [727, 574] on div "ต่อไป" at bounding box center [722, 583] width 56 height 24
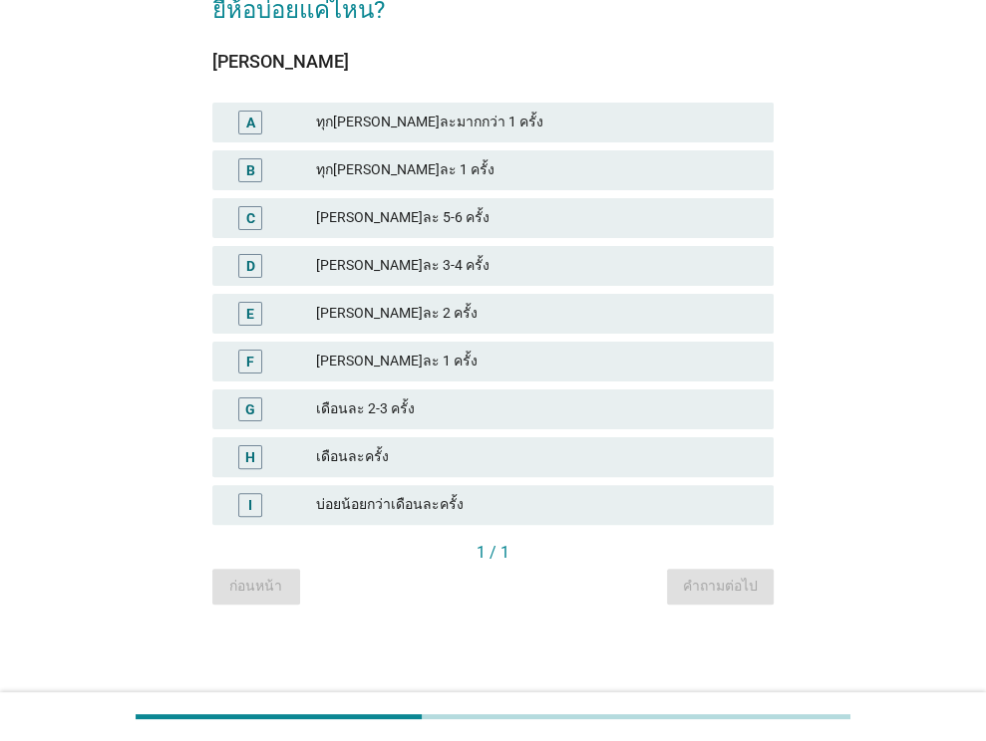
scroll to position [0, 0]
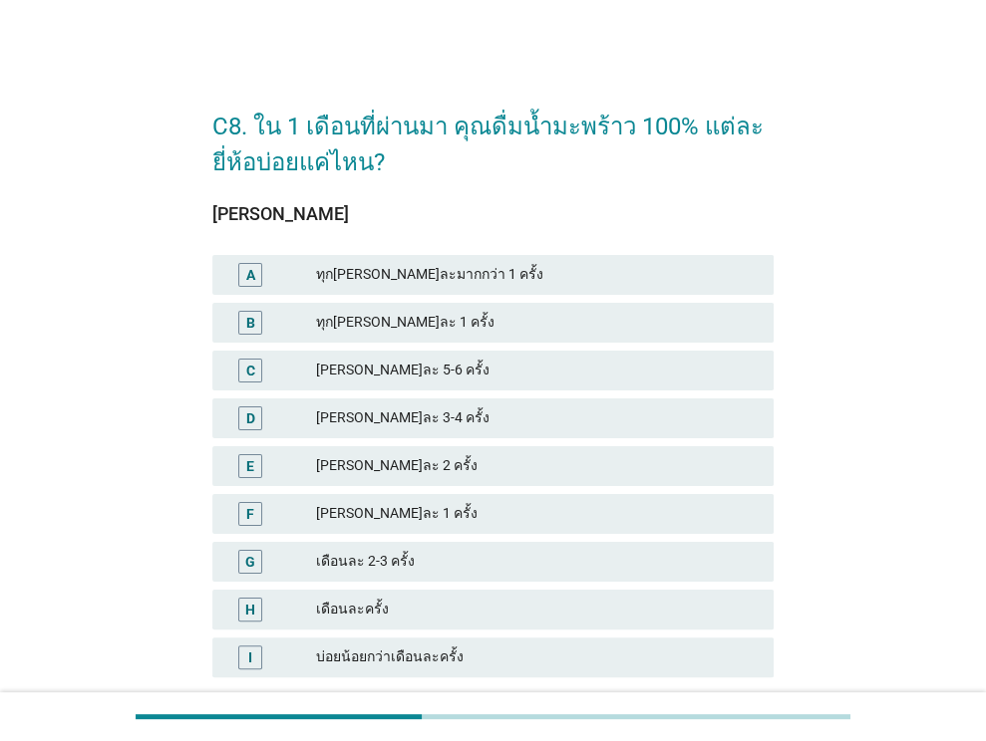
click at [467, 331] on div "ทุก[PERSON_NAME]ละ 1 ครั้ง" at bounding box center [536, 323] width 441 height 24
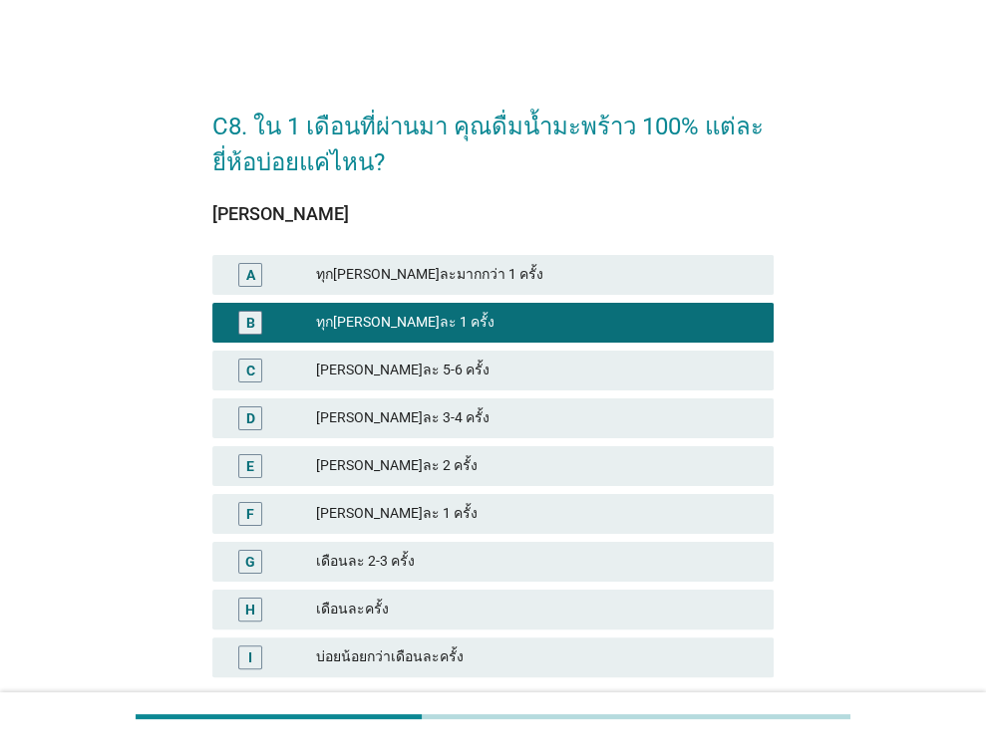
click at [467, 331] on div "ทุก[PERSON_NAME]ละ 1 ครั้ง" at bounding box center [536, 323] width 441 height 24
click at [460, 367] on div "[PERSON_NAME]ละ 5-6 ครั้ง" at bounding box center [536, 371] width 441 height 24
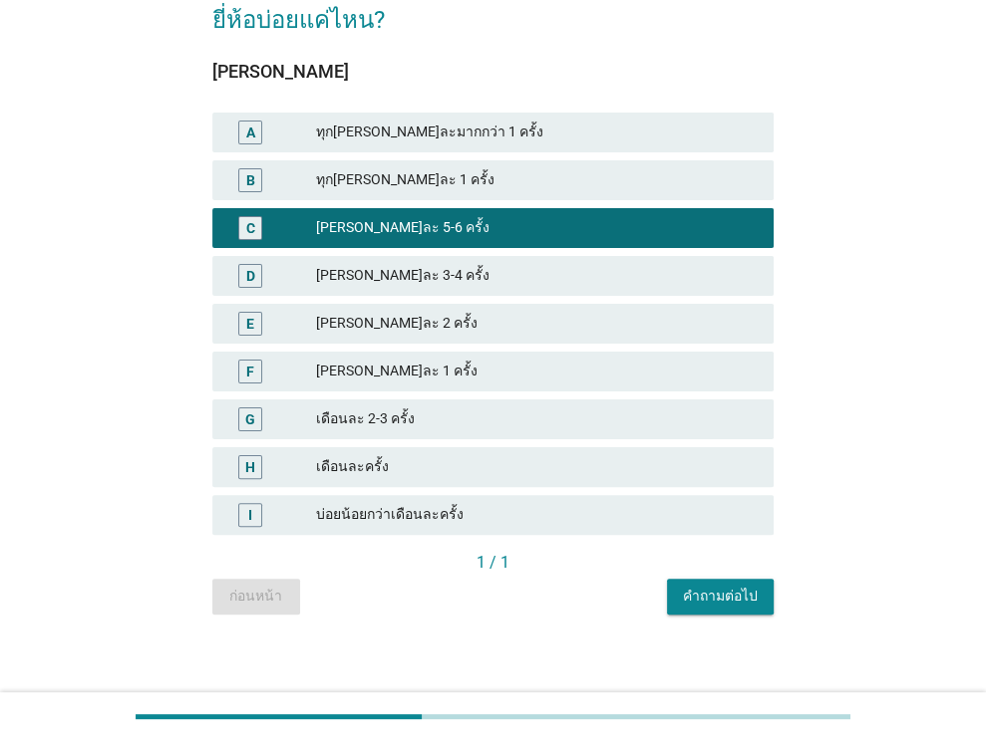
scroll to position [151, 0]
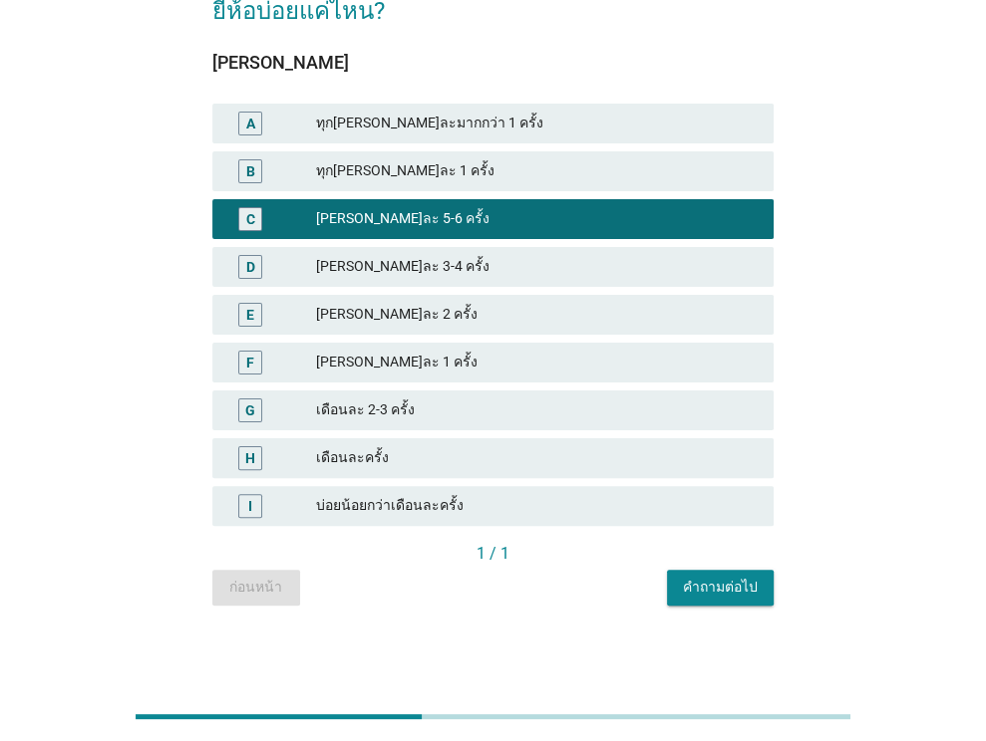
click at [733, 584] on div "คำถามต่อไป" at bounding box center [720, 587] width 75 height 21
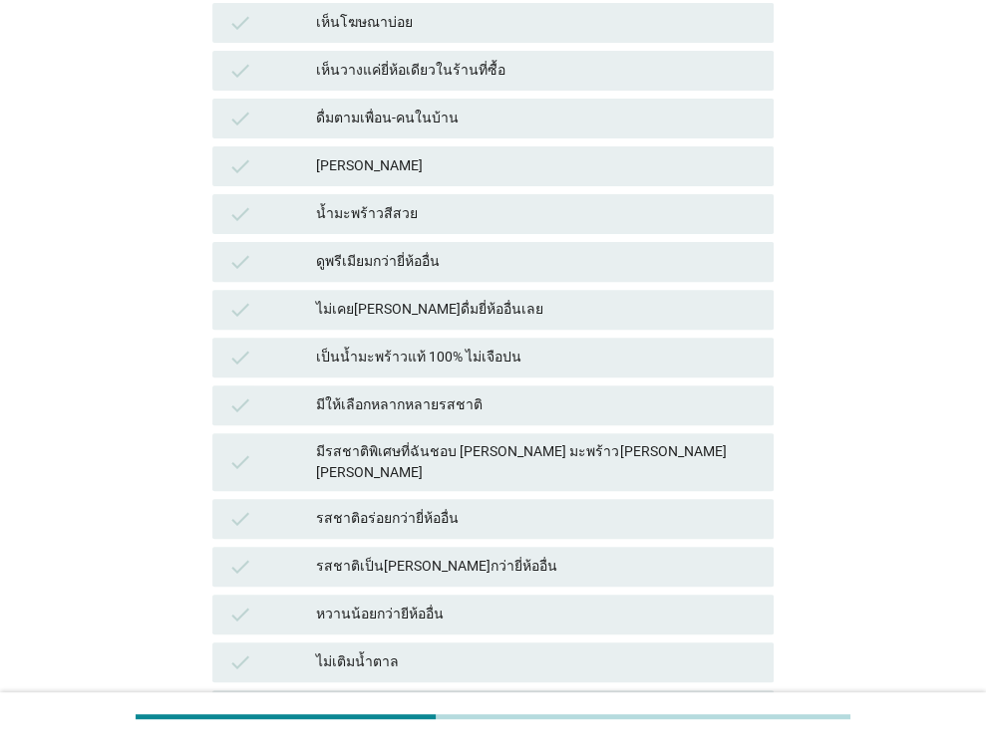
scroll to position [399, 0]
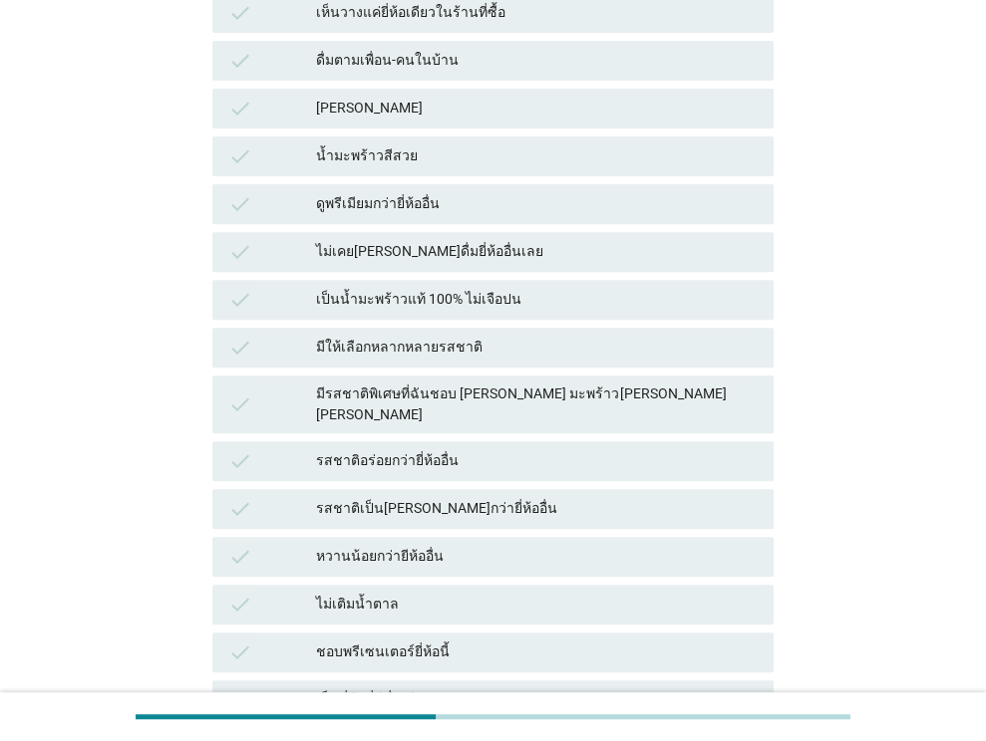
click at [401, 302] on div "เป็นน้ำมะพร้าวแท้ 100% ไม่เจือปน" at bounding box center [536, 300] width 441 height 24
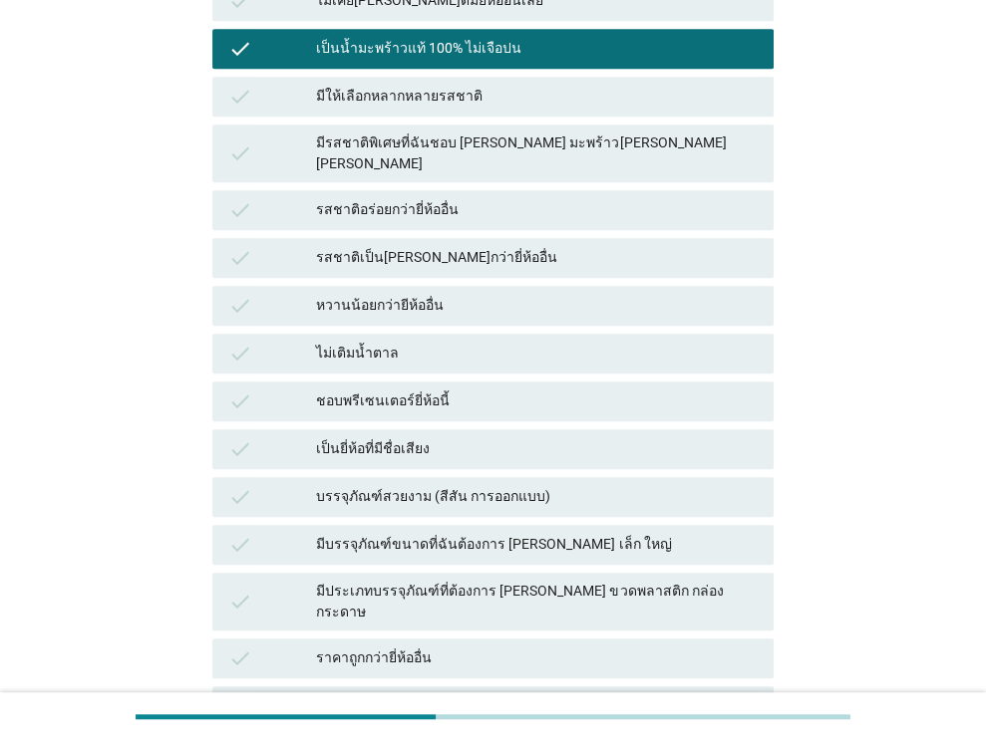
scroll to position [892, 0]
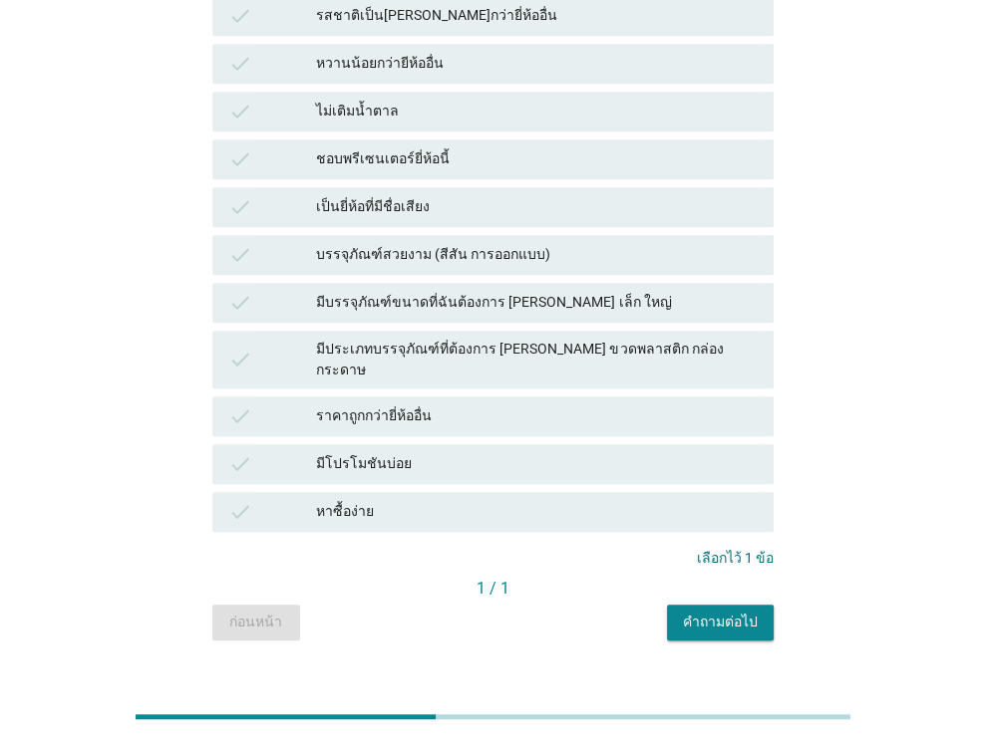
click at [462, 298] on div "check มีบรรจุภัณฑ์ขนาดที่ฉันต้องการ [PERSON_NAME] เล็ก ใหญ่" at bounding box center [492, 303] width 561 height 40
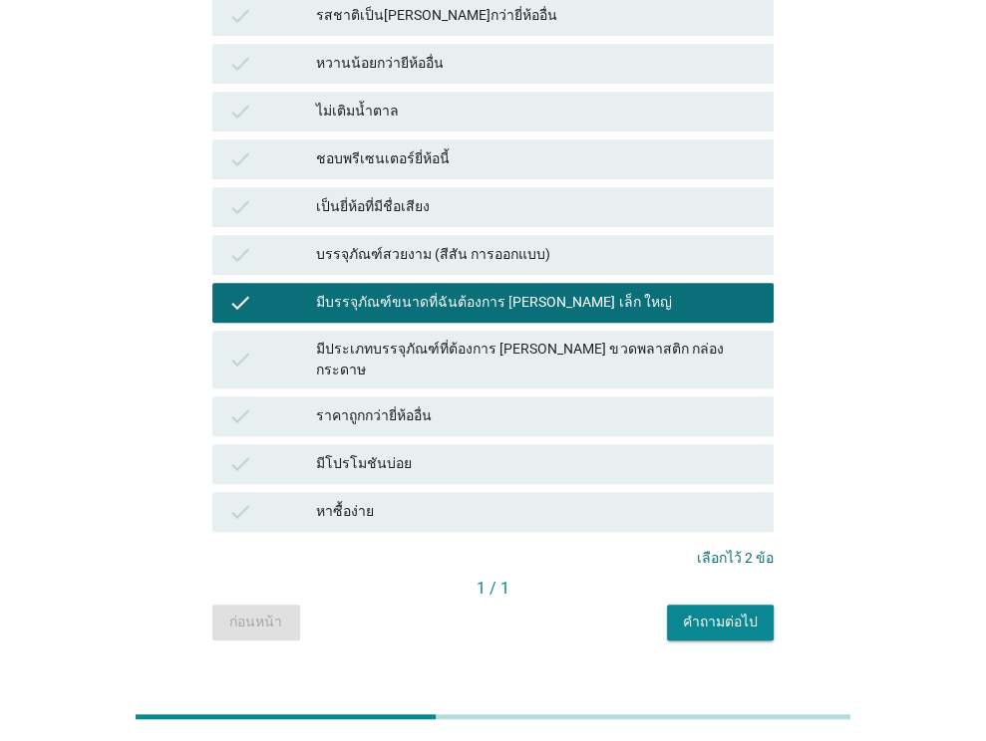
click at [464, 452] on div "มีโปรโมชันบ่อย" at bounding box center [536, 464] width 441 height 24
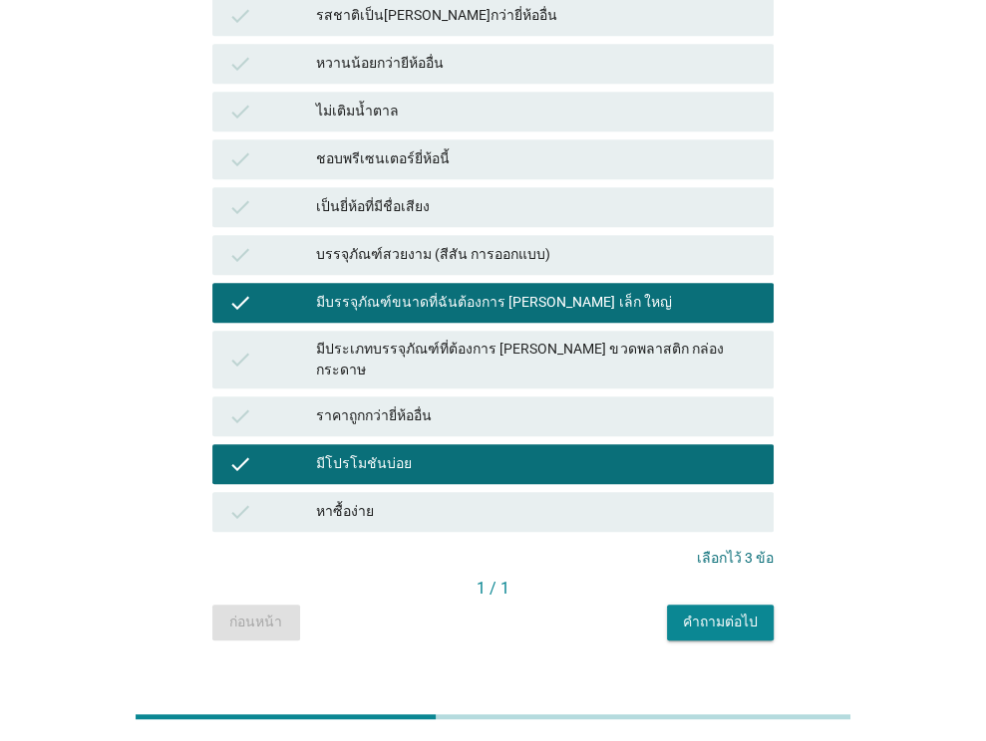
click at [478, 291] on div "มีบรรจุภัณฑ์ขนาดที่ฉันต้องการ [PERSON_NAME] เล็ก ใหญ่" at bounding box center [536, 303] width 441 height 24
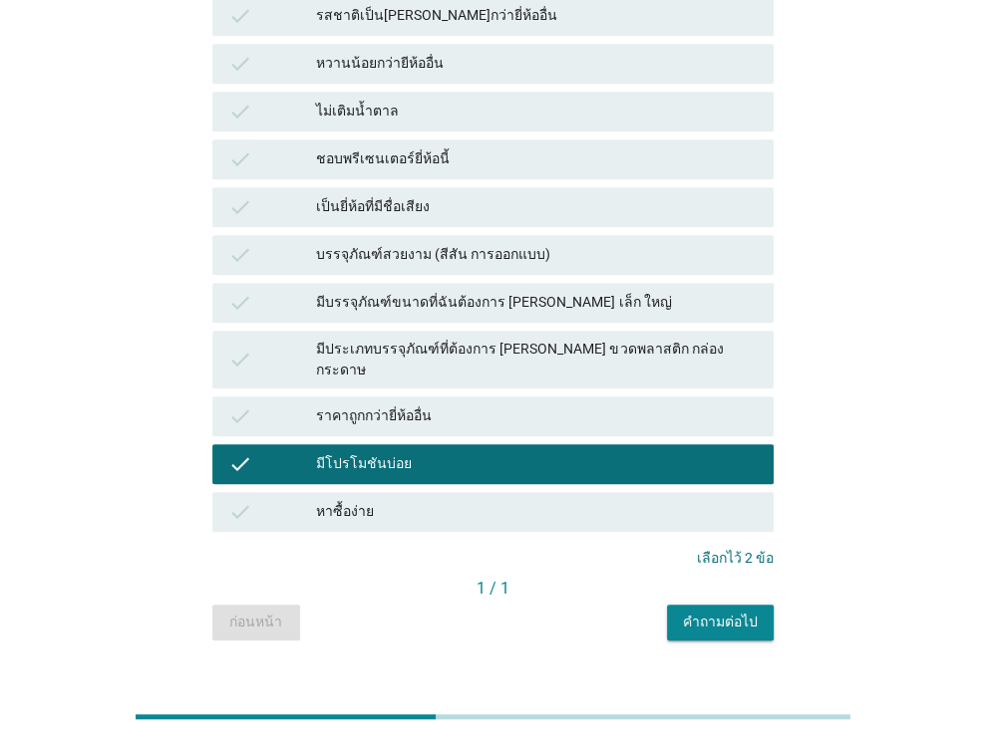
click at [712, 612] on div "คำถามต่อไป" at bounding box center [720, 622] width 75 height 21
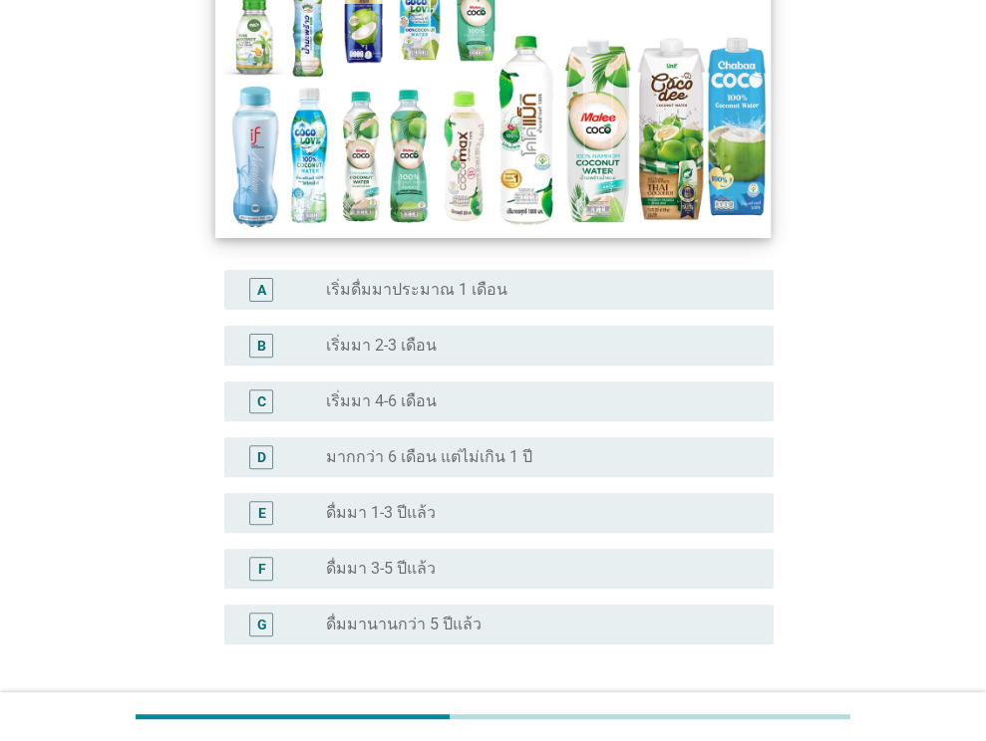
scroll to position [299, 0]
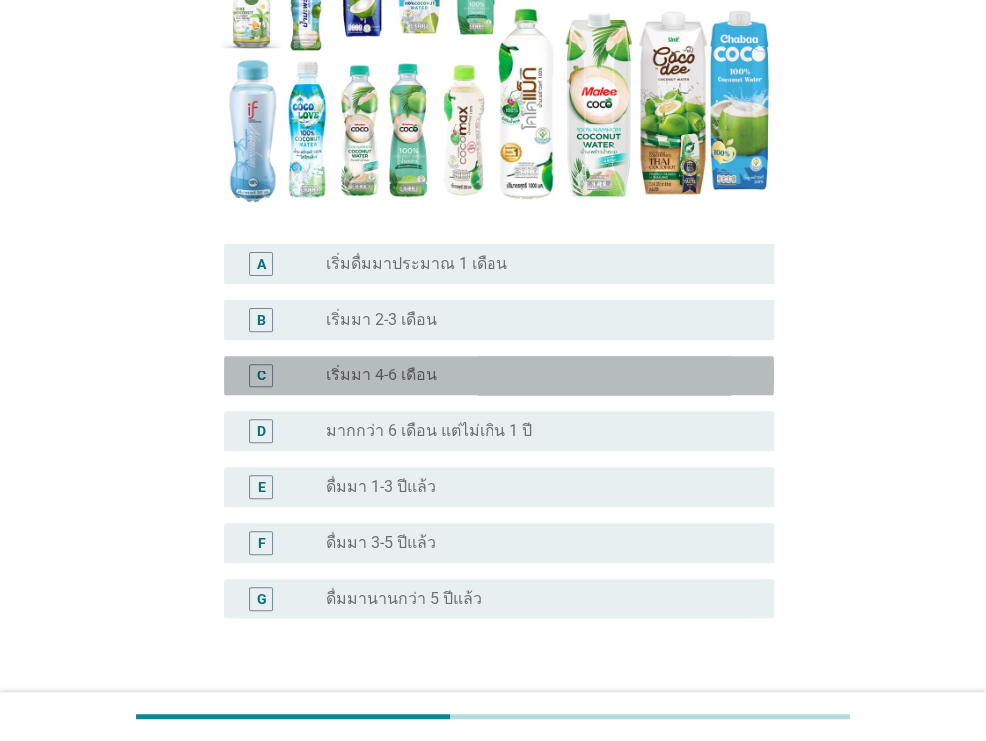
click at [493, 387] on div "radio_button_unchecked เริ่มมา 4-6 เดือน" at bounding box center [542, 376] width 432 height 24
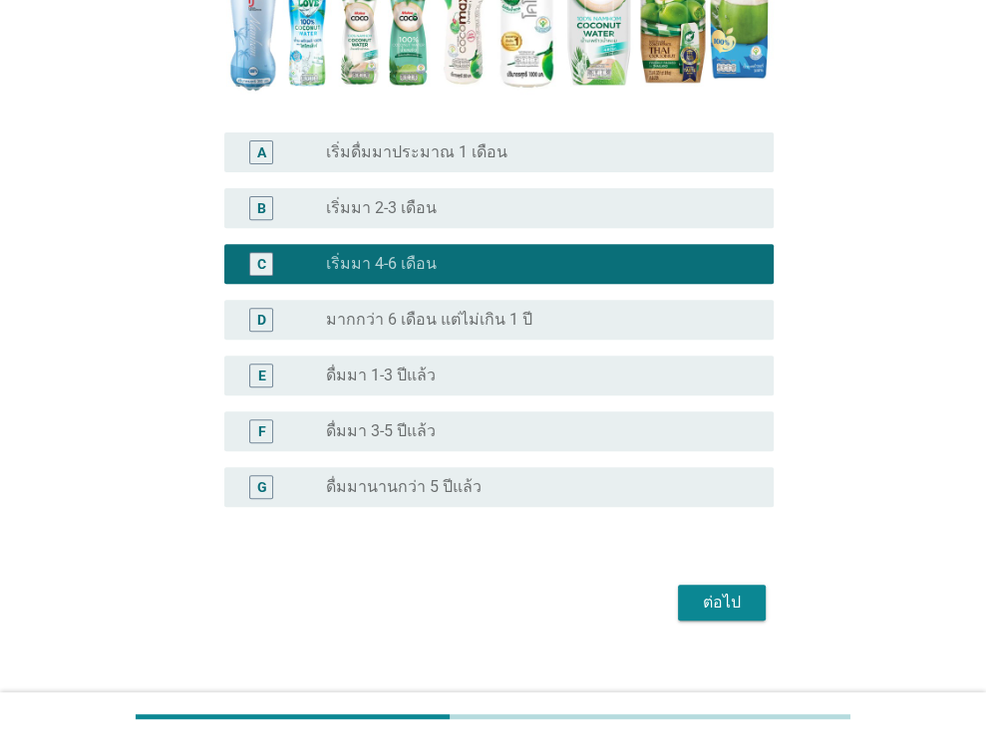
scroll to position [434, 0]
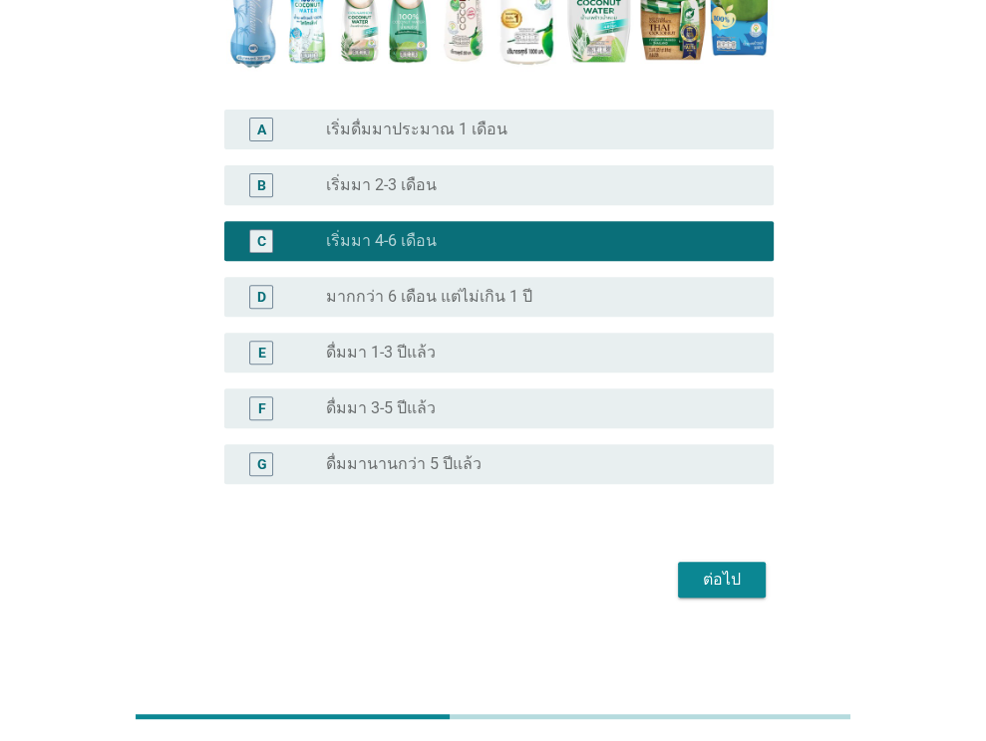
click at [720, 579] on div "ต่อไป" at bounding box center [722, 580] width 56 height 24
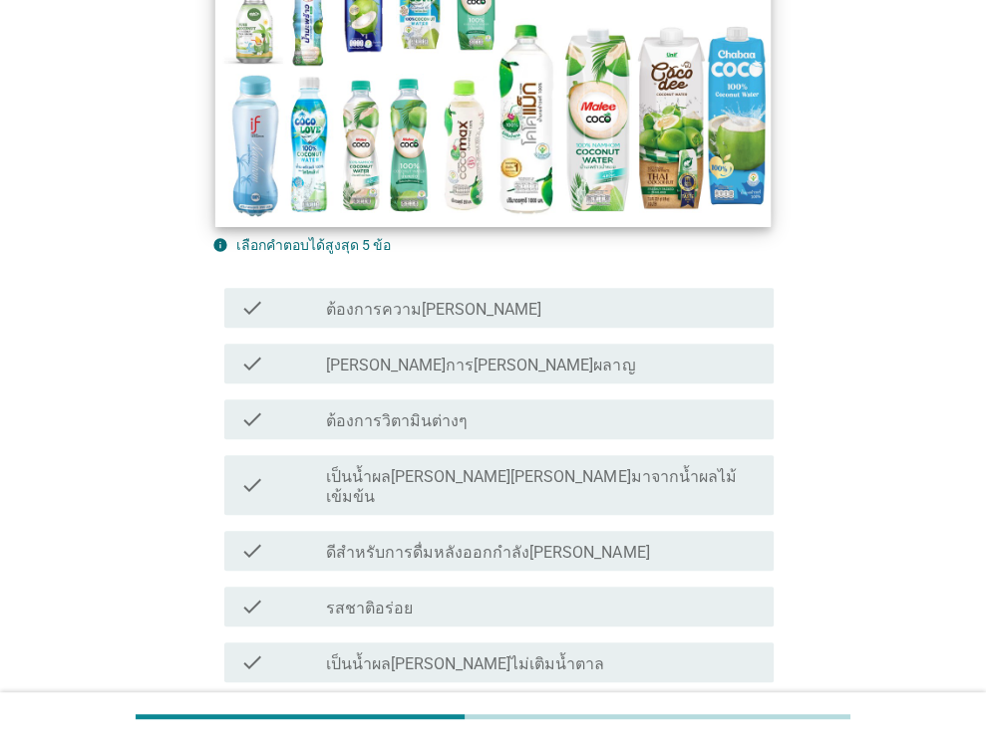
scroll to position [399, 0]
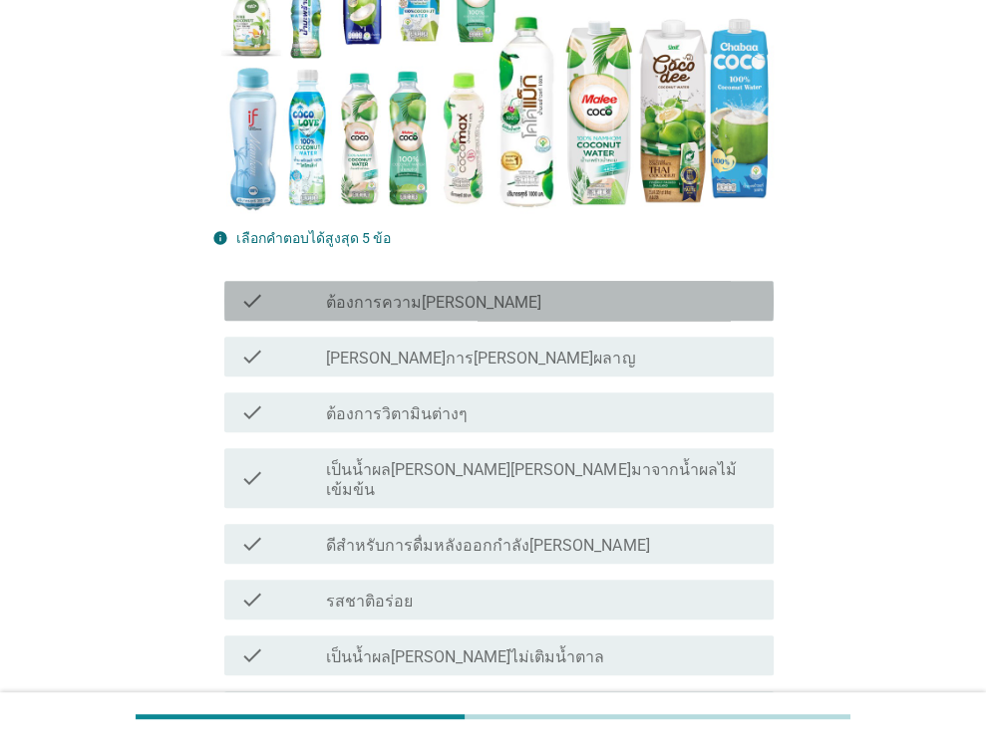
click at [483, 314] on div "check check_box_outline_blank ต้องการความ[PERSON_NAME]" at bounding box center [498, 301] width 549 height 40
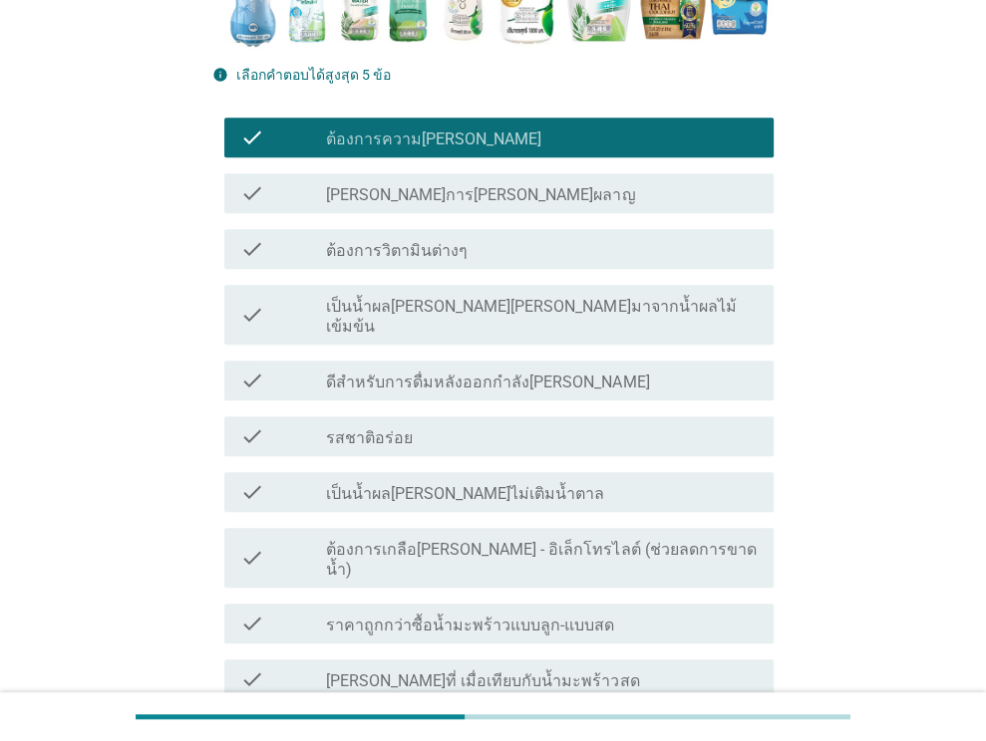
scroll to position [598, 0]
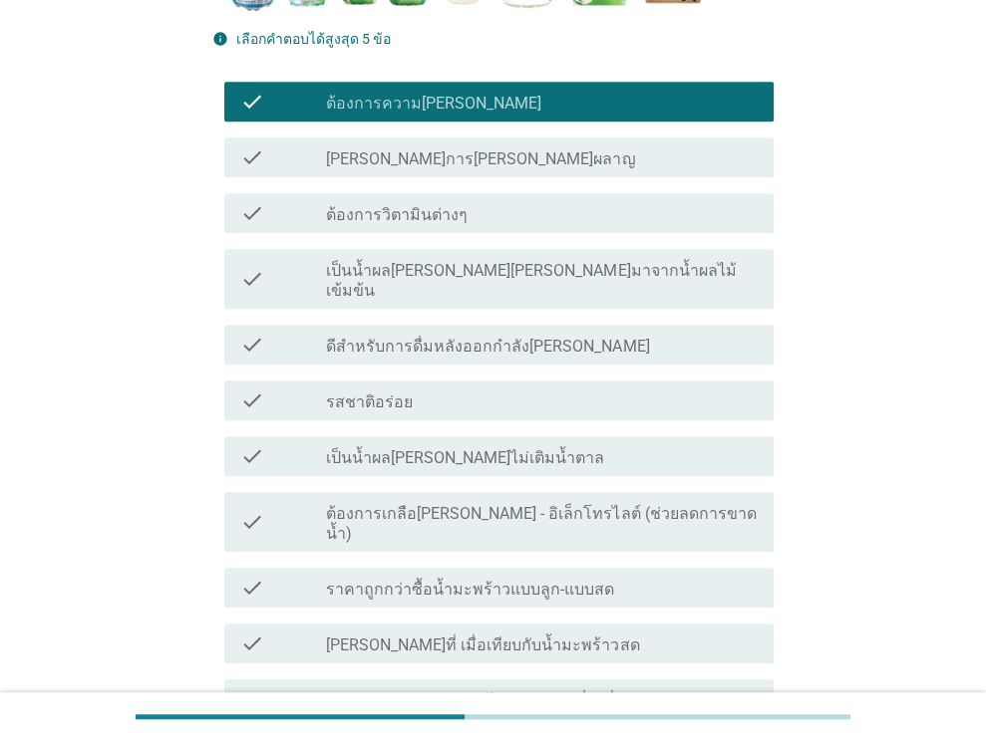
click at [479, 389] on div "check_box_outline_blank รสชาติอร่อย" at bounding box center [542, 401] width 432 height 24
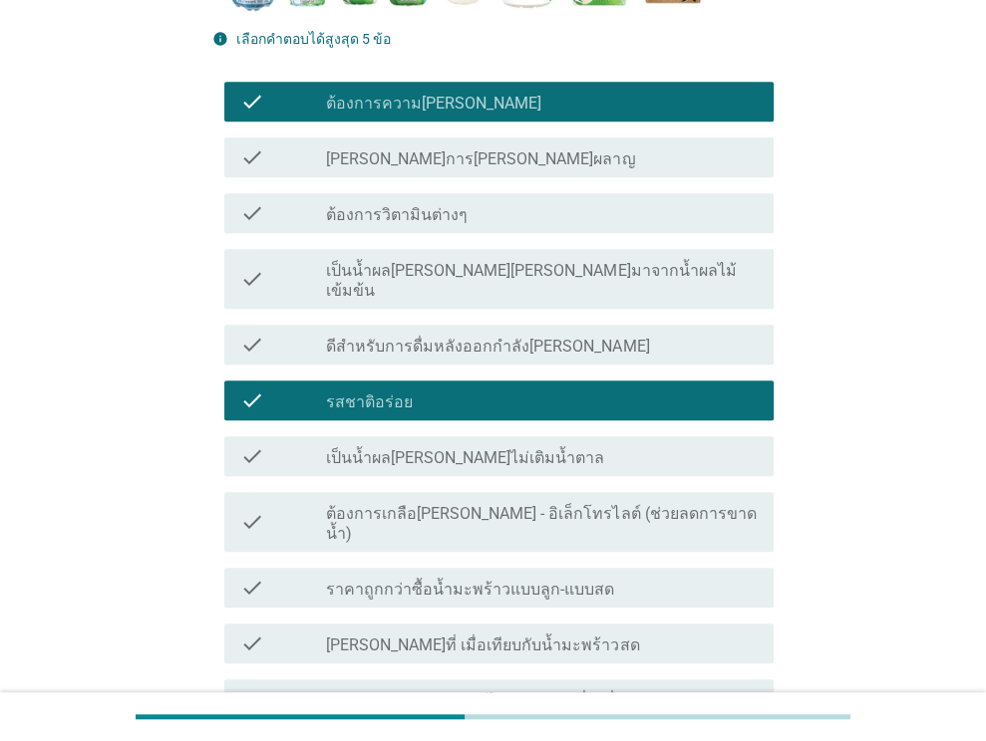
click at [479, 389] on div "check_box_outline_blank รสชาติอร่อย" at bounding box center [542, 401] width 432 height 24
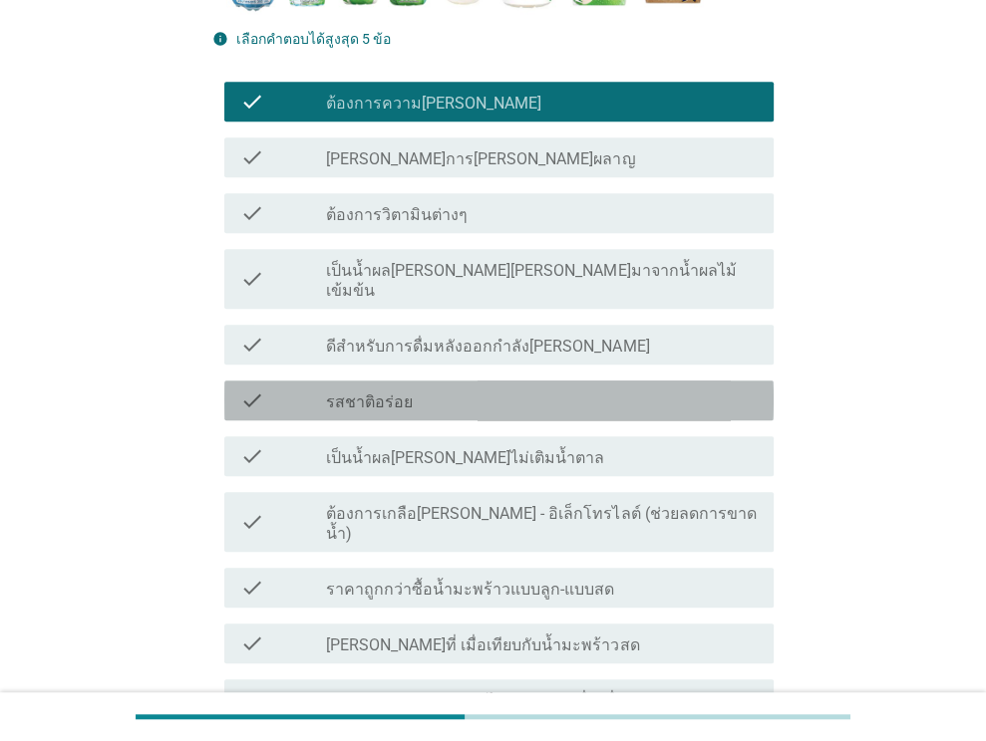
click at [488, 448] on label "เป็นน้ำผล[PERSON_NAME]ไม่เติมน้ำตาล" at bounding box center [465, 458] width 278 height 20
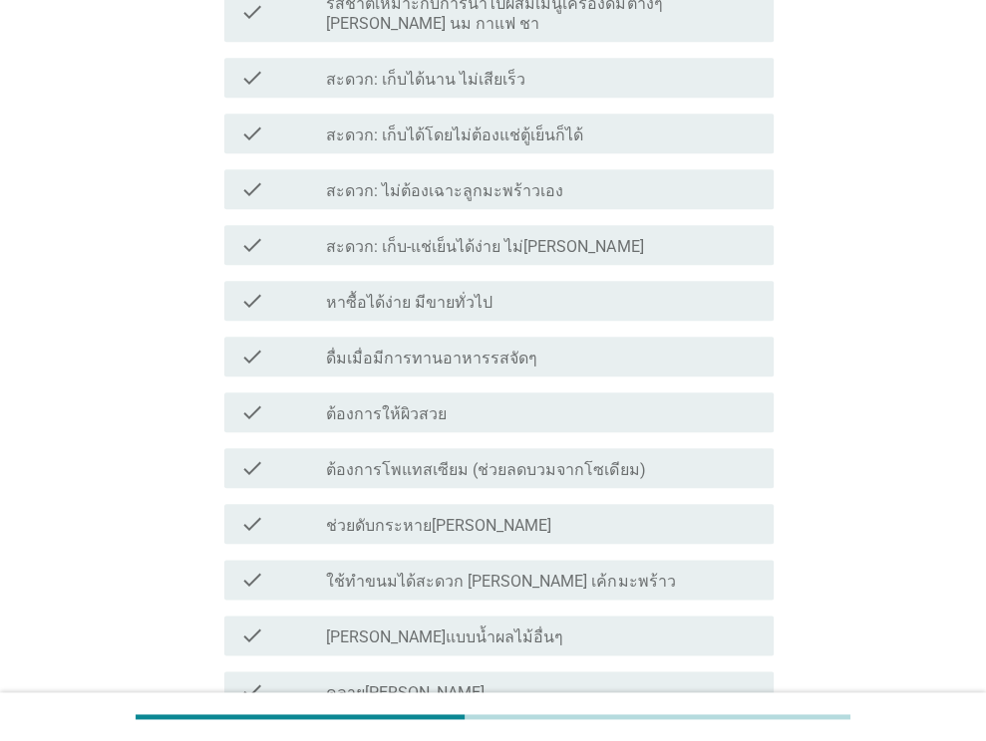
scroll to position [1690, 0]
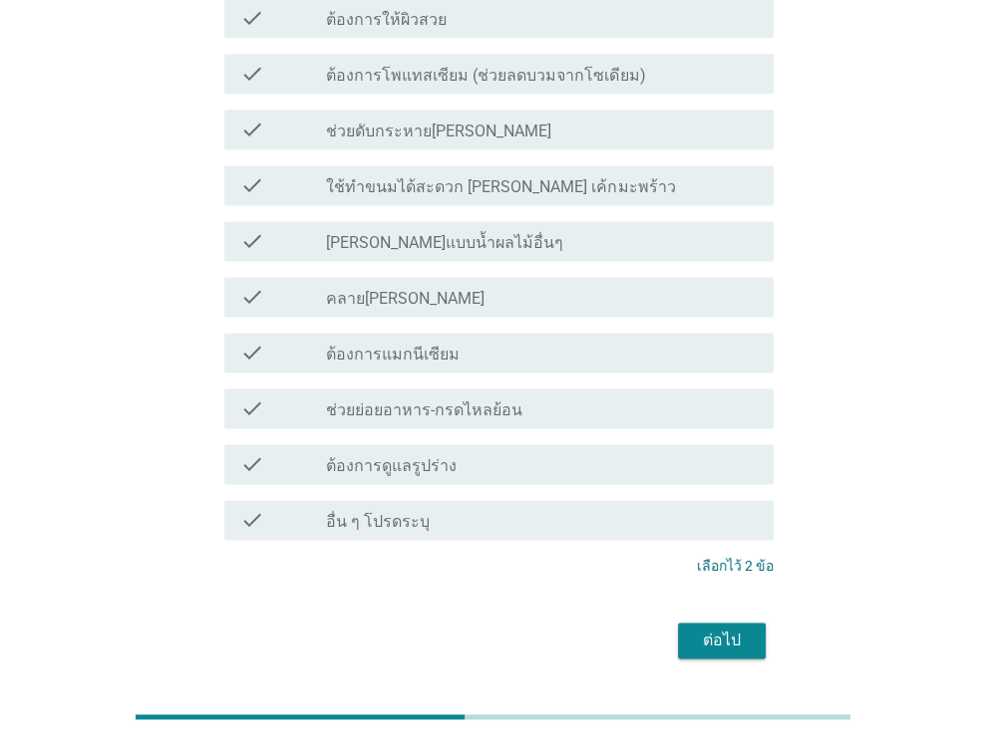
click at [727, 617] on div "ต่อไป" at bounding box center [492, 641] width 561 height 48
click at [723, 629] on div "ต่อไป" at bounding box center [722, 641] width 56 height 24
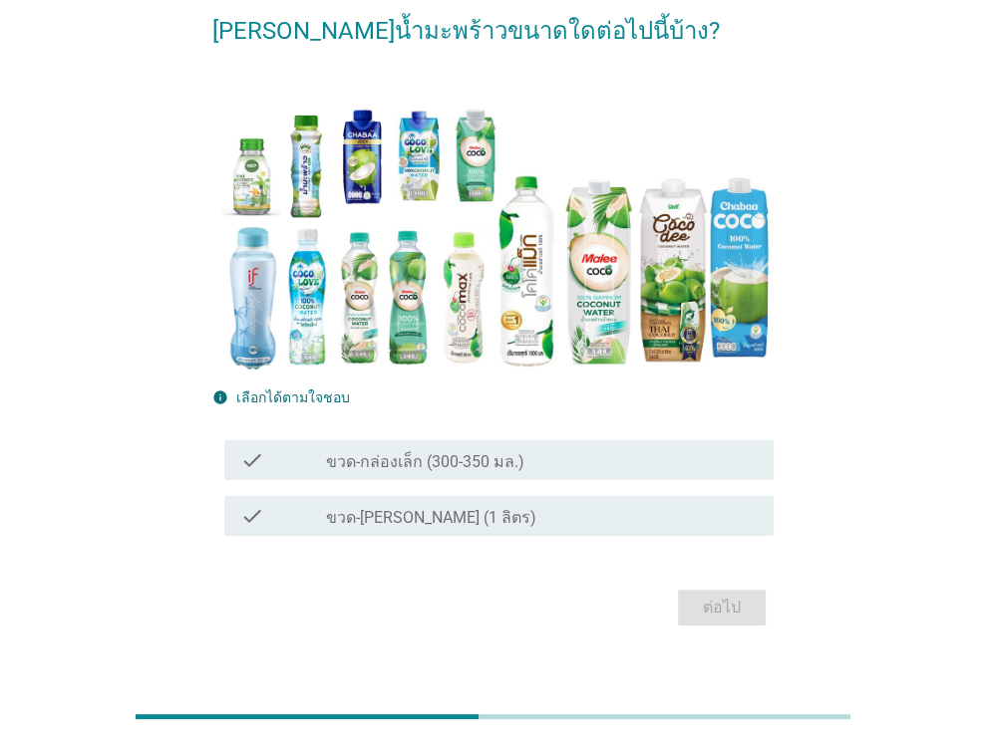
scroll to position [100, 0]
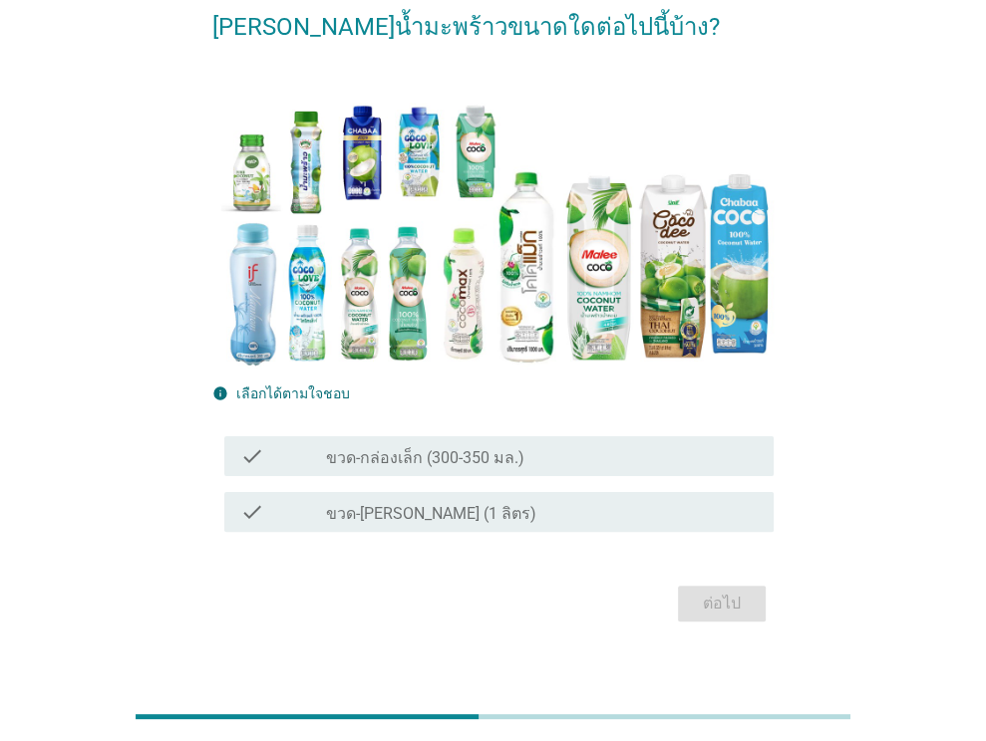
click at [491, 517] on div "check_box_outline_blank ขวด-[PERSON_NAME] (1 ลิตร)" at bounding box center [542, 512] width 432 height 24
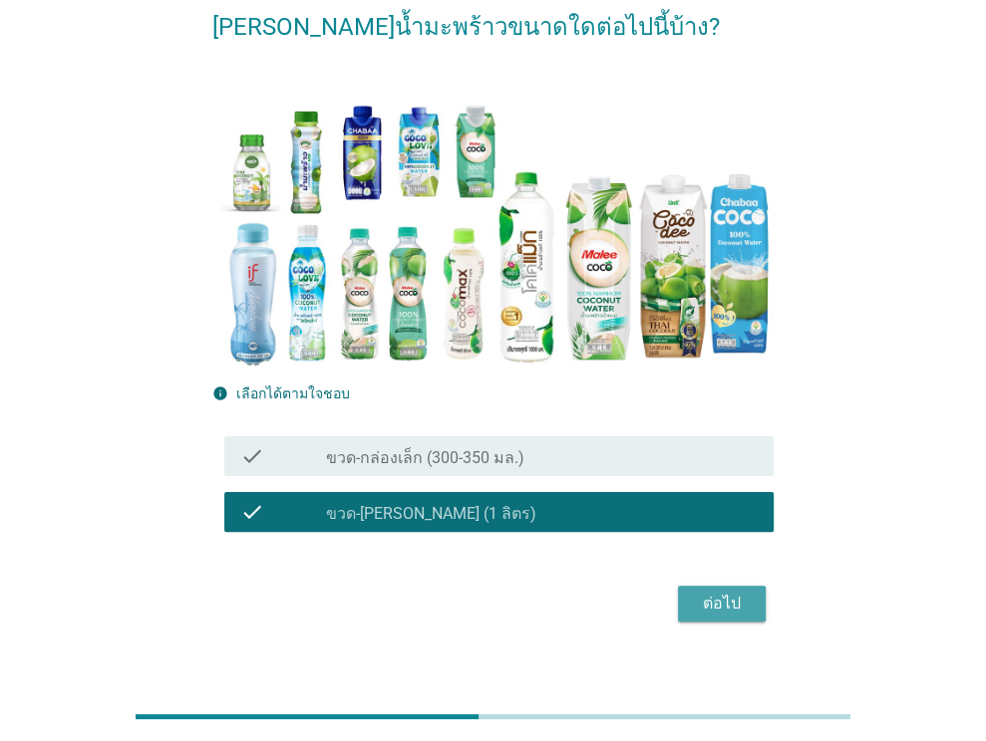
click at [713, 609] on div "ต่อไป" at bounding box center [722, 604] width 56 height 24
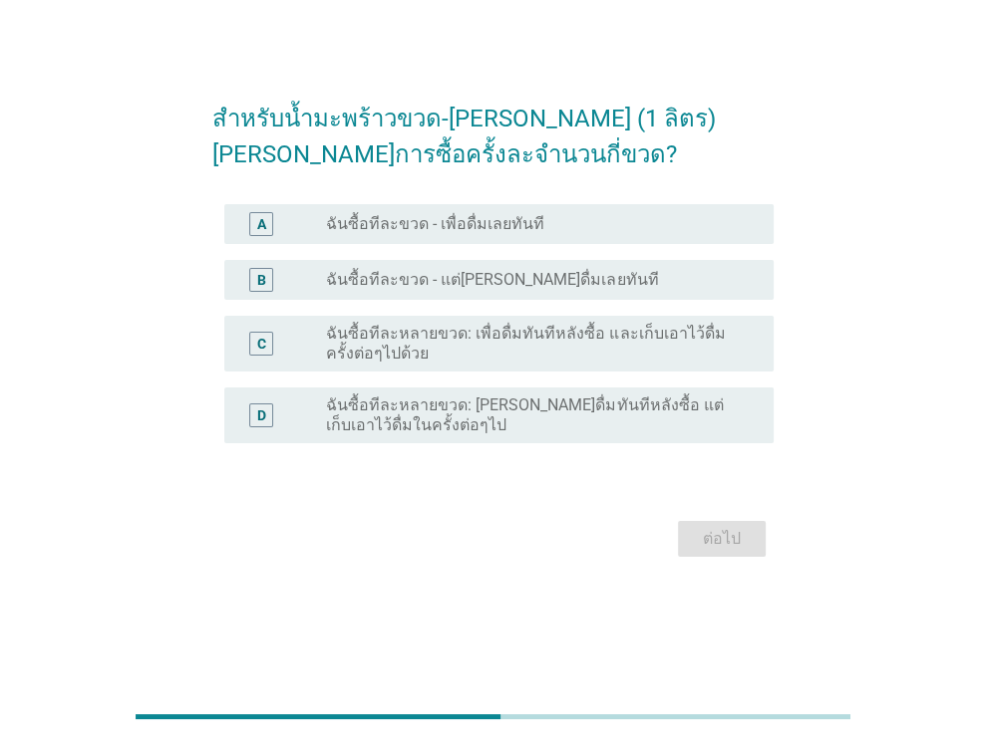
scroll to position [0, 0]
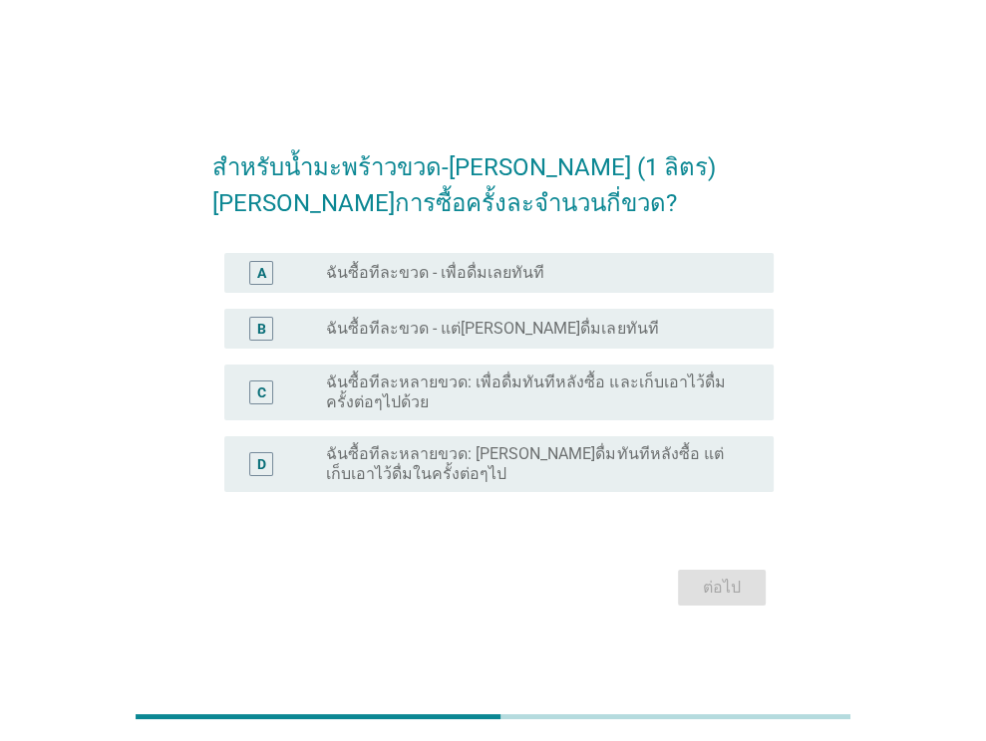
click at [474, 461] on label "ฉันซื้อทีละหลายขวด: [PERSON_NAME]ดื่มทันทีหลังซื้อ แต่เก็บเอาไว้ดื่มในครั้งต่อๆ…" at bounding box center [534, 464] width 416 height 40
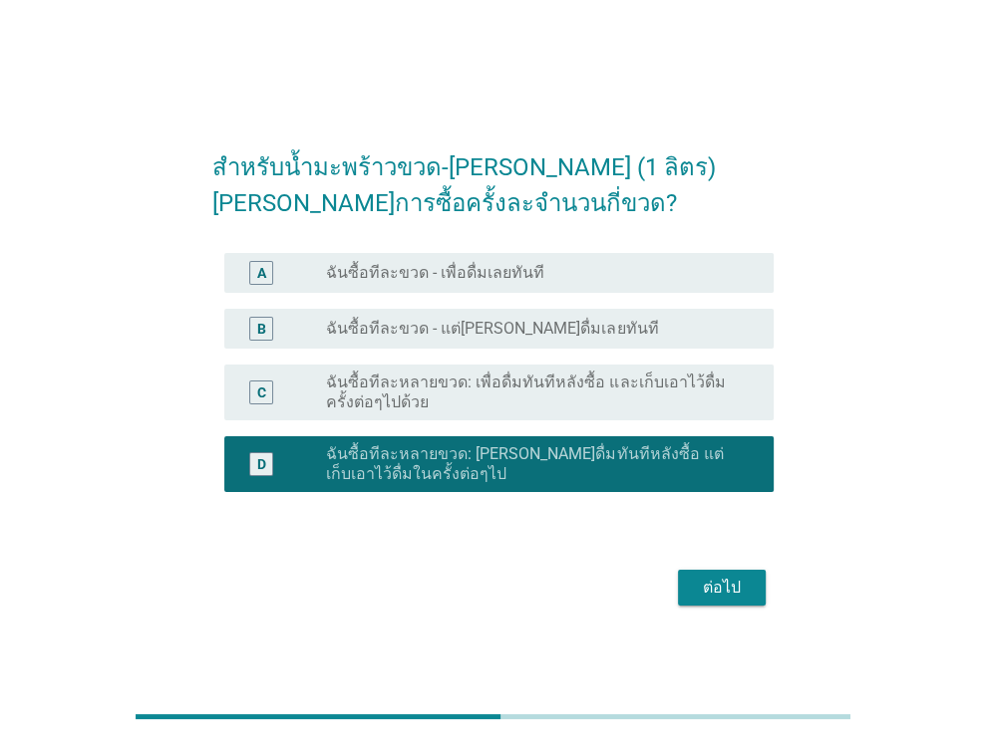
click at [715, 579] on div "ต่อไป" at bounding box center [722, 588] width 56 height 24
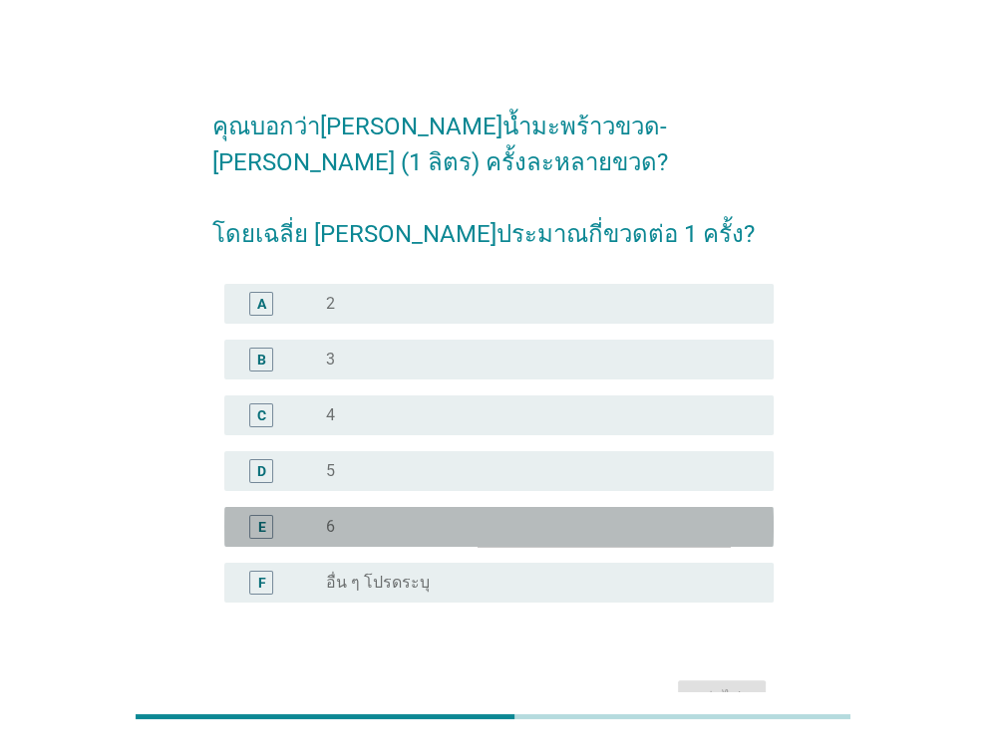
click at [492, 535] on div "radio_button_unchecked 6" at bounding box center [534, 527] width 416 height 20
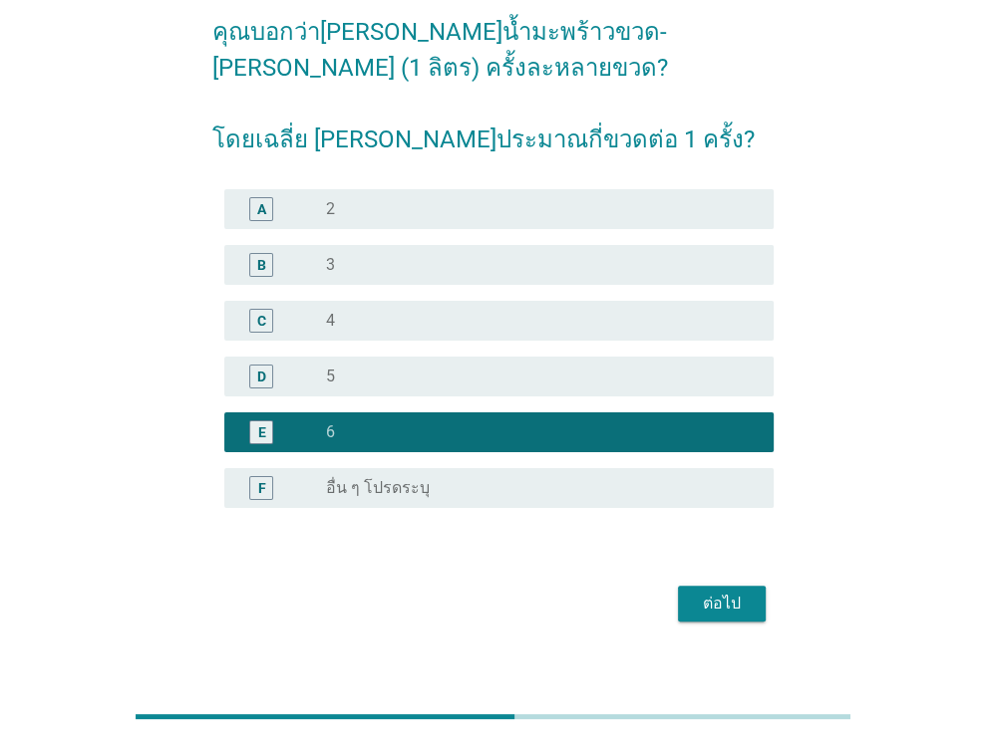
scroll to position [100, 0]
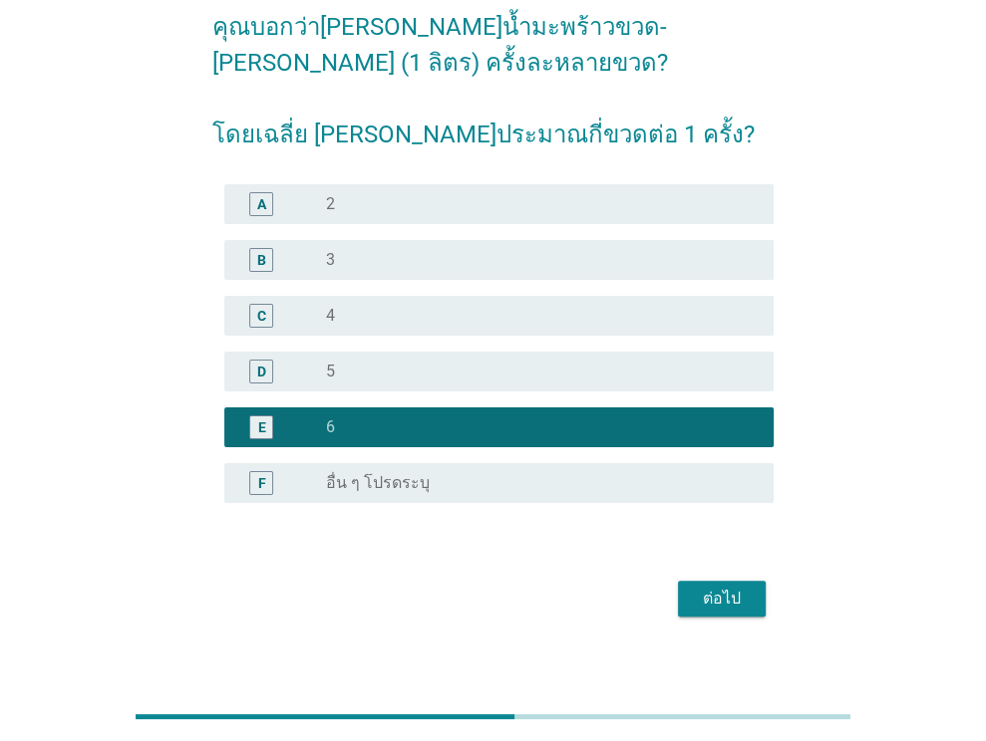
click at [716, 591] on div "ต่อไป" at bounding box center [722, 599] width 56 height 24
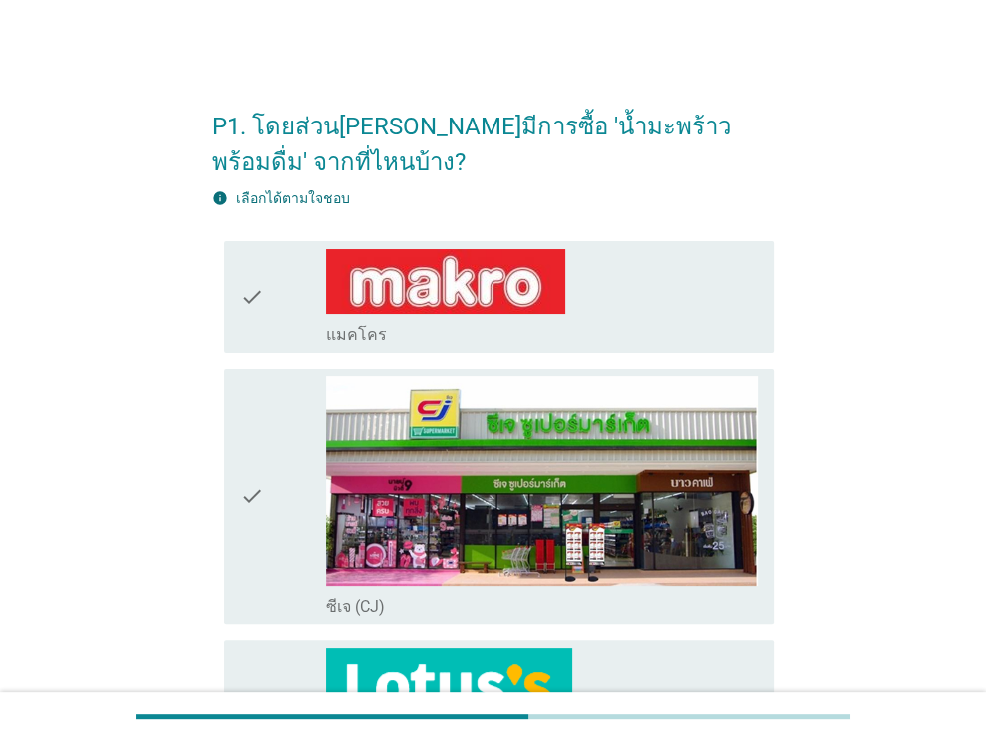
click at [270, 337] on div "check" at bounding box center [283, 297] width 87 height 96
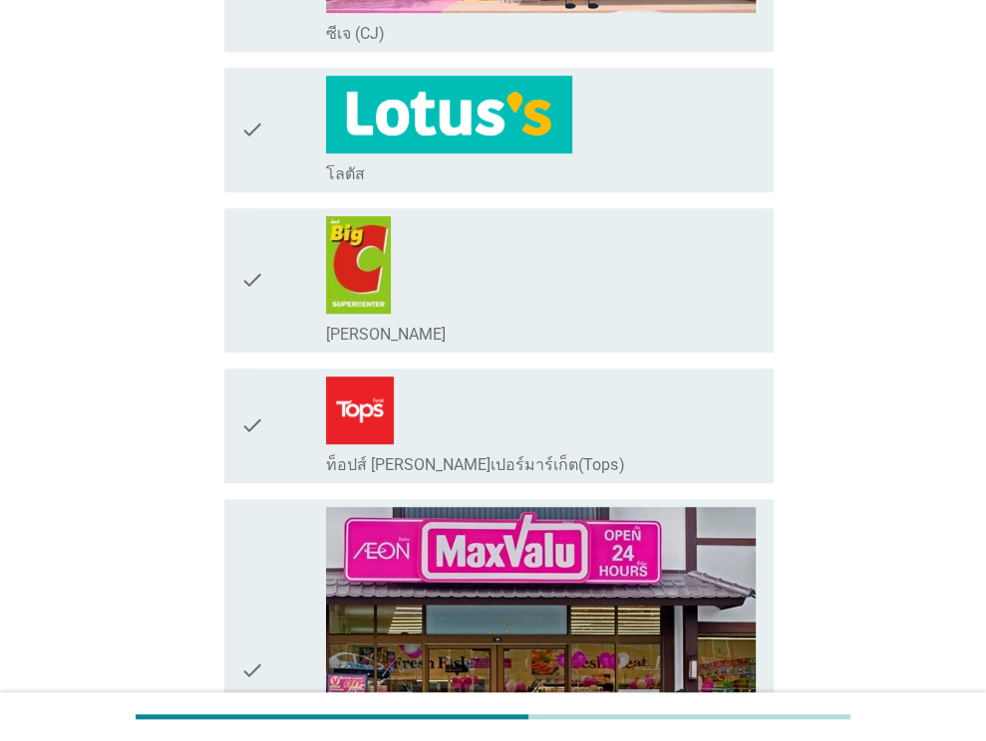
scroll to position [598, 0]
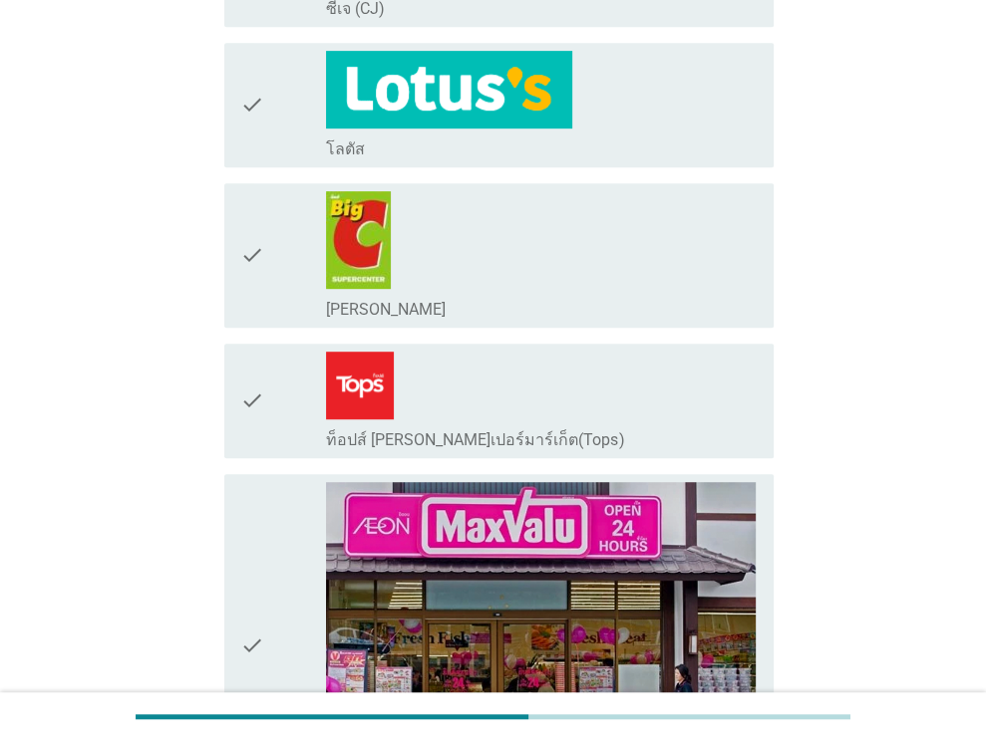
click at [302, 112] on div "check" at bounding box center [283, 105] width 87 height 109
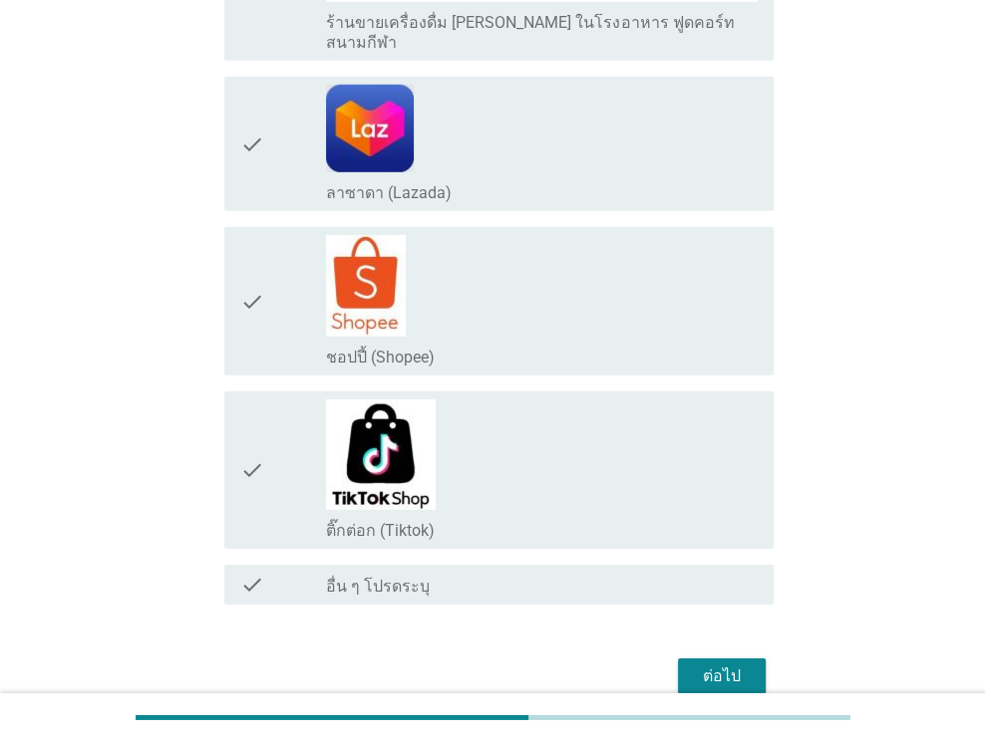
scroll to position [3904, 0]
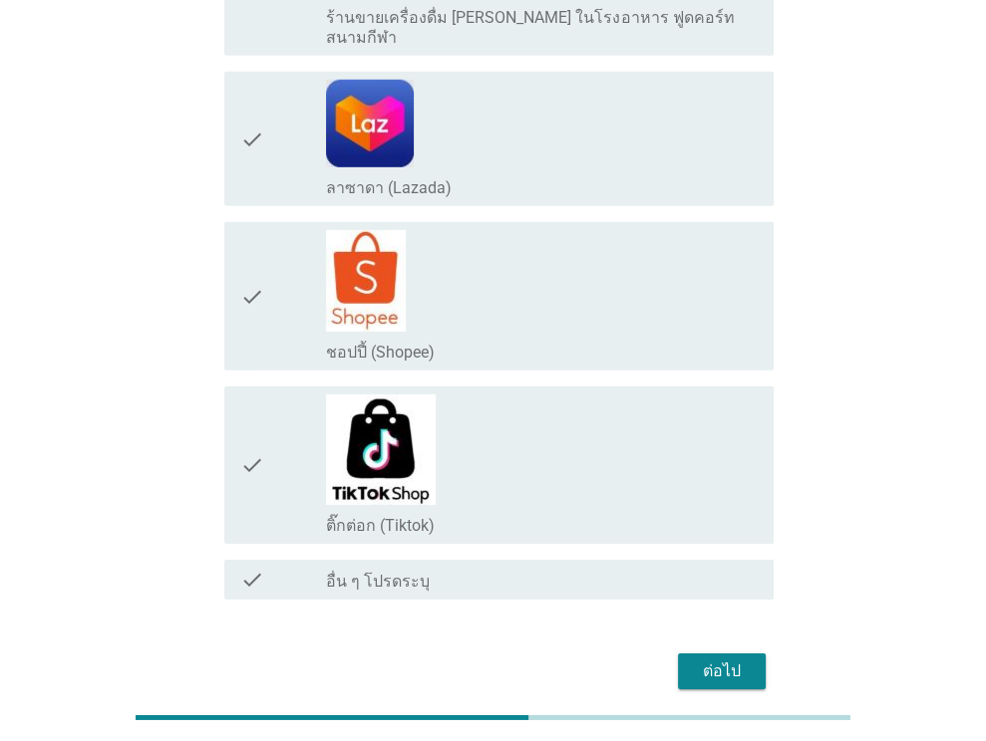
click at [618, 339] on div "check_box_outline_blank ชอปปี้ (Shopee)" at bounding box center [542, 351] width 432 height 24
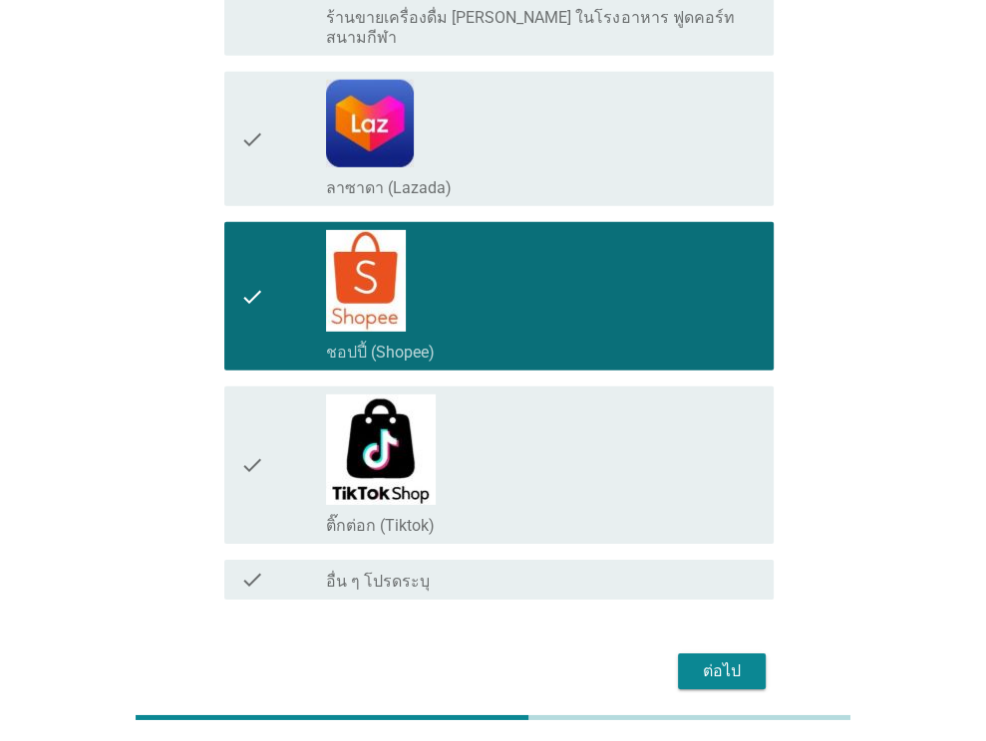
click at [726, 660] on div "ต่อไป" at bounding box center [722, 672] width 56 height 24
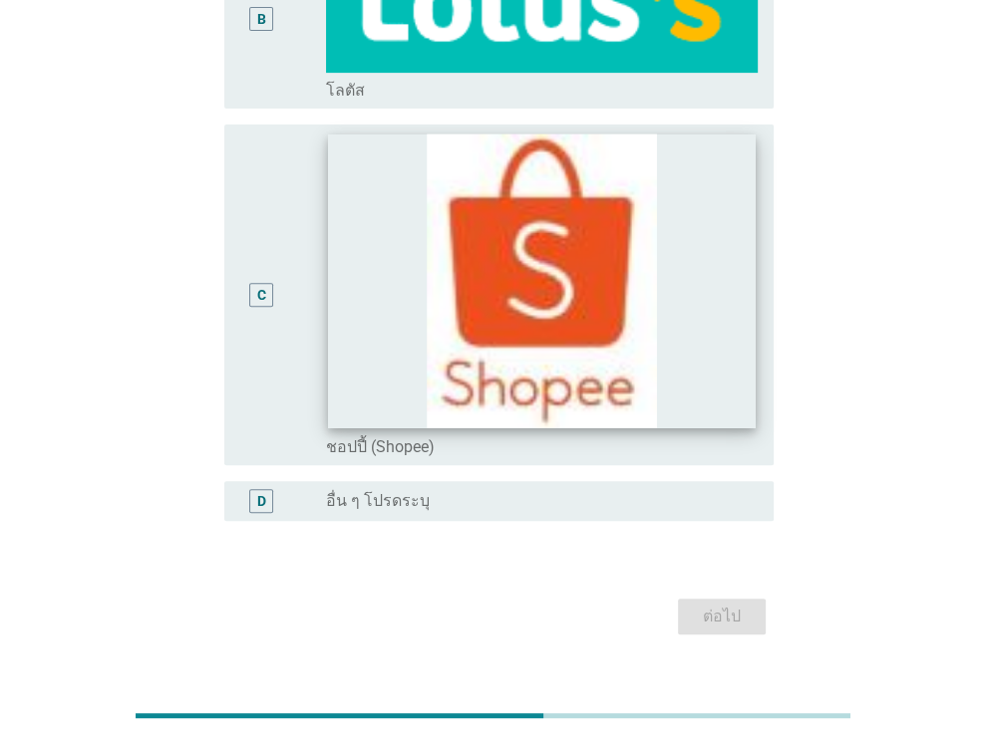
click at [363, 365] on img at bounding box center [542, 282] width 427 height 294
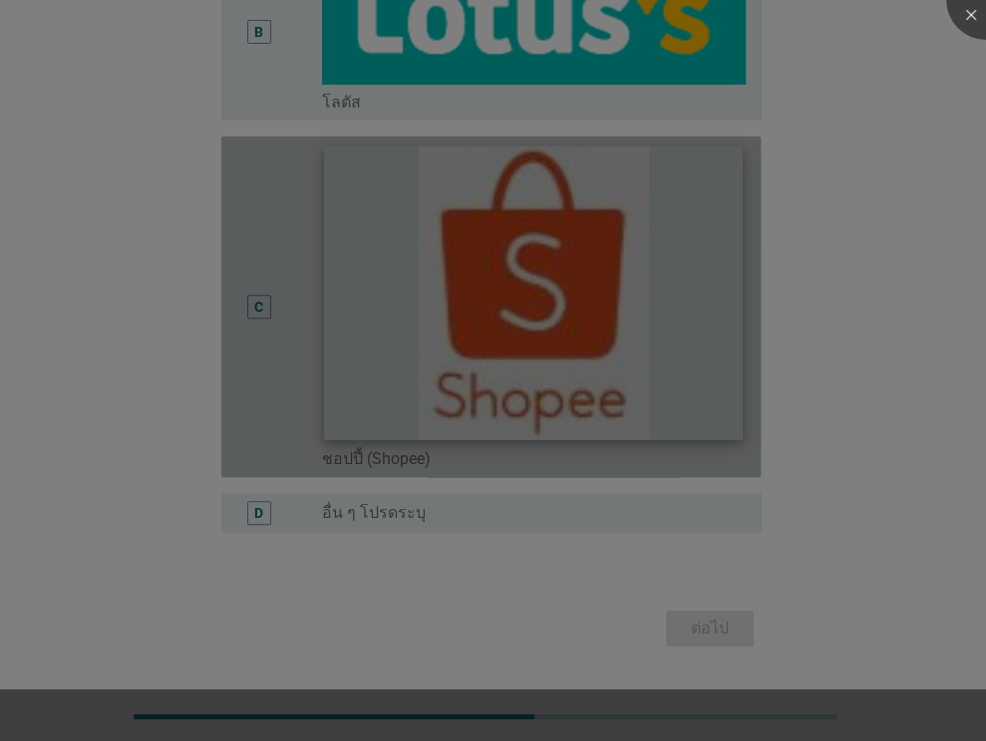
scroll to position [441, 0]
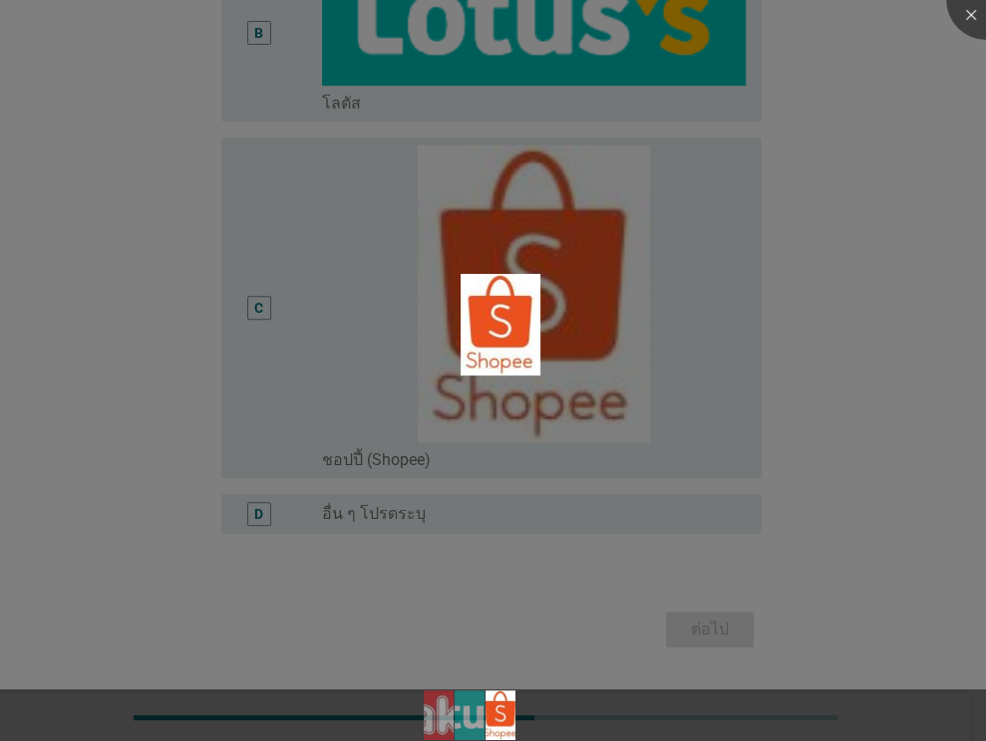
click at [100, 422] on div at bounding box center [493, 370] width 986 height 741
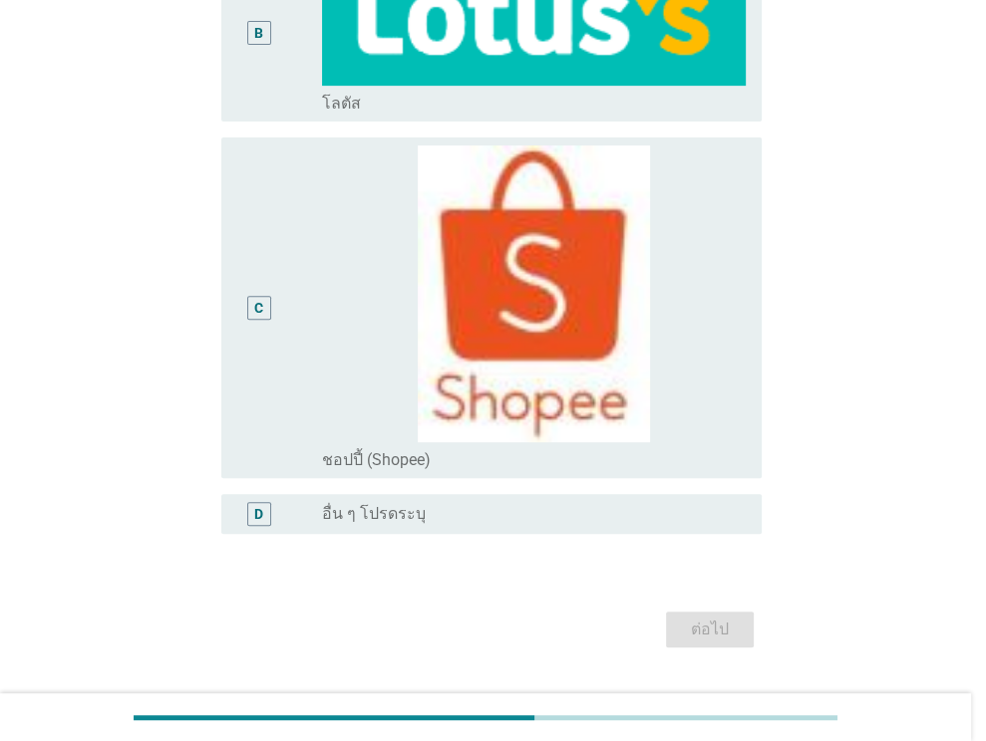
click at [287, 362] on body "P2. และ[PERSON_NAME] 'น้ำมะพร้าวพร้อมดื่ม' จากที่ไหนบ่อยที่สุด? A radio_button_…" at bounding box center [493, 151] width 986 height 1184
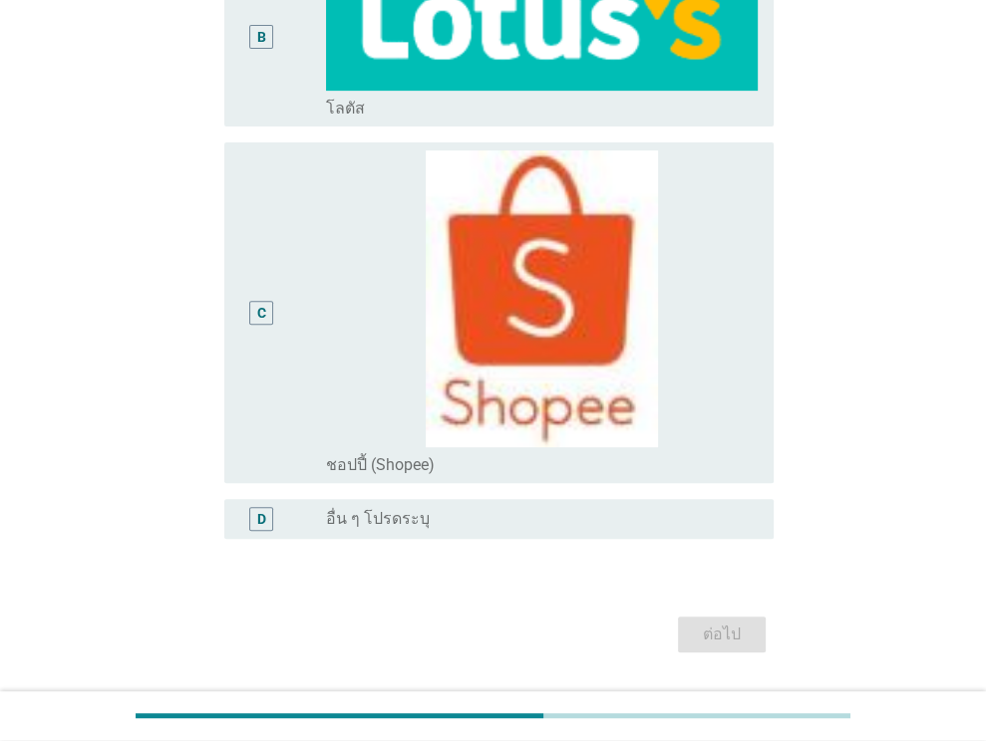
click at [269, 301] on div "C" at bounding box center [261, 313] width 24 height 24
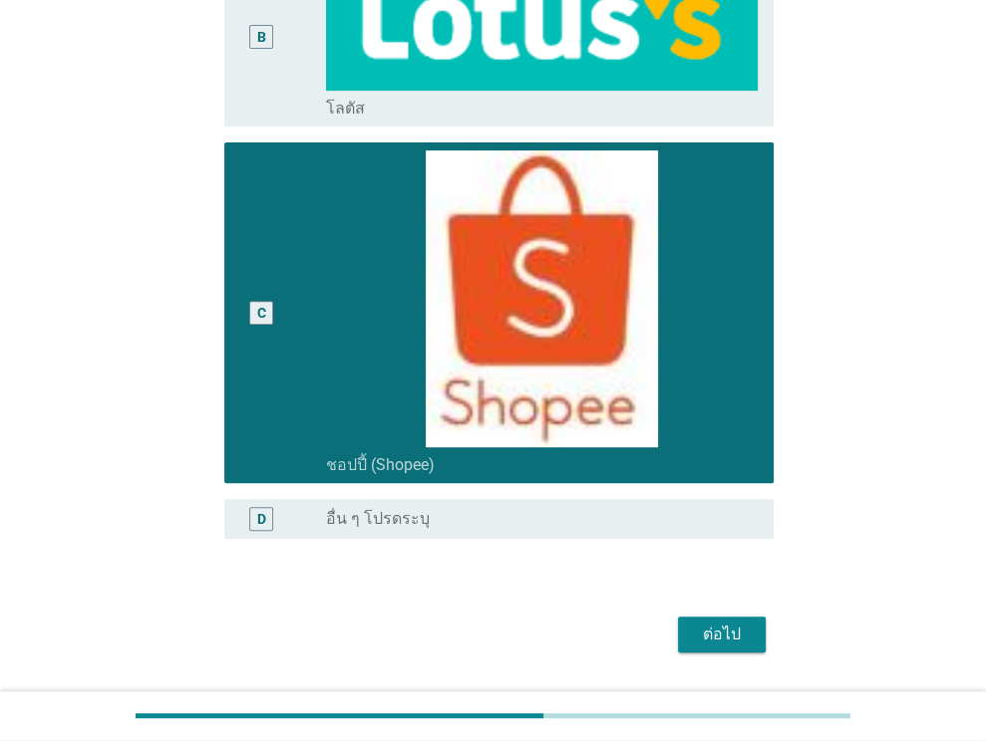
click at [734, 623] on div "ต่อไป" at bounding box center [722, 635] width 56 height 24
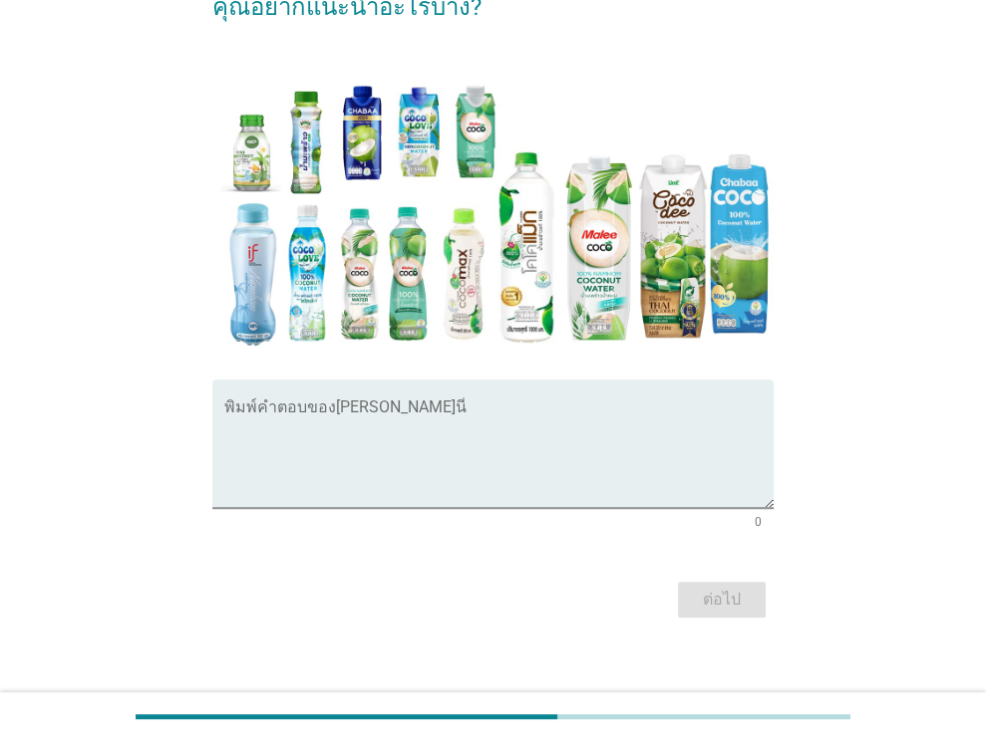
scroll to position [283, 0]
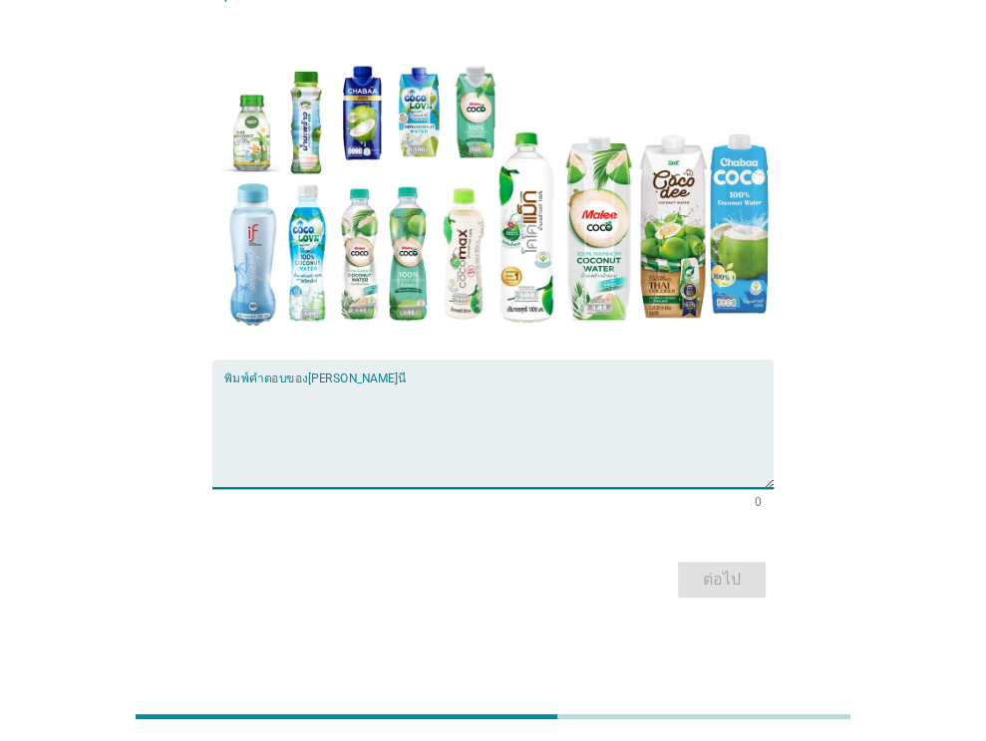
click at [355, 428] on textarea "พิมพ์คำตอบของคุณ ที่นี่" at bounding box center [498, 436] width 549 height 105
type textarea "ลดราราคา"
click at [709, 567] on button "ต่อไป" at bounding box center [722, 580] width 88 height 36
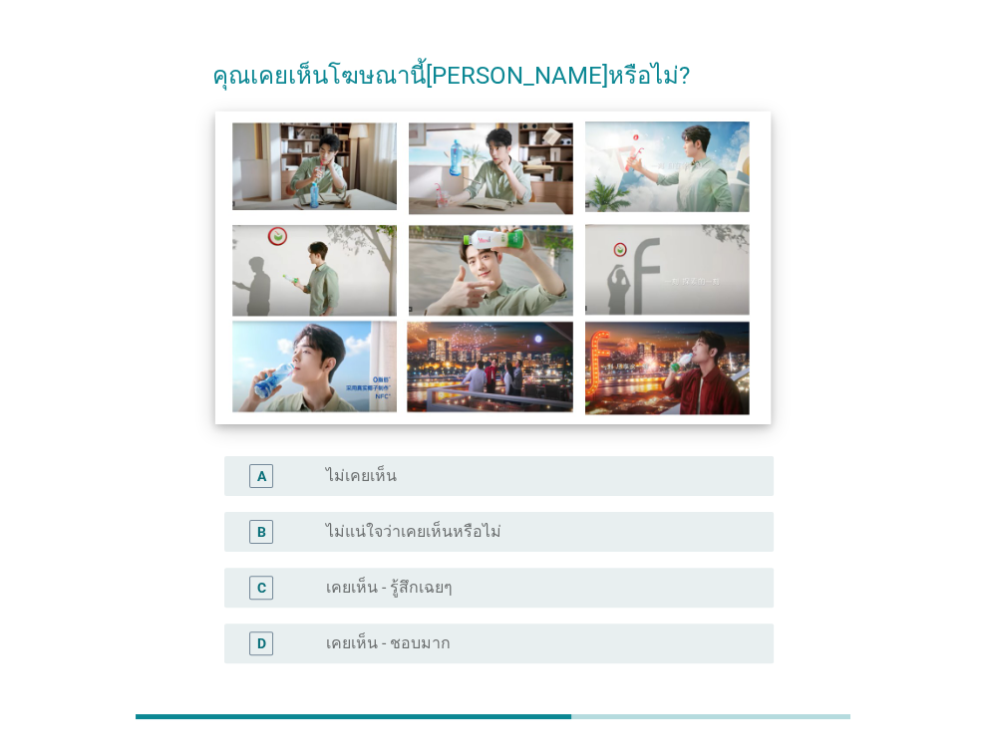
scroll to position [230, 0]
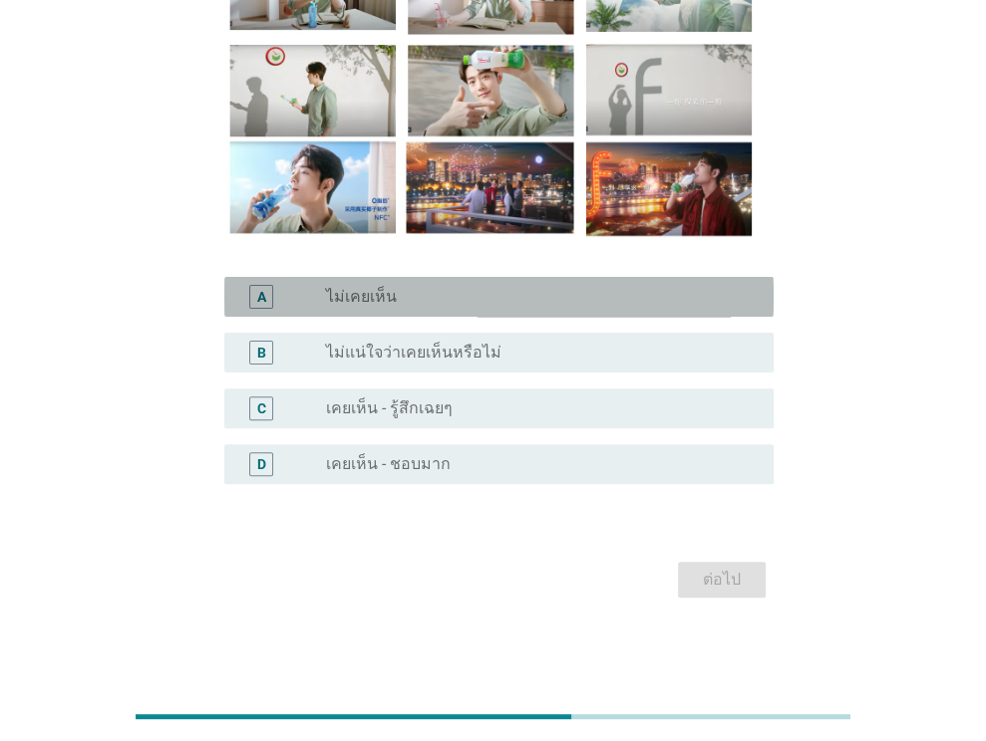
click at [464, 290] on div "radio_button_unchecked ไม่เคยเห็น" at bounding box center [534, 297] width 416 height 20
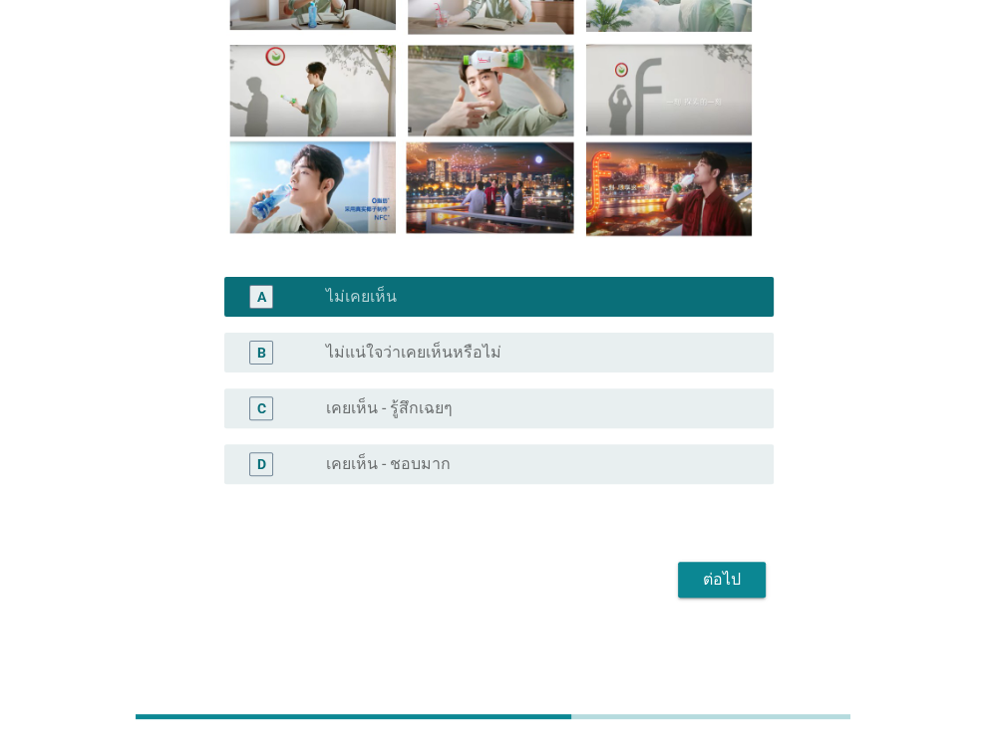
click at [726, 586] on div "ต่อไป" at bounding box center [722, 580] width 56 height 24
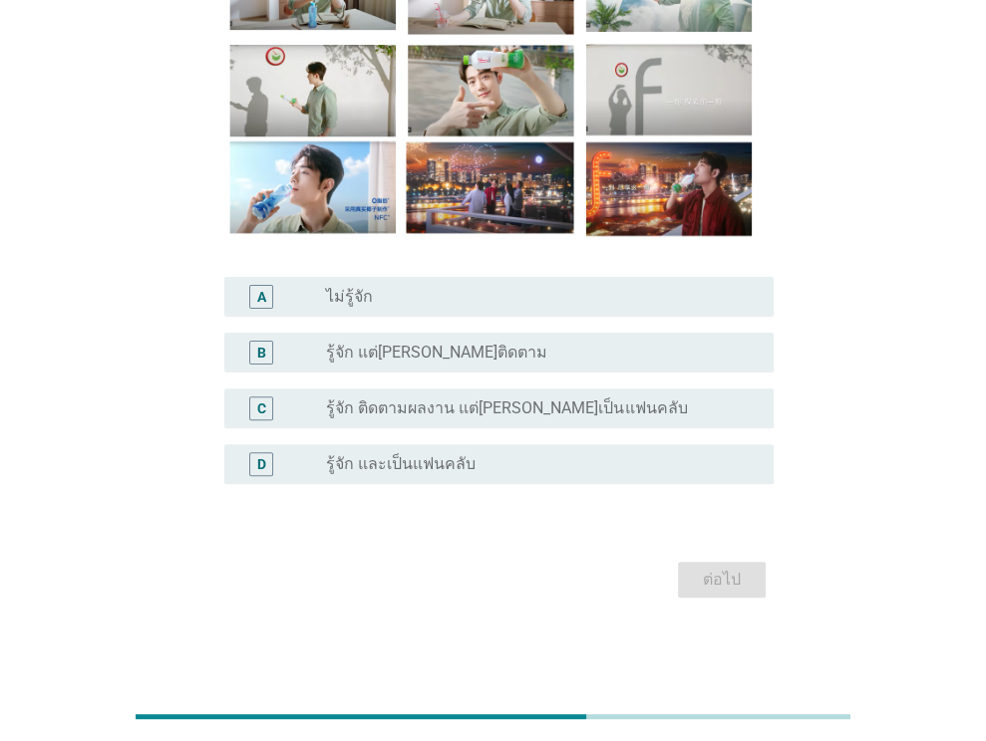
click at [579, 343] on div "radio_button_unchecked รู้จัก แต่[PERSON_NAME]ติดตาม" at bounding box center [534, 353] width 416 height 20
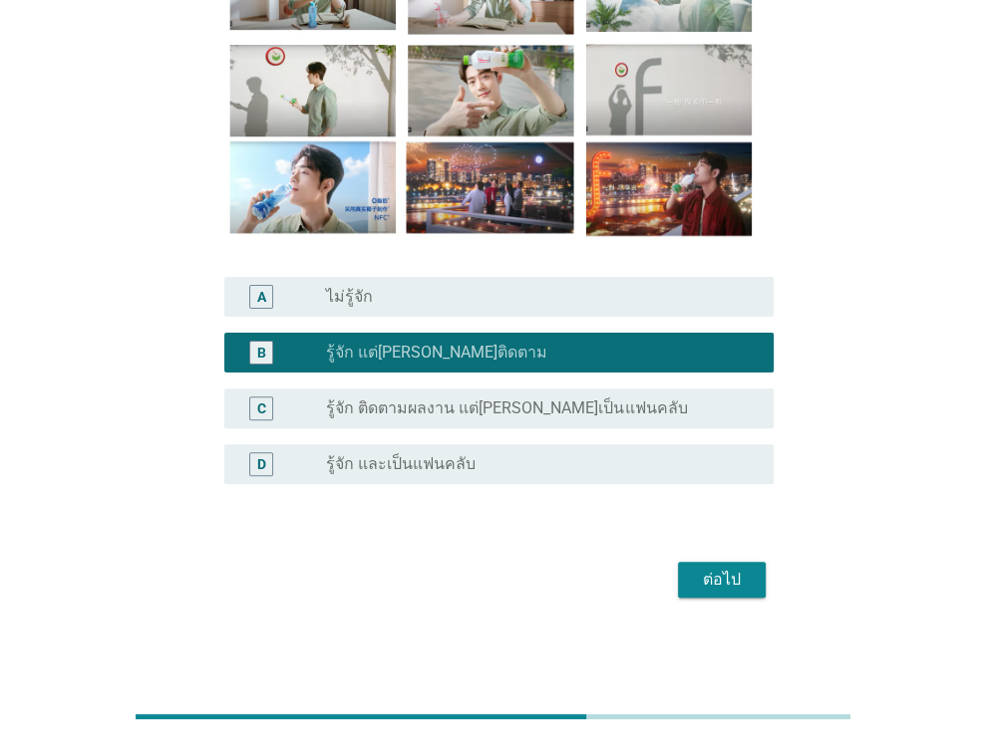
click at [732, 584] on div "ต่อไป" at bounding box center [722, 580] width 56 height 24
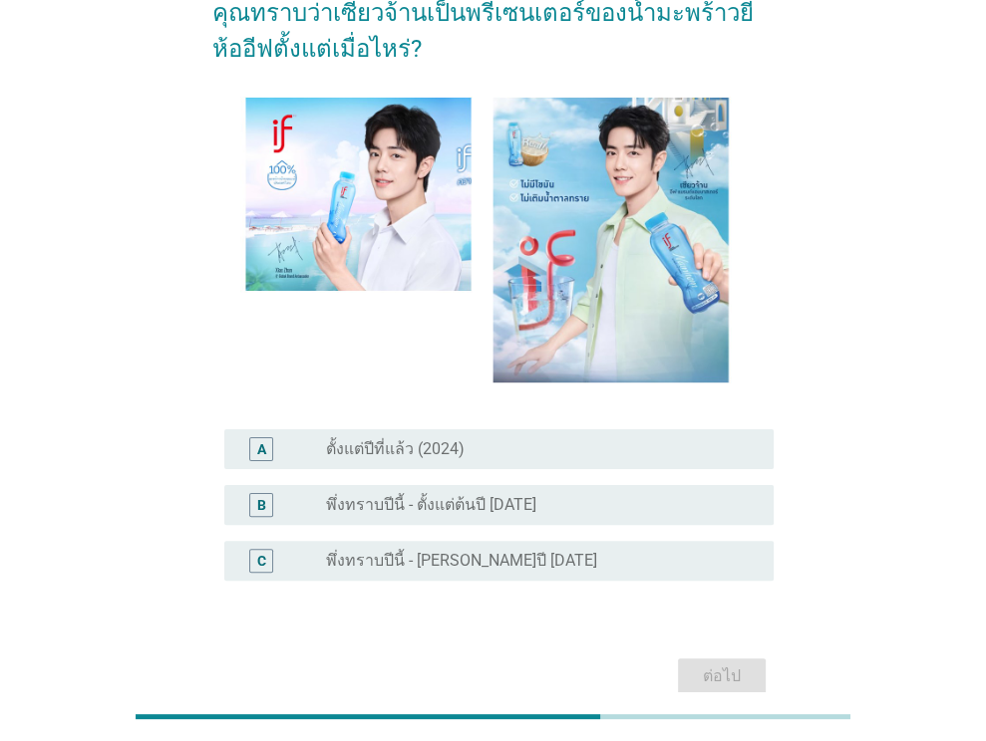
scroll to position [111, 0]
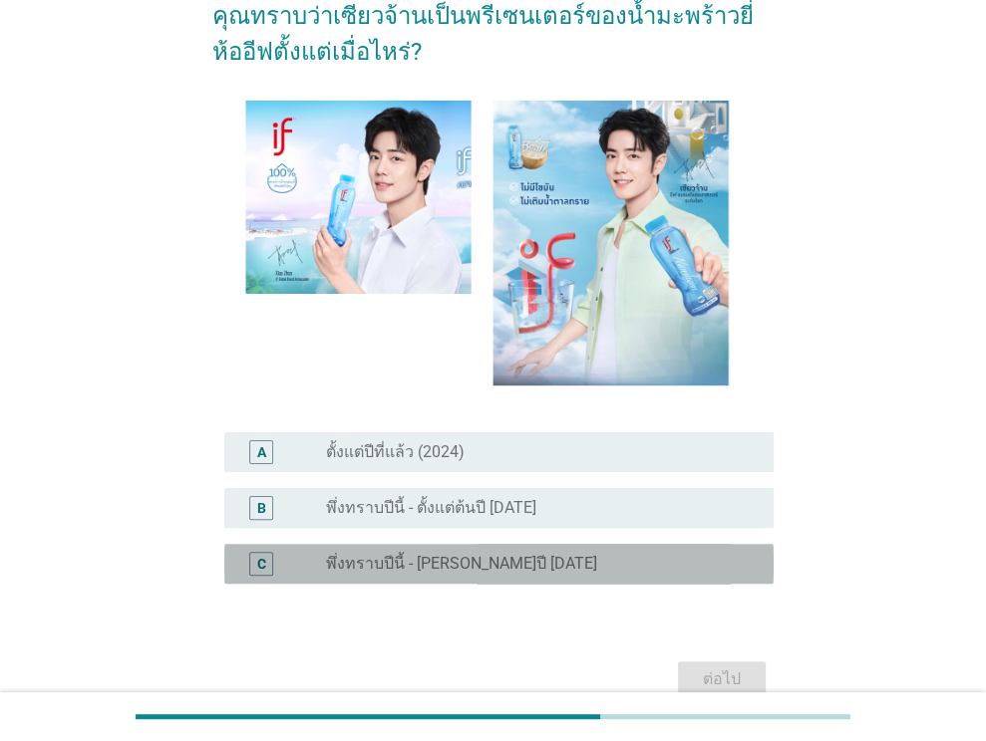
click at [579, 566] on div "radio_button_unchecked พึ่งทราบปีนี้ - [PERSON_NAME]ปี [DATE]" at bounding box center [534, 564] width 416 height 20
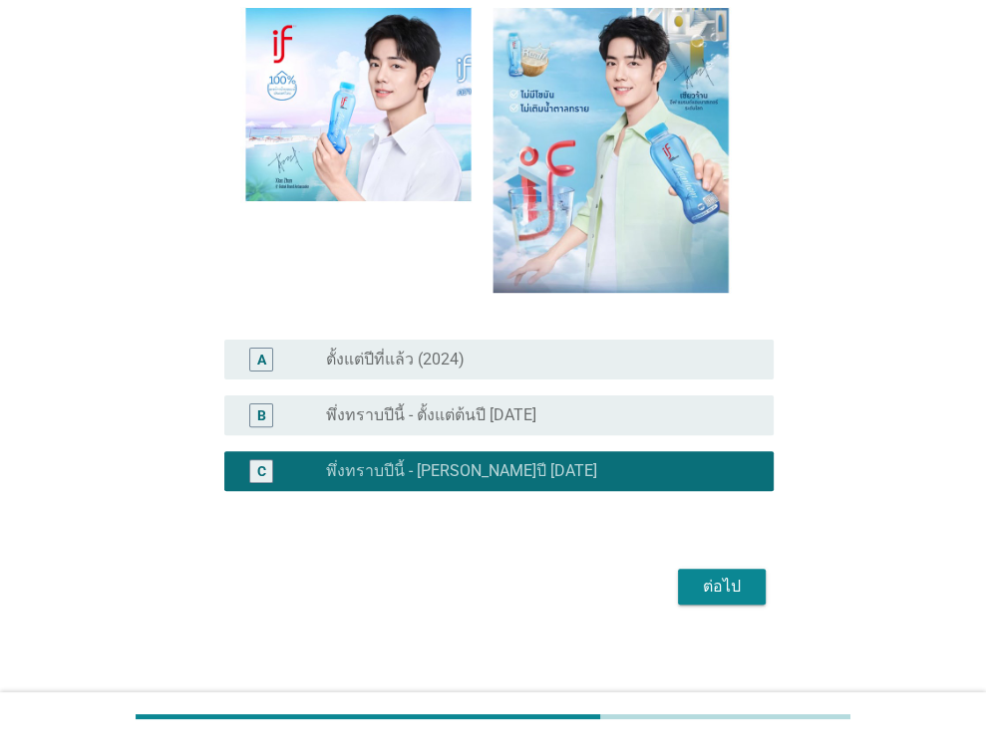
scroll to position [210, 0]
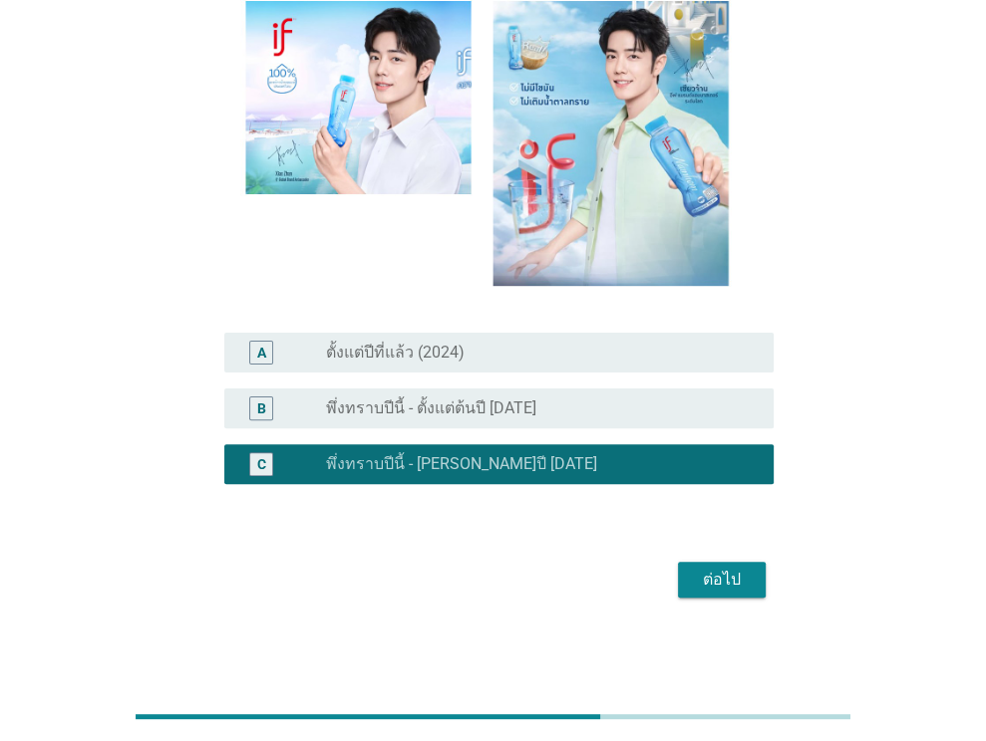
click at [707, 570] on div "ต่อไป" at bounding box center [722, 580] width 56 height 24
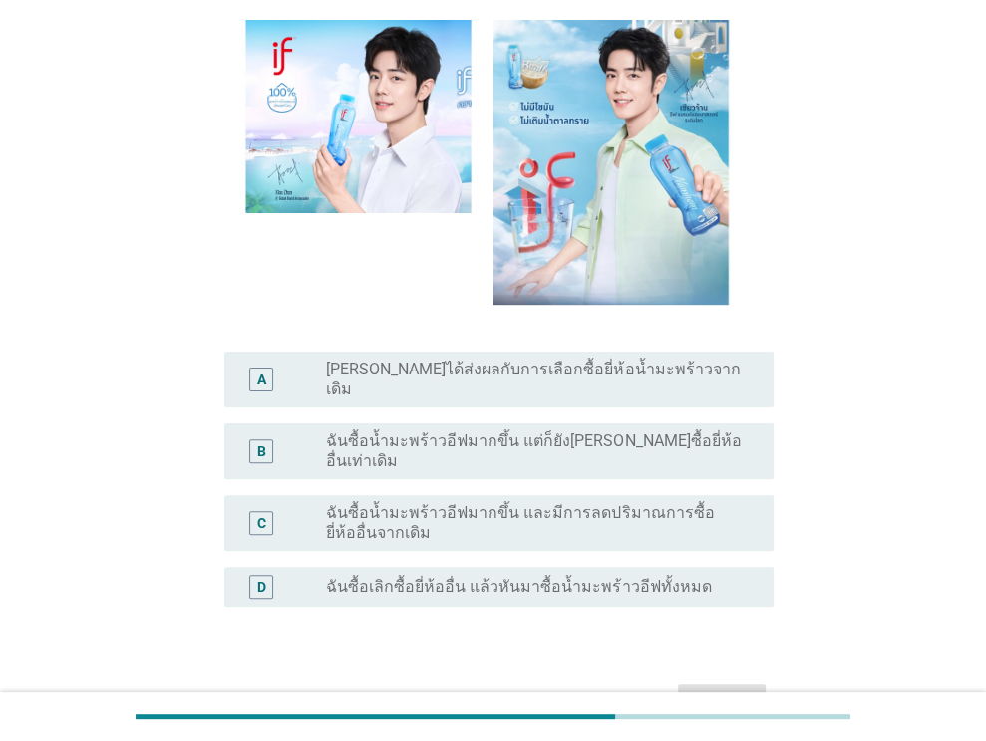
scroll to position [199, 0]
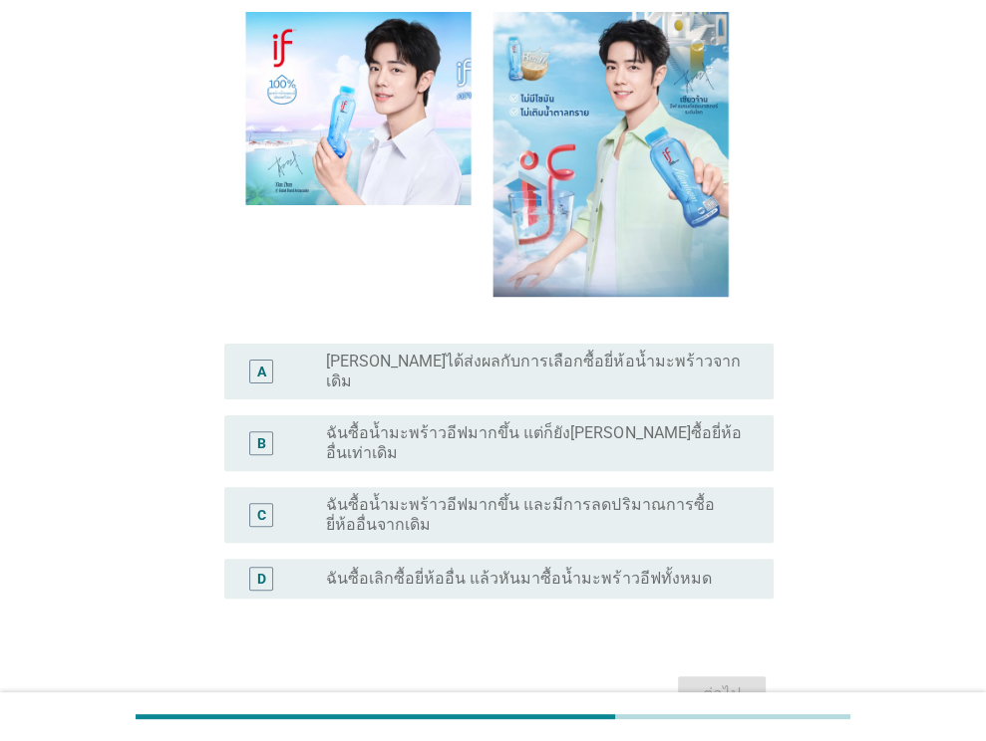
click at [586, 428] on label "ฉันซื้อน้ำมะพร้าวอีฟมากขึ้น แต่ก็ยัง[PERSON_NAME]ซื้อยี่ห้ออื่นเท่าเดิม" at bounding box center [534, 444] width 416 height 40
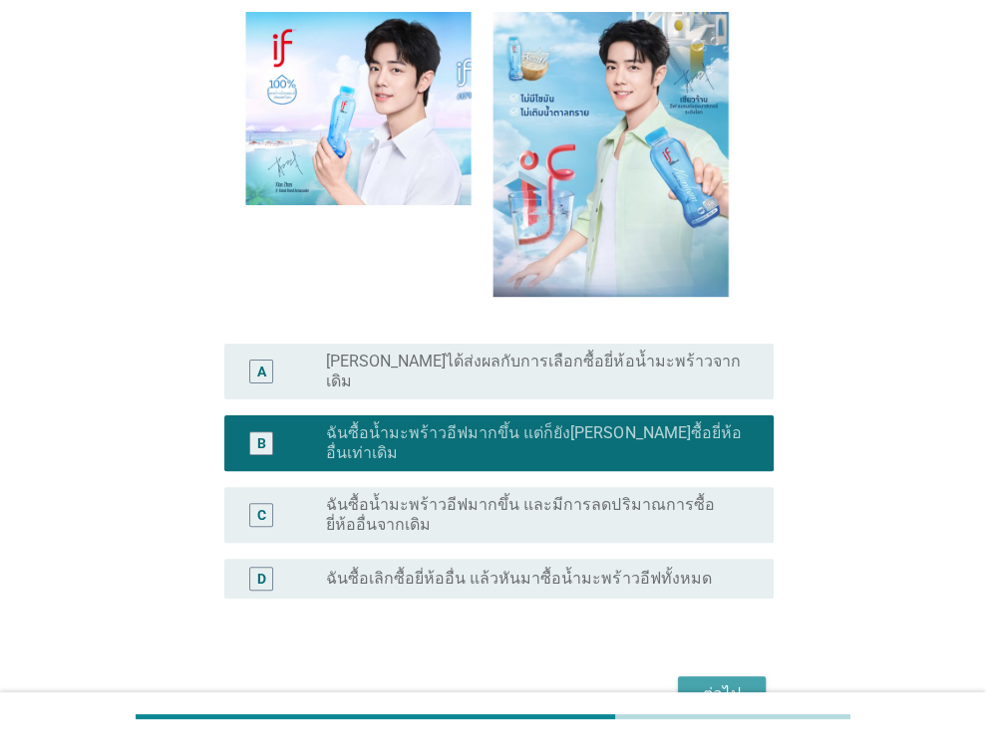
click at [693, 677] on button "ต่อไป" at bounding box center [722, 695] width 88 height 36
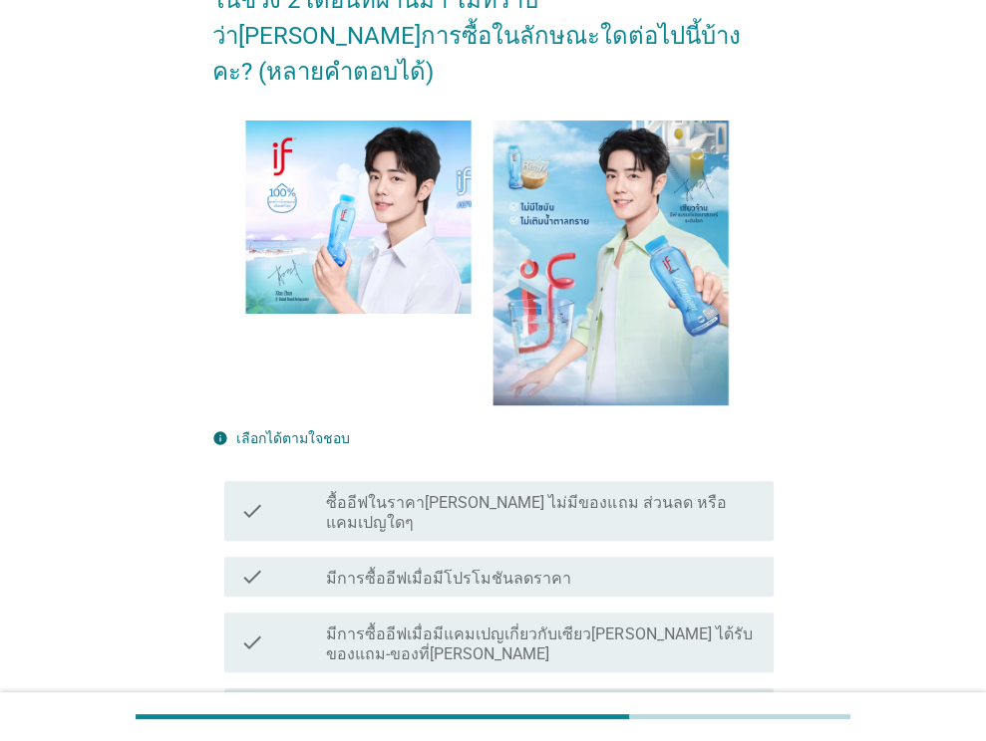
scroll to position [399, 0]
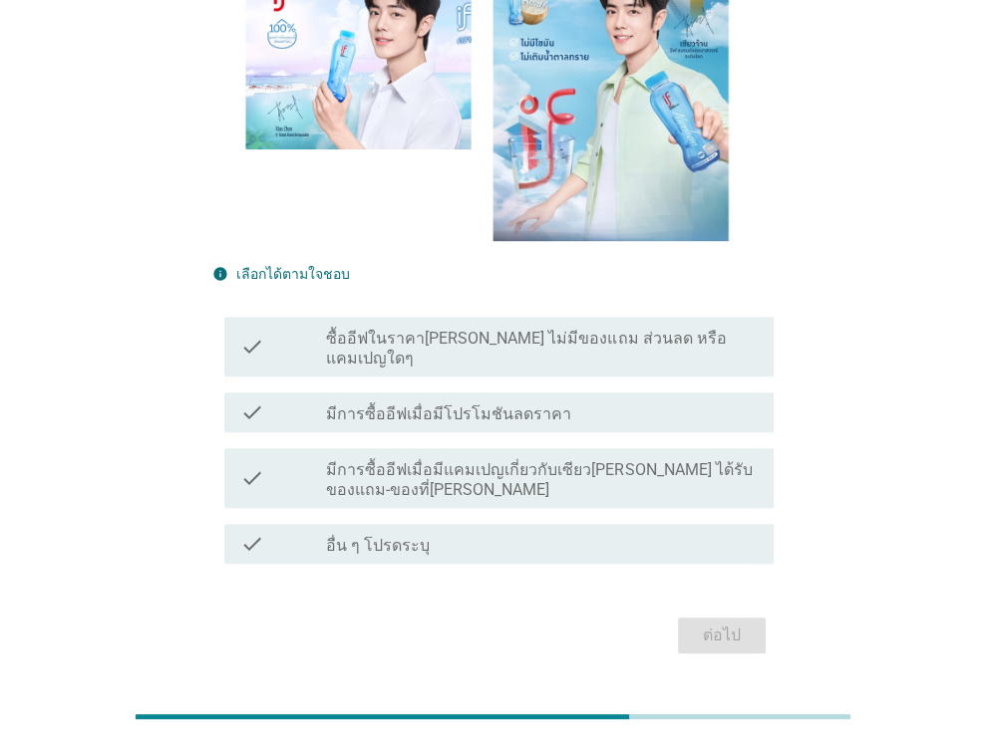
click at [570, 401] on div "check_box_outline_blank มีการซื้ออีฟเมื่อมีโปรโมชันลดราคา" at bounding box center [542, 413] width 432 height 24
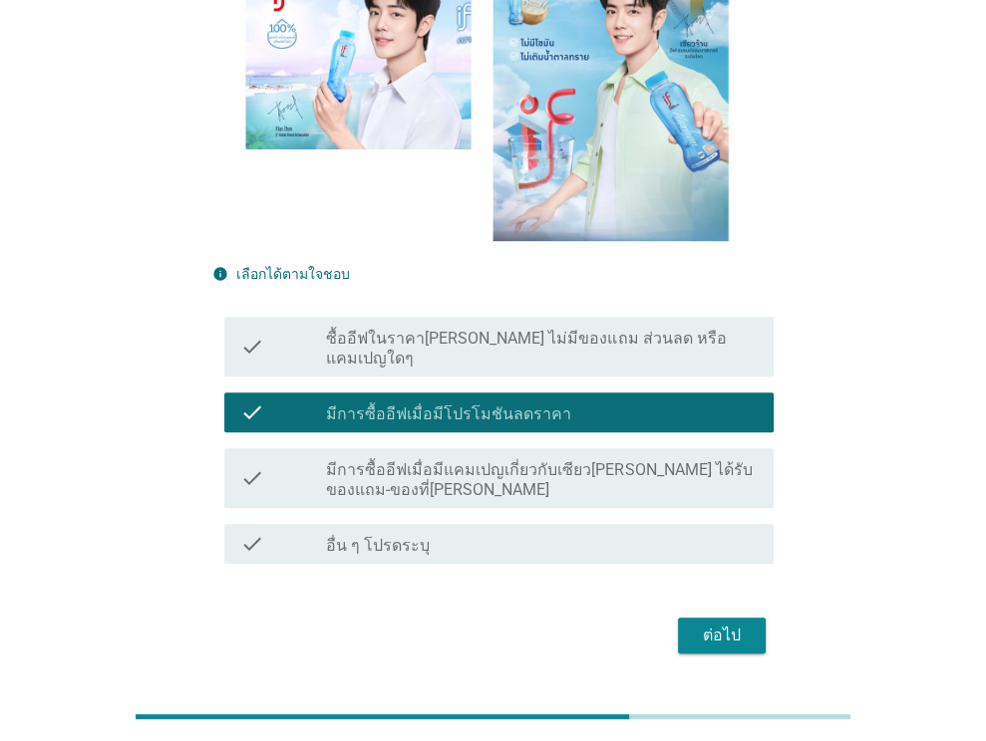
click at [694, 624] on div "ต่อไป" at bounding box center [722, 636] width 56 height 24
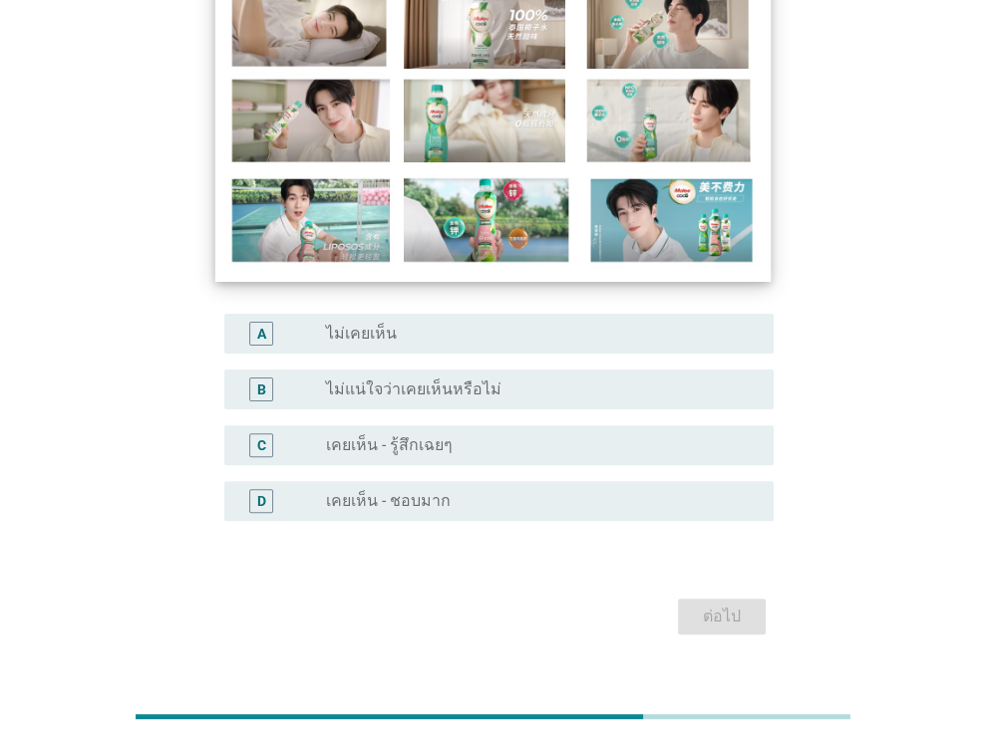
scroll to position [199, 0]
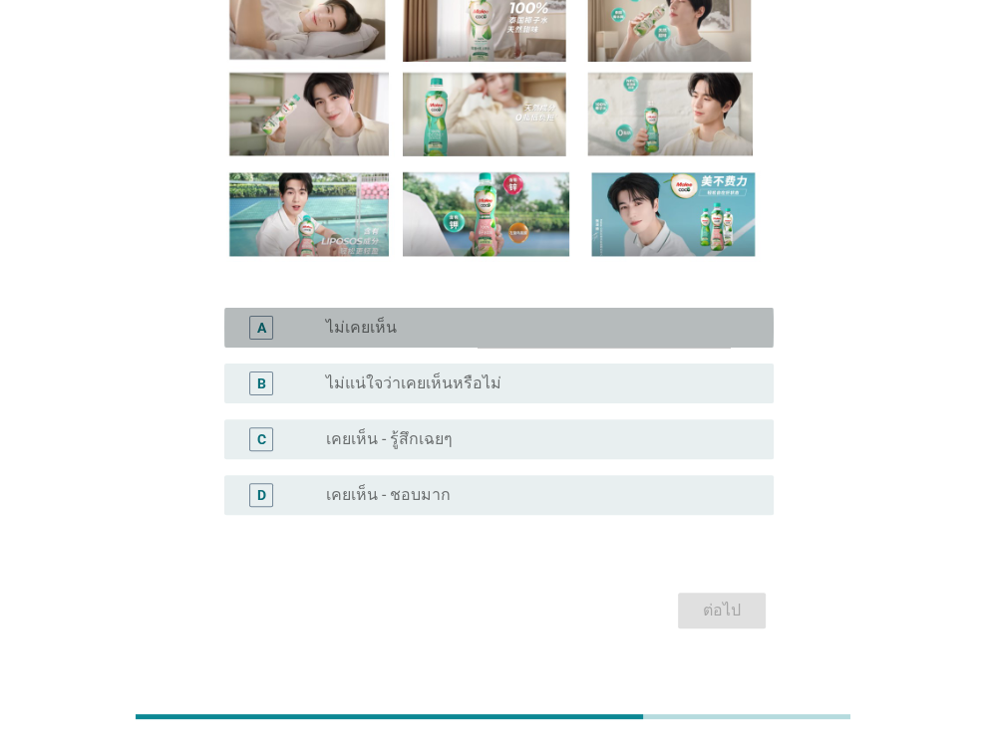
click at [478, 320] on div "radio_button_unchecked ไม่เคยเห็น" at bounding box center [534, 328] width 416 height 20
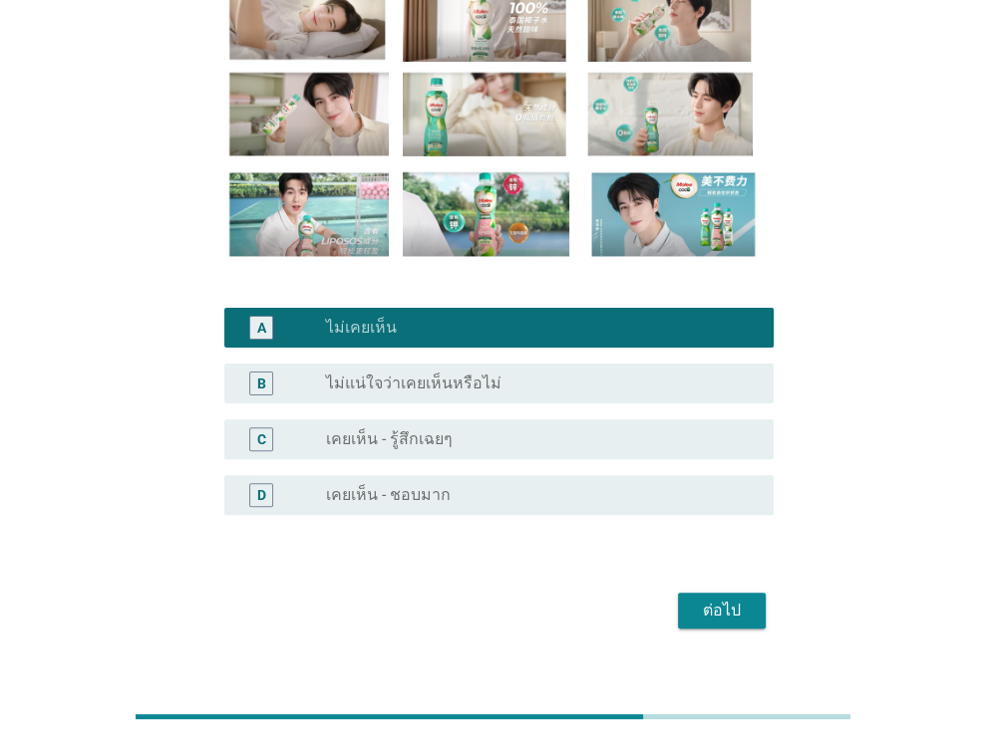
click at [716, 606] on div "ต่อไป" at bounding box center [722, 611] width 56 height 24
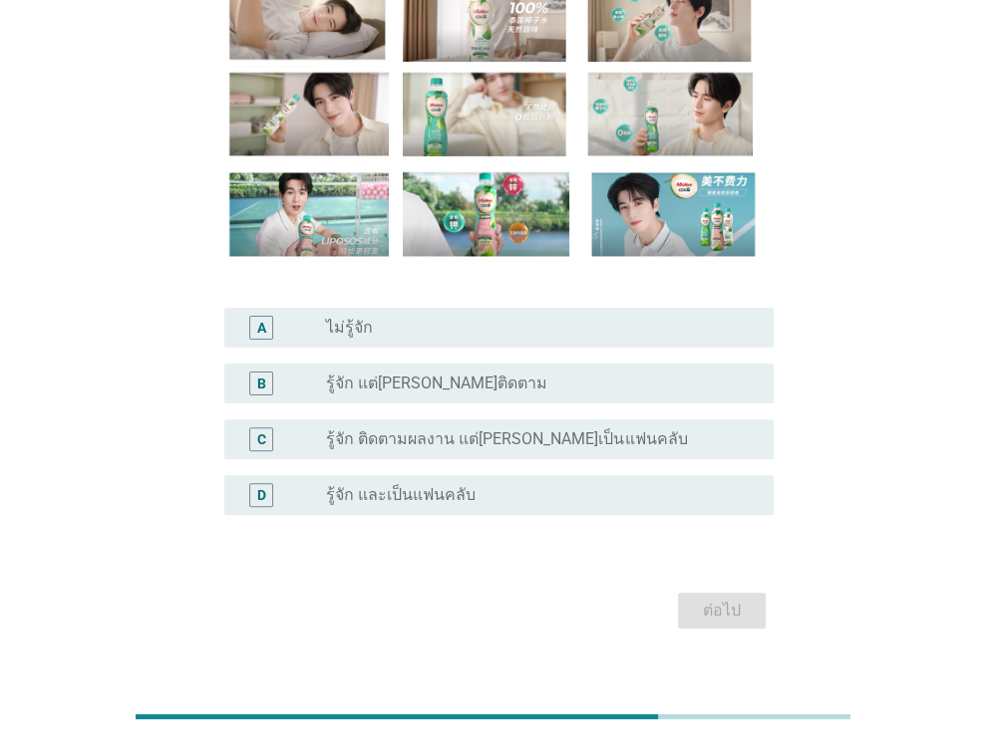
scroll to position [0, 0]
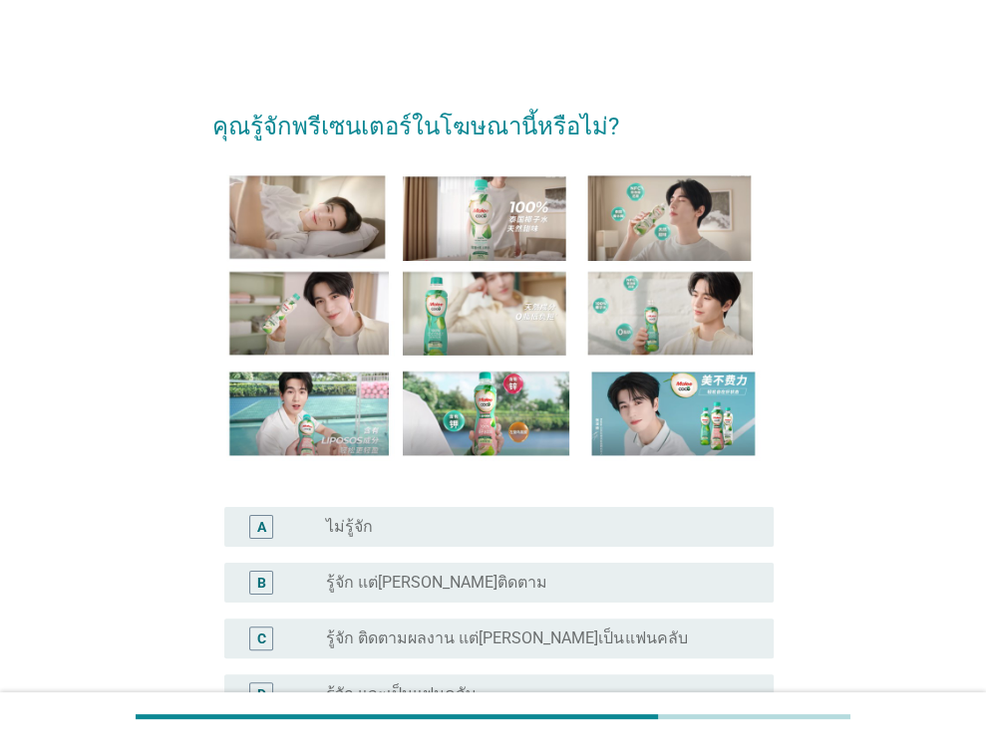
click at [493, 533] on div "radio_button_unchecked ไม่รู้จัก" at bounding box center [534, 527] width 416 height 20
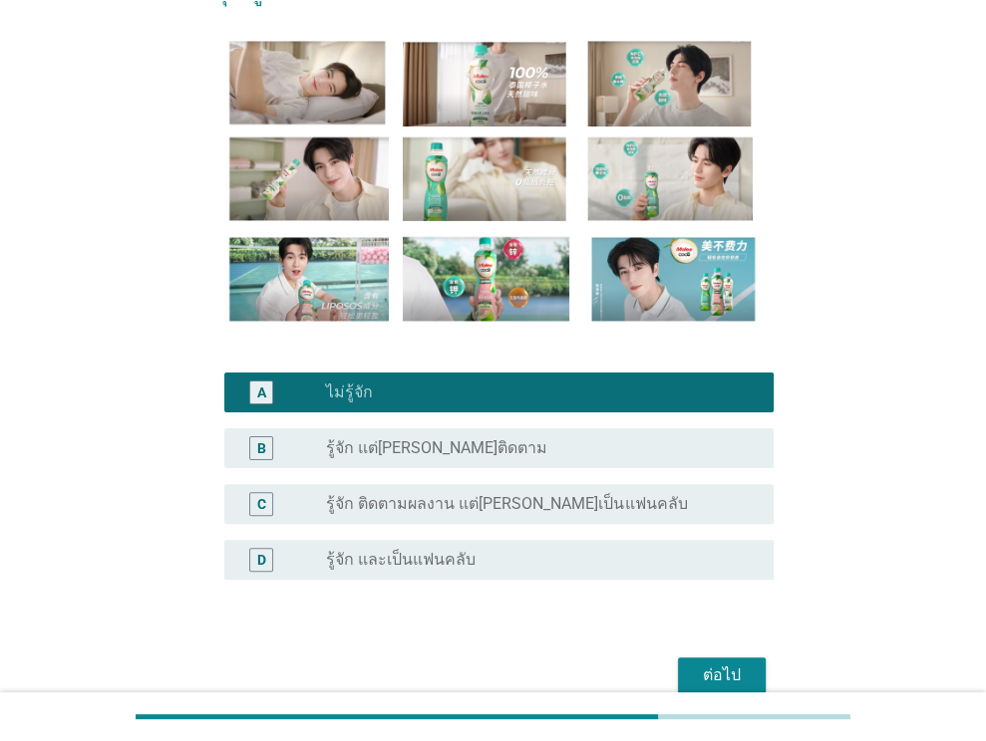
scroll to position [199, 0]
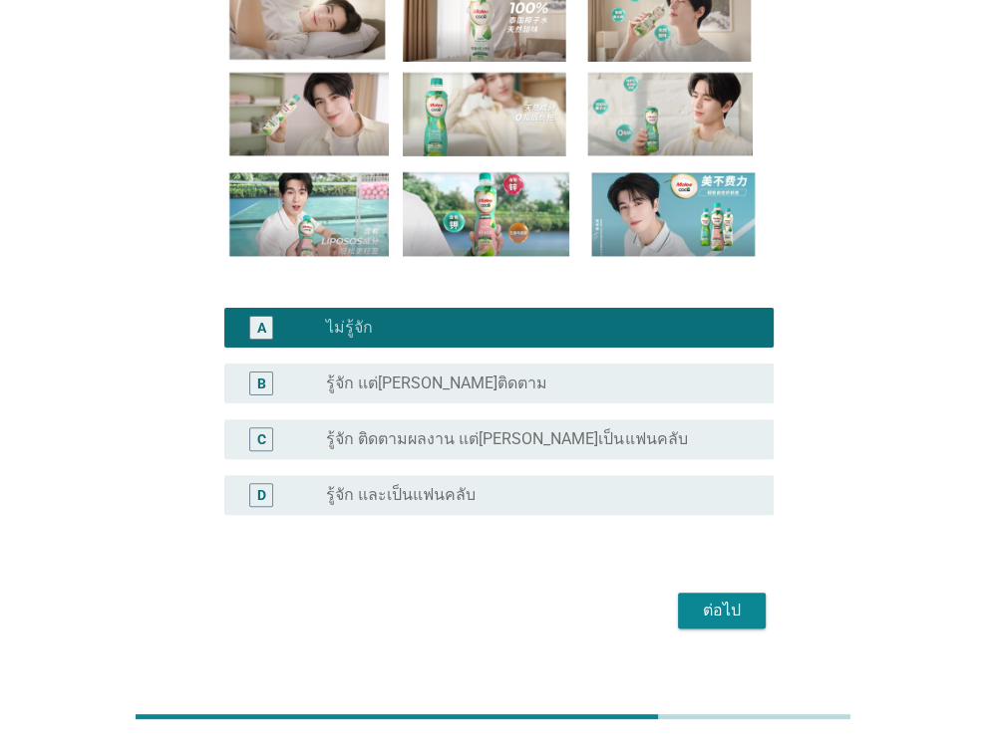
click at [720, 605] on div "ต่อไป" at bounding box center [722, 611] width 56 height 24
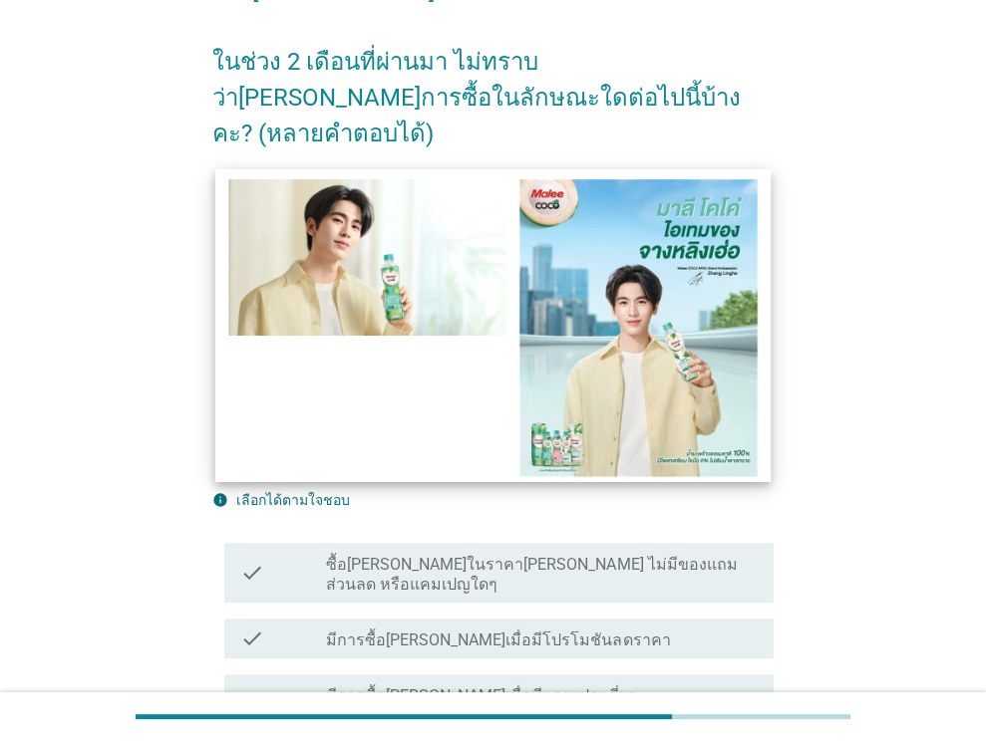
scroll to position [399, 0]
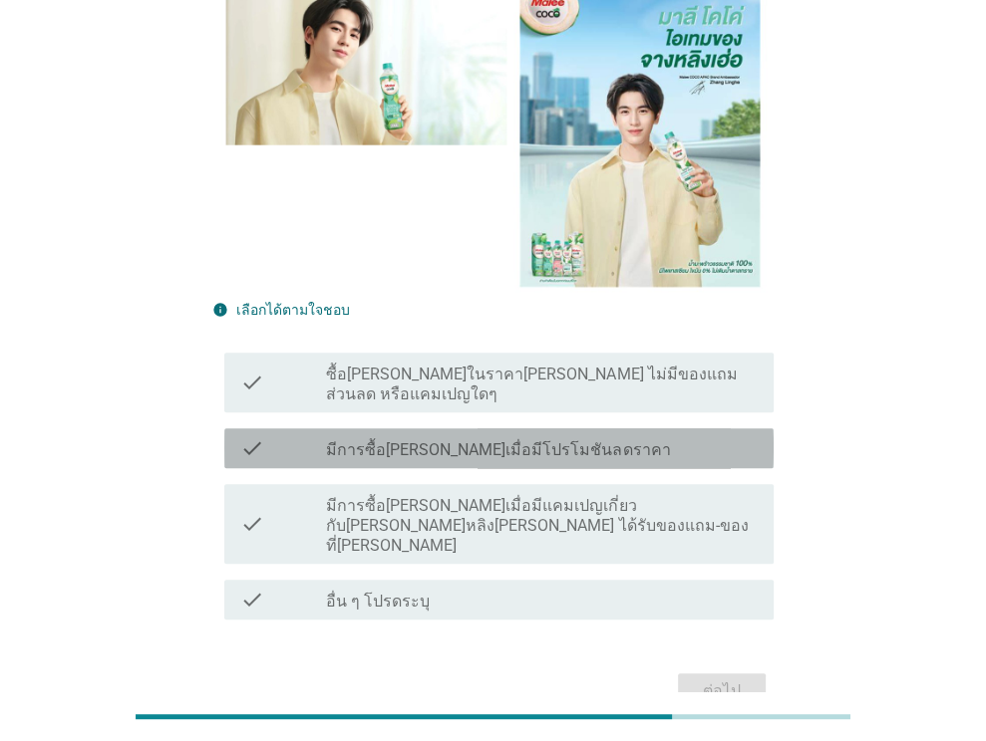
click at [464, 440] on label "มีการซื้อ[PERSON_NAME]เมื่อมีโปรโมชันลดราคา" at bounding box center [498, 450] width 344 height 20
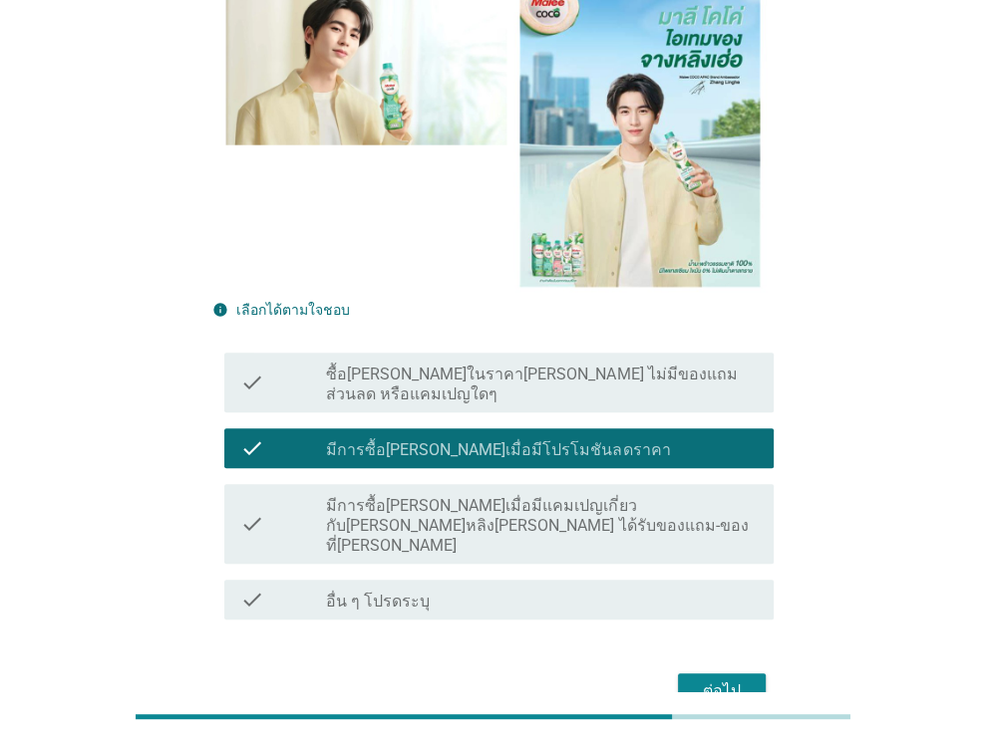
click at [694, 680] on div "ต่อไป" at bounding box center [722, 692] width 56 height 24
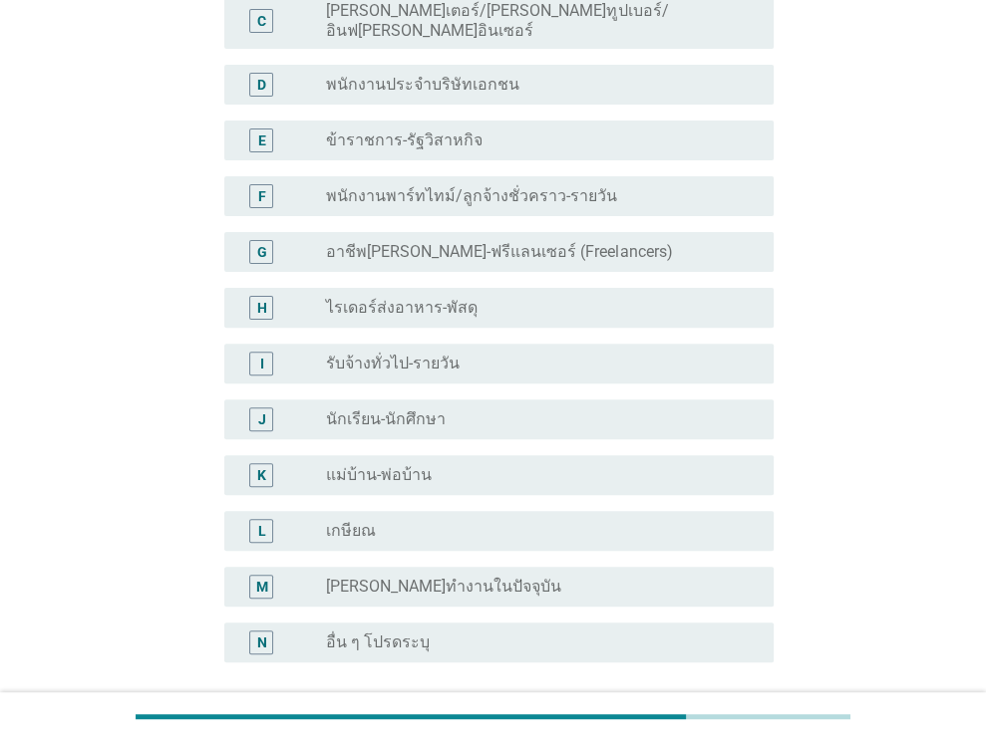
scroll to position [299, 0]
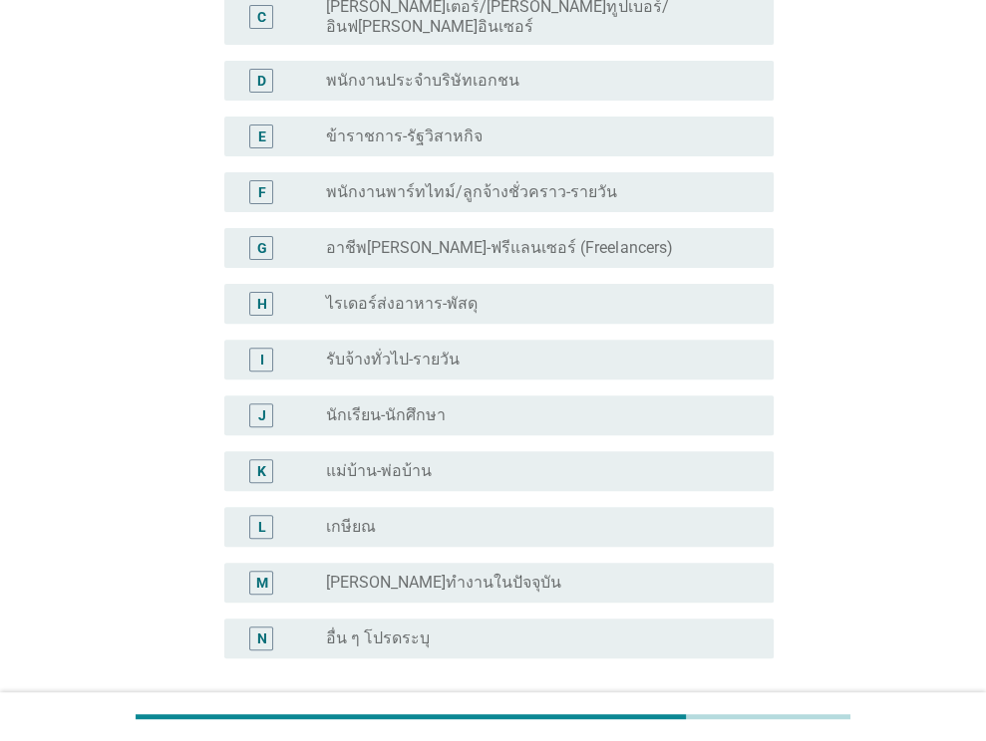
click at [533, 71] on div "radio_button_unchecked พนักงานประจำบริษัทเอกชน" at bounding box center [534, 81] width 416 height 20
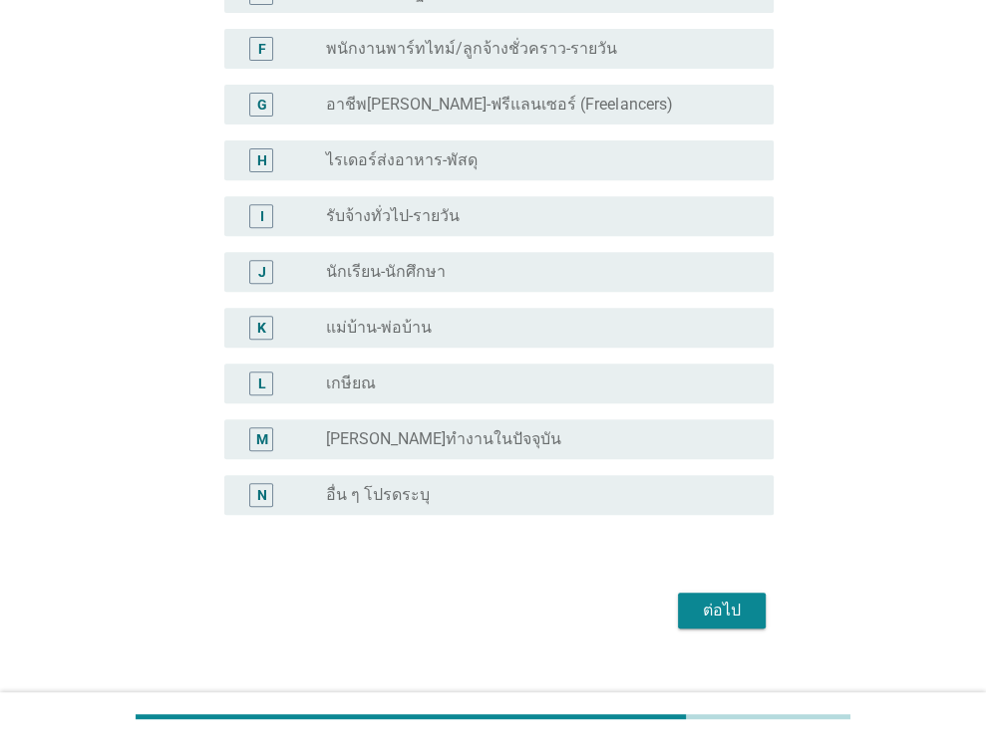
scroll to position [456, 0]
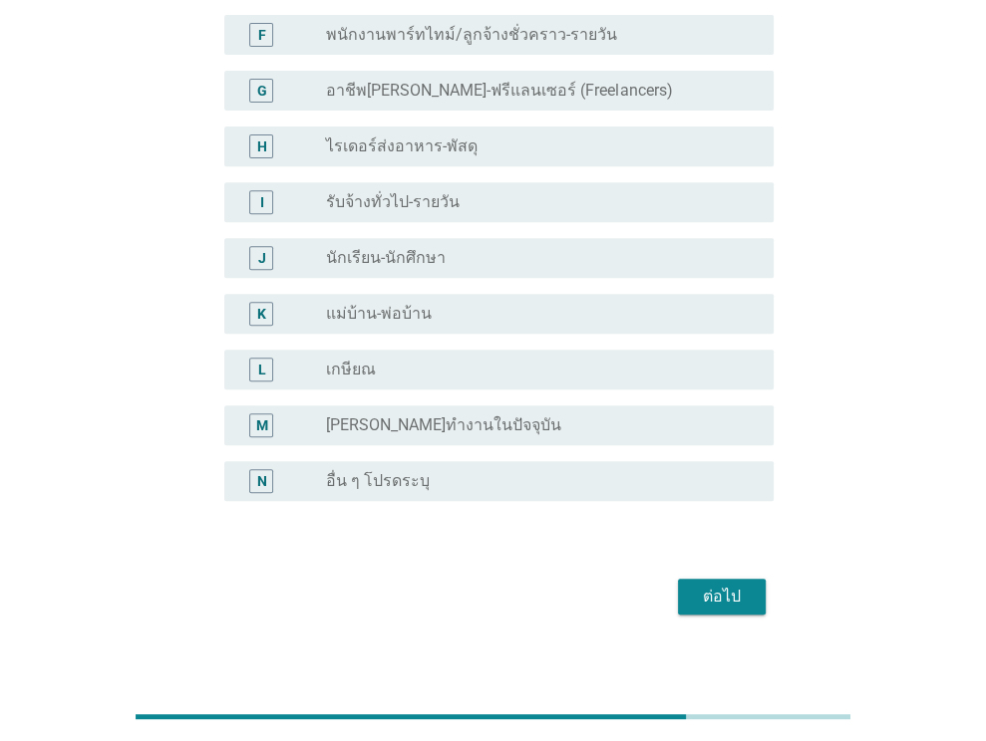
click at [733, 554] on form "ข้อใดตรงกับอาชีพของคุณในปัจจุบัน? A radio_button_unchecked เจ้าของกิจการ-ค้าขาย…" at bounding box center [492, 126] width 561 height 989
click at [729, 585] on div "ต่อไป" at bounding box center [722, 597] width 56 height 24
